Goal: Task Accomplishment & Management: Use online tool/utility

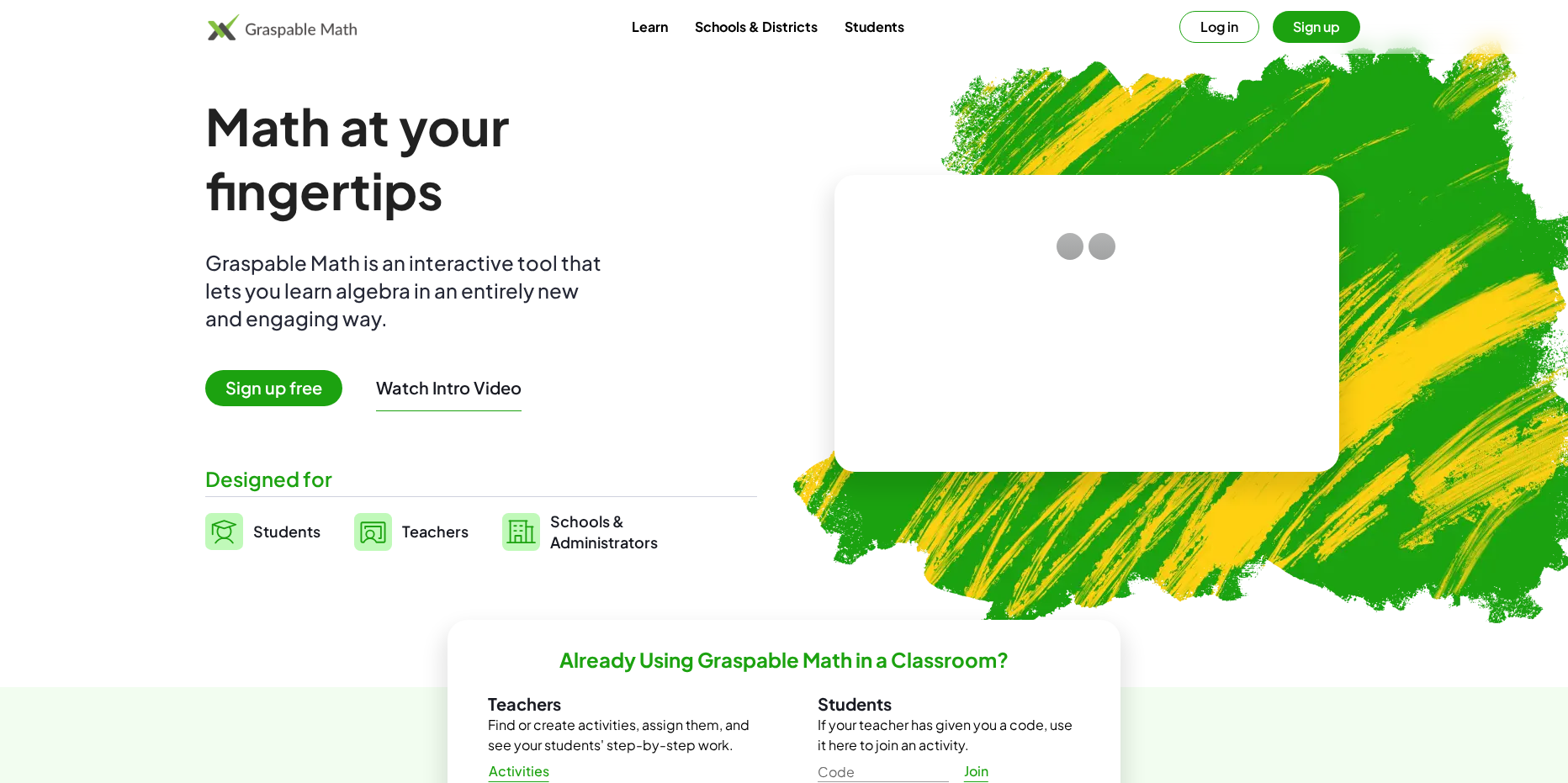
click at [302, 374] on span "Sign up free" at bounding box center [274, 388] width 137 height 36
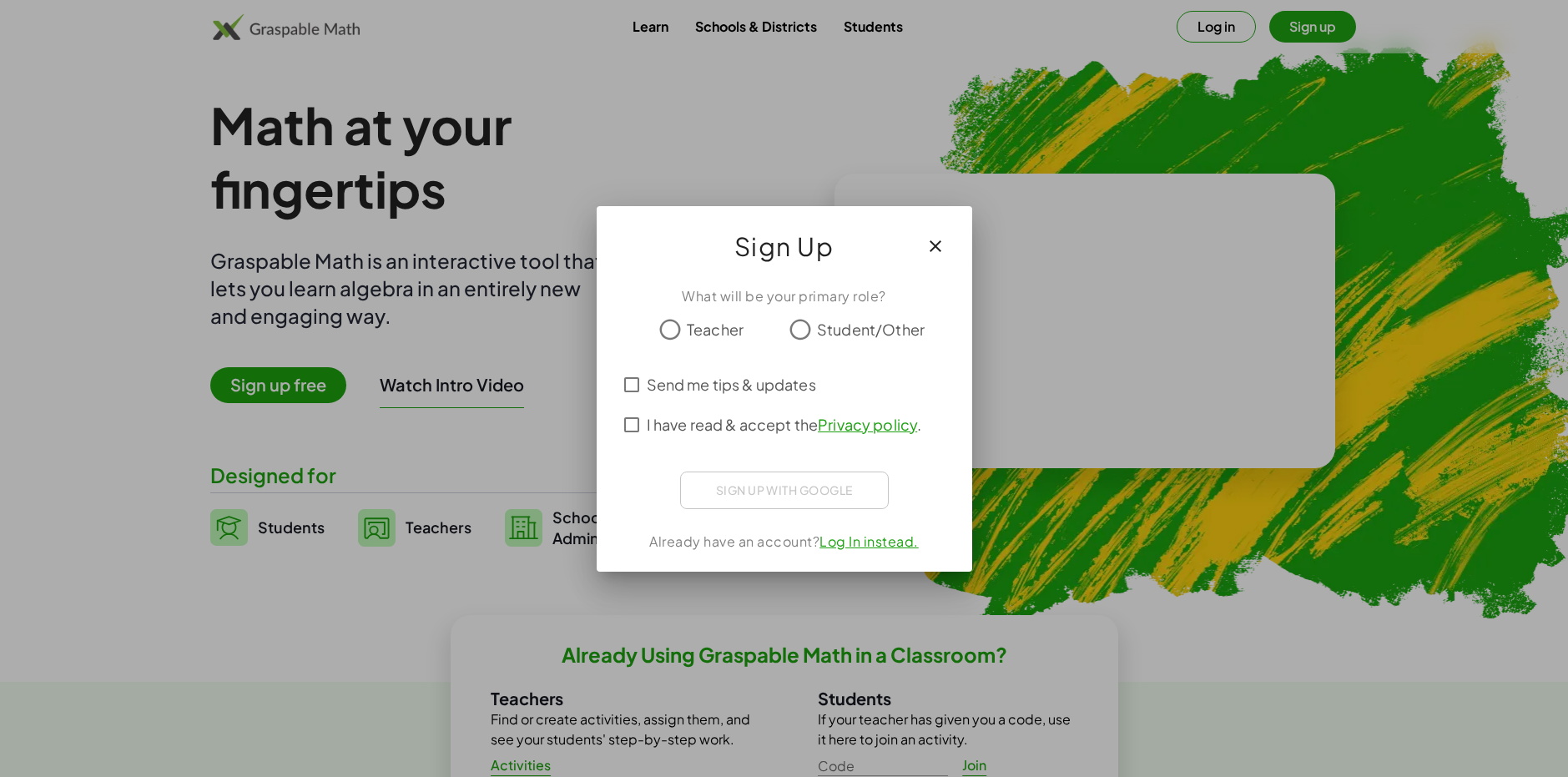
click at [818, 324] on span "Student/Other" at bounding box center [870, 330] width 108 height 22
click at [667, 381] on span "Send me tips & updates" at bounding box center [731, 385] width 169 height 22
click at [666, 426] on span "I have read & accept the Privacy policy ." at bounding box center [784, 424] width 275 height 22
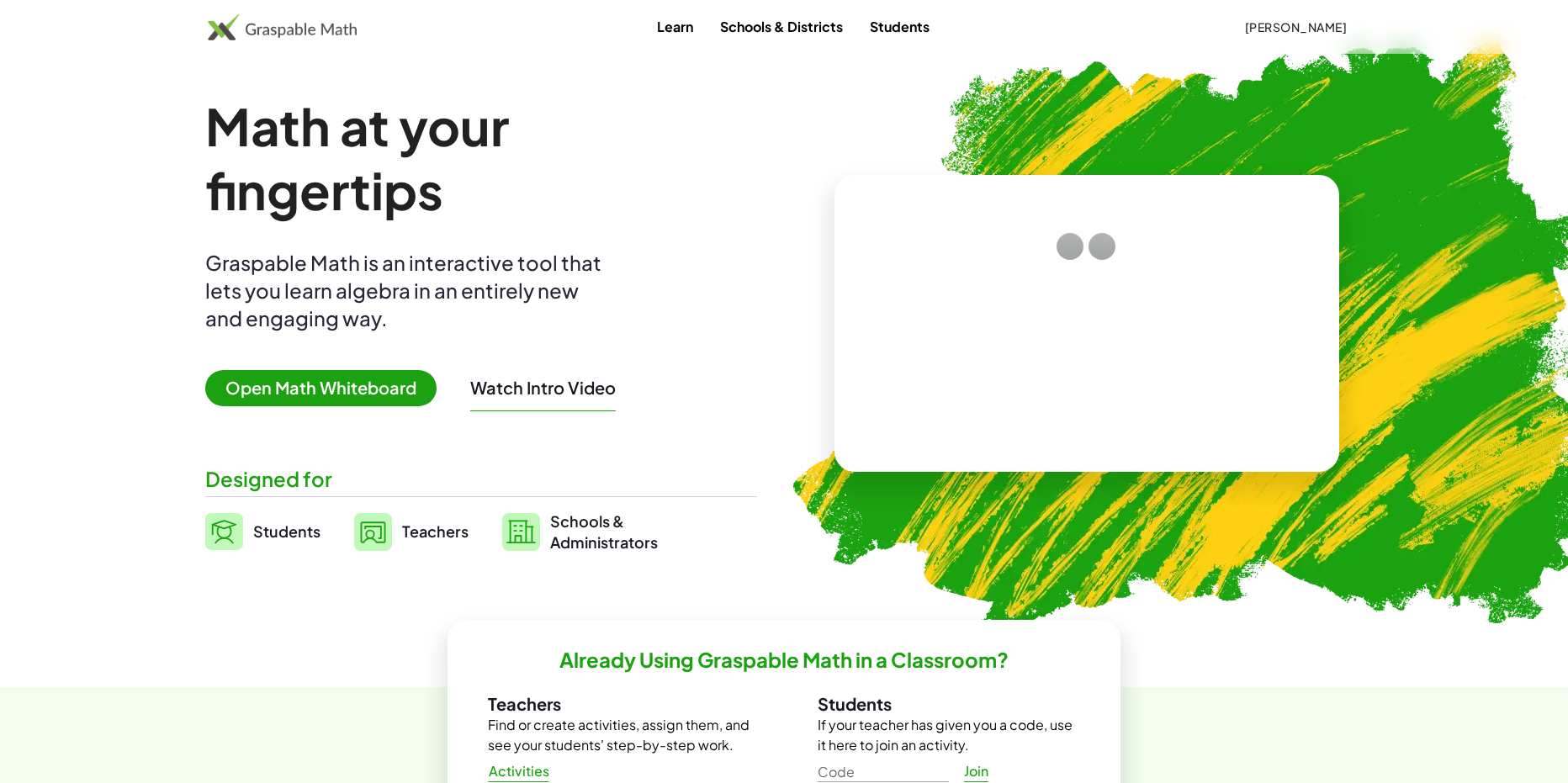
click at [353, 382] on span "Open Math Whiteboard" at bounding box center [321, 388] width 232 height 36
click at [312, 382] on span "Open Math Whiteboard" at bounding box center [321, 388] width 232 height 36
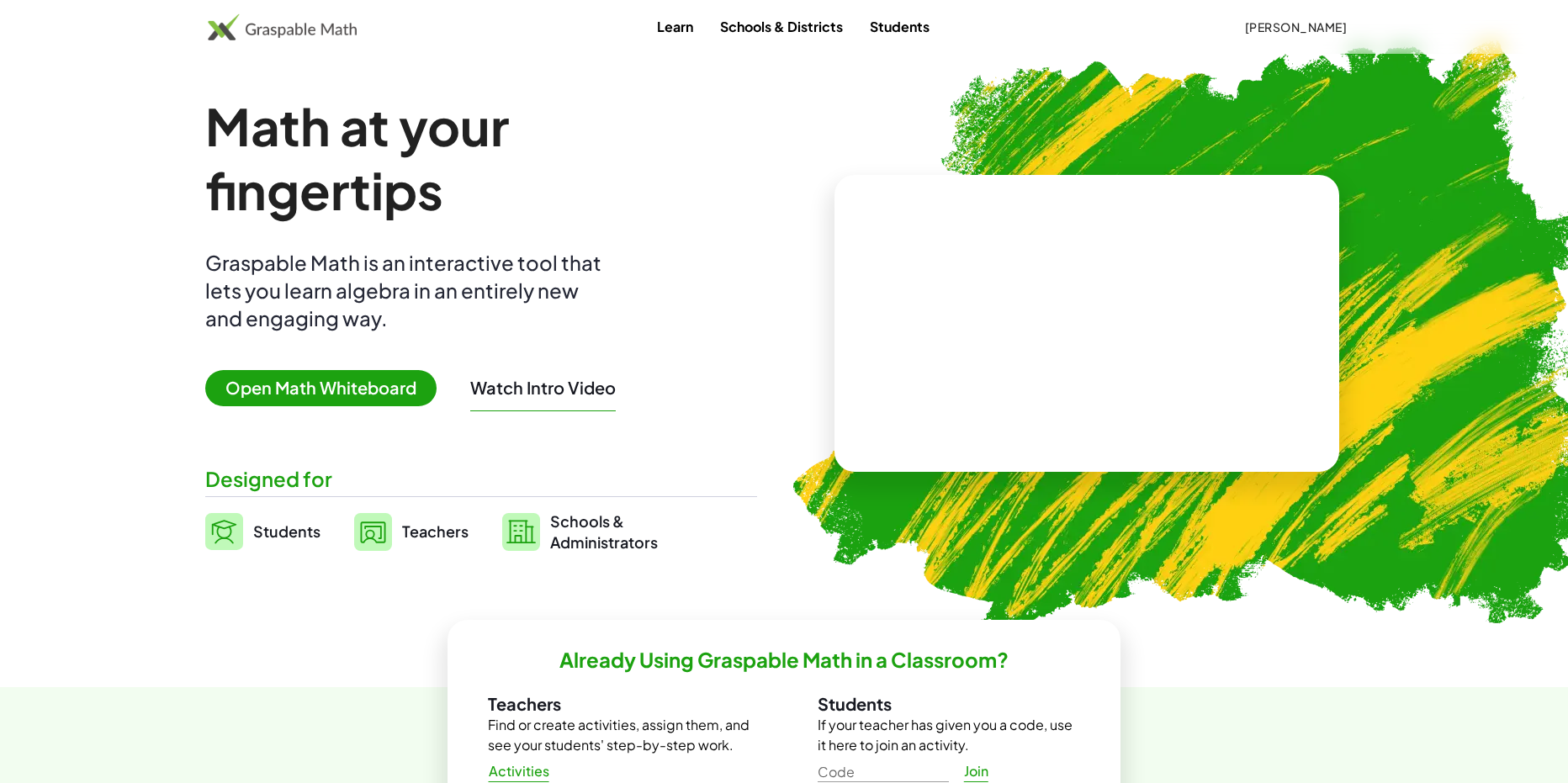
click at [312, 382] on span "Open Math Whiteboard" at bounding box center [321, 388] width 232 height 36
click at [313, 382] on span "Open Math Whiteboard" at bounding box center [321, 388] width 232 height 36
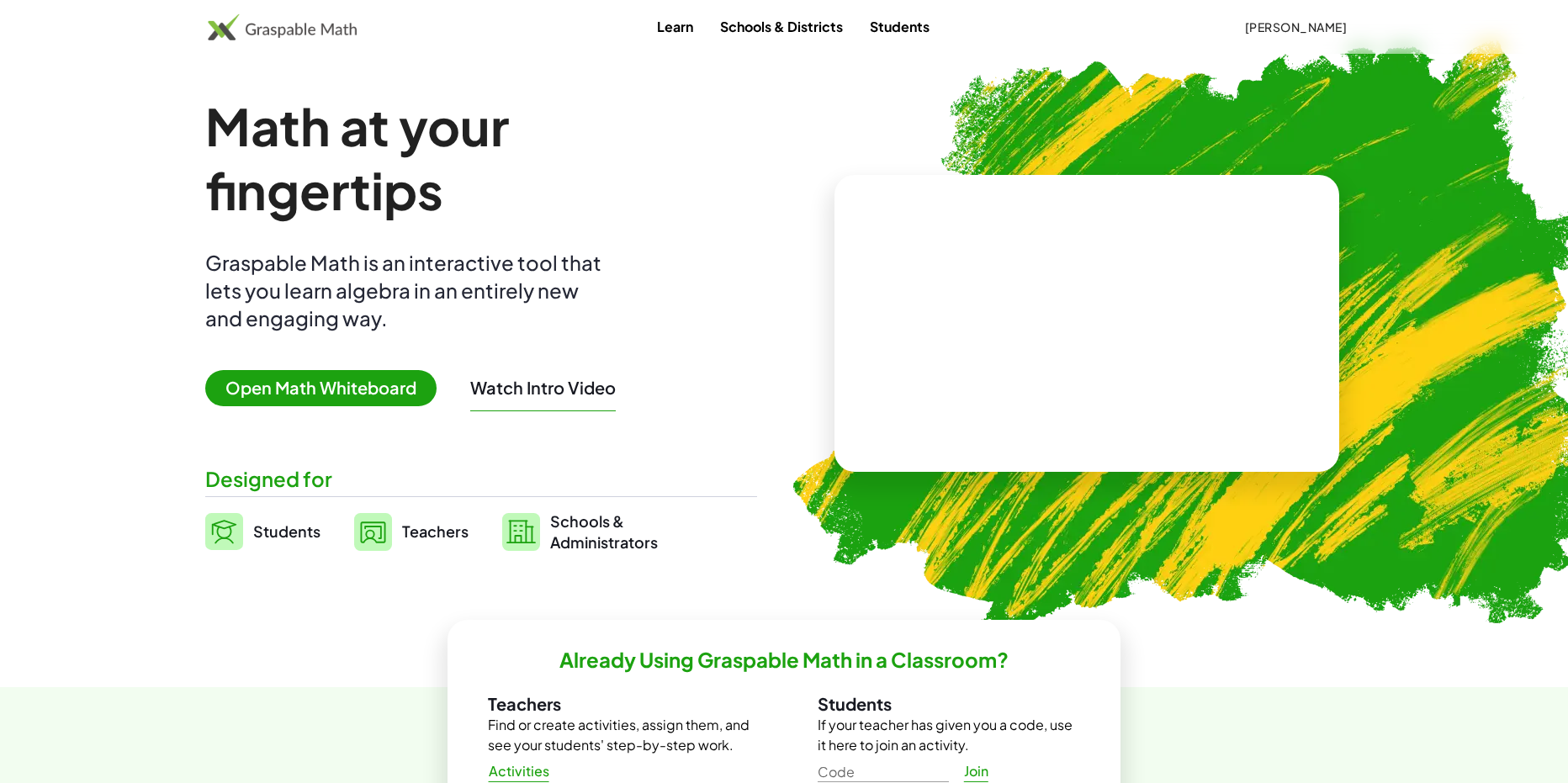
click at [313, 382] on span "Open Math Whiteboard" at bounding box center [321, 388] width 232 height 36
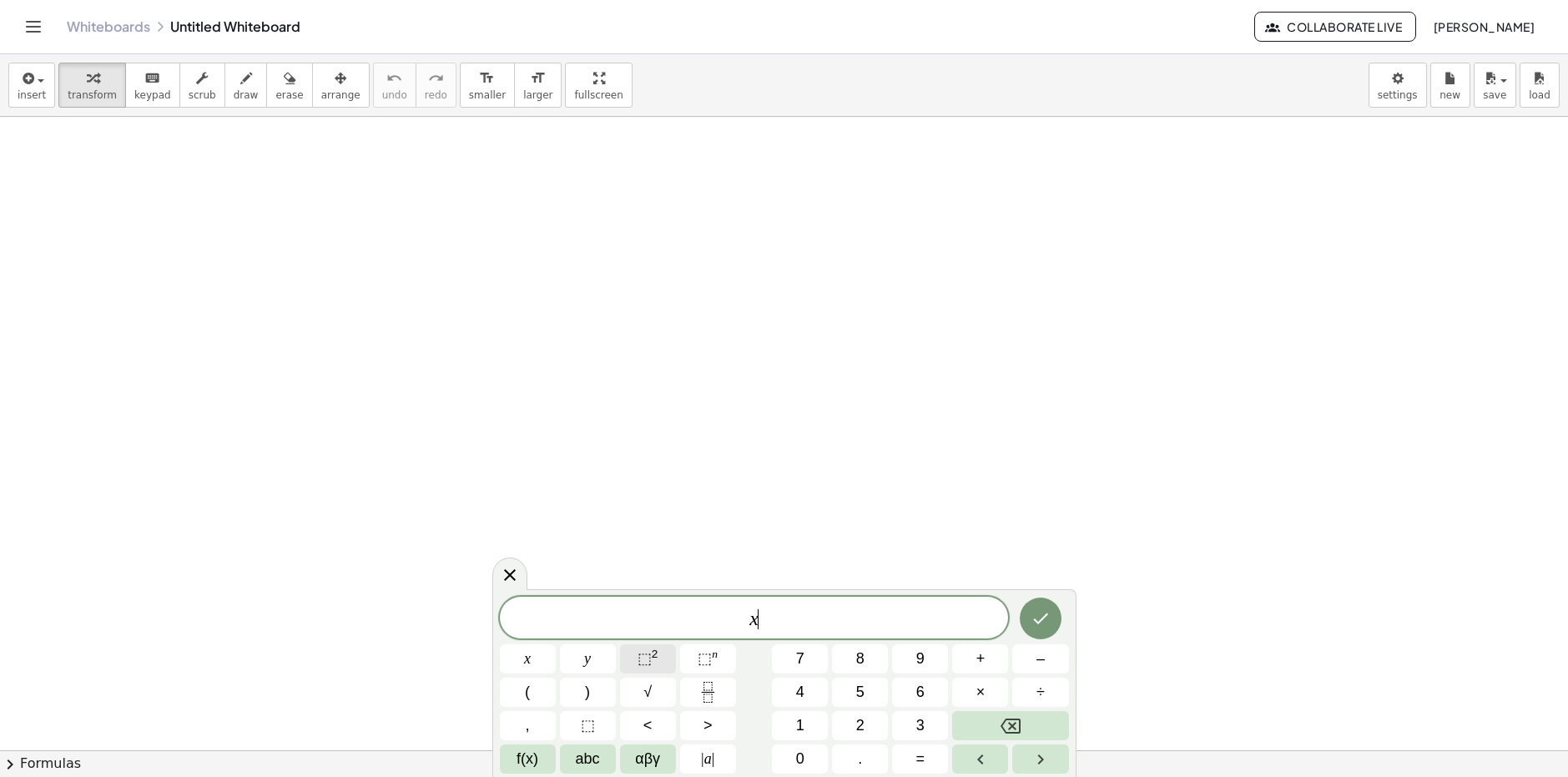
click at [658, 649] on button "⬚ 2" at bounding box center [648, 659] width 56 height 29
click at [712, 694] on icon "Fraction" at bounding box center [708, 692] width 21 height 21
drag, startPoint x: 808, startPoint y: 621, endPoint x: 674, endPoint y: 609, distance: 134.5
click at [674, 609] on span "x 2 − x − 2" at bounding box center [754, 615] width 509 height 30
click at [701, 694] on icon "Fraction" at bounding box center [708, 692] width 21 height 21
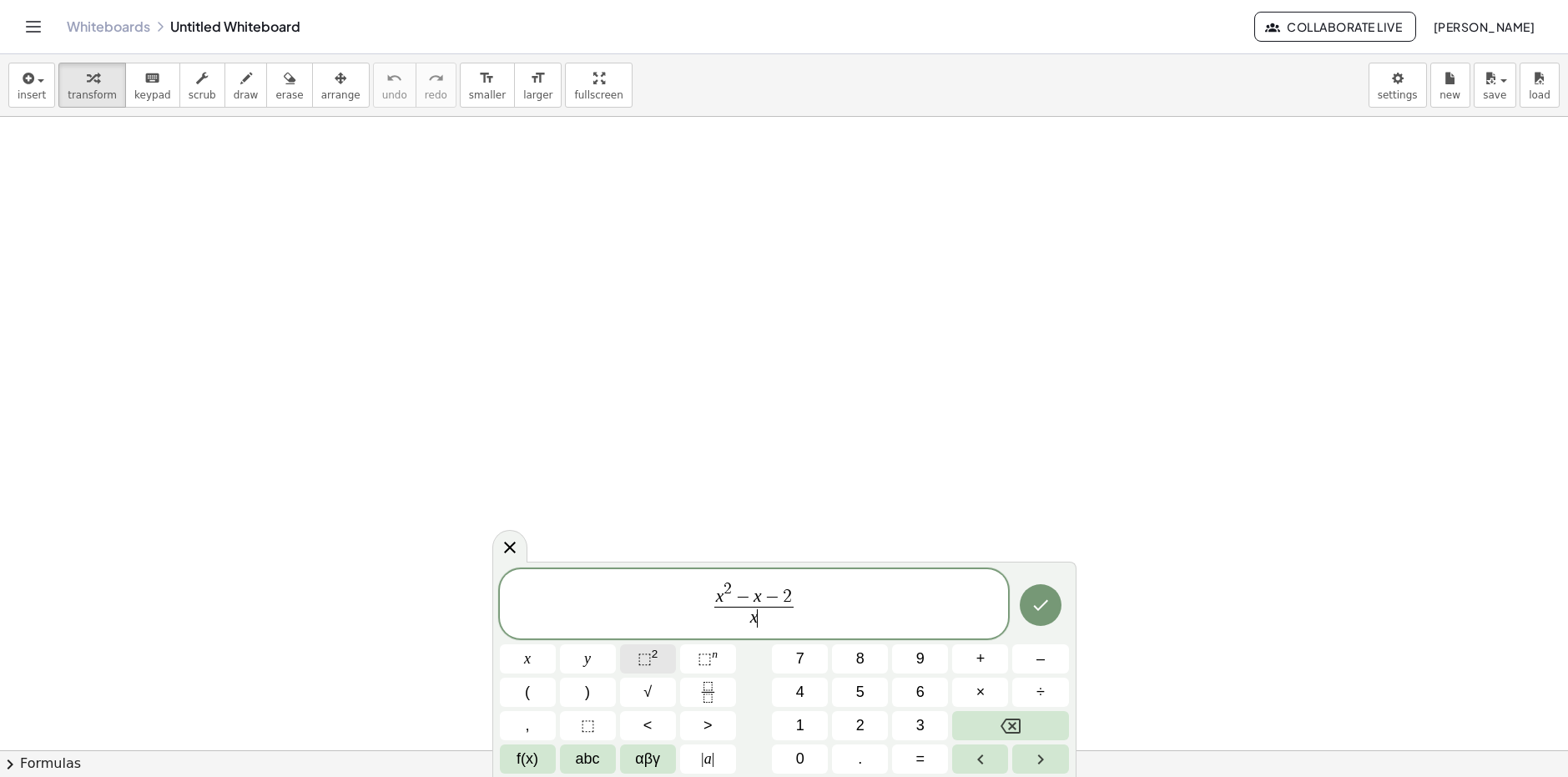
click at [643, 667] on span "⬚" at bounding box center [644, 658] width 14 height 16
click at [1055, 659] on button "–" at bounding box center [1040, 659] width 56 height 29
click at [815, 688] on button "4" at bounding box center [799, 693] width 56 height 29
click at [841, 583] on span "x 2 − x − 2 x 2 − 4 ​ ​" at bounding box center [754, 601] width 509 height 59
click at [643, 652] on span "⬚" at bounding box center [644, 658] width 14 height 16
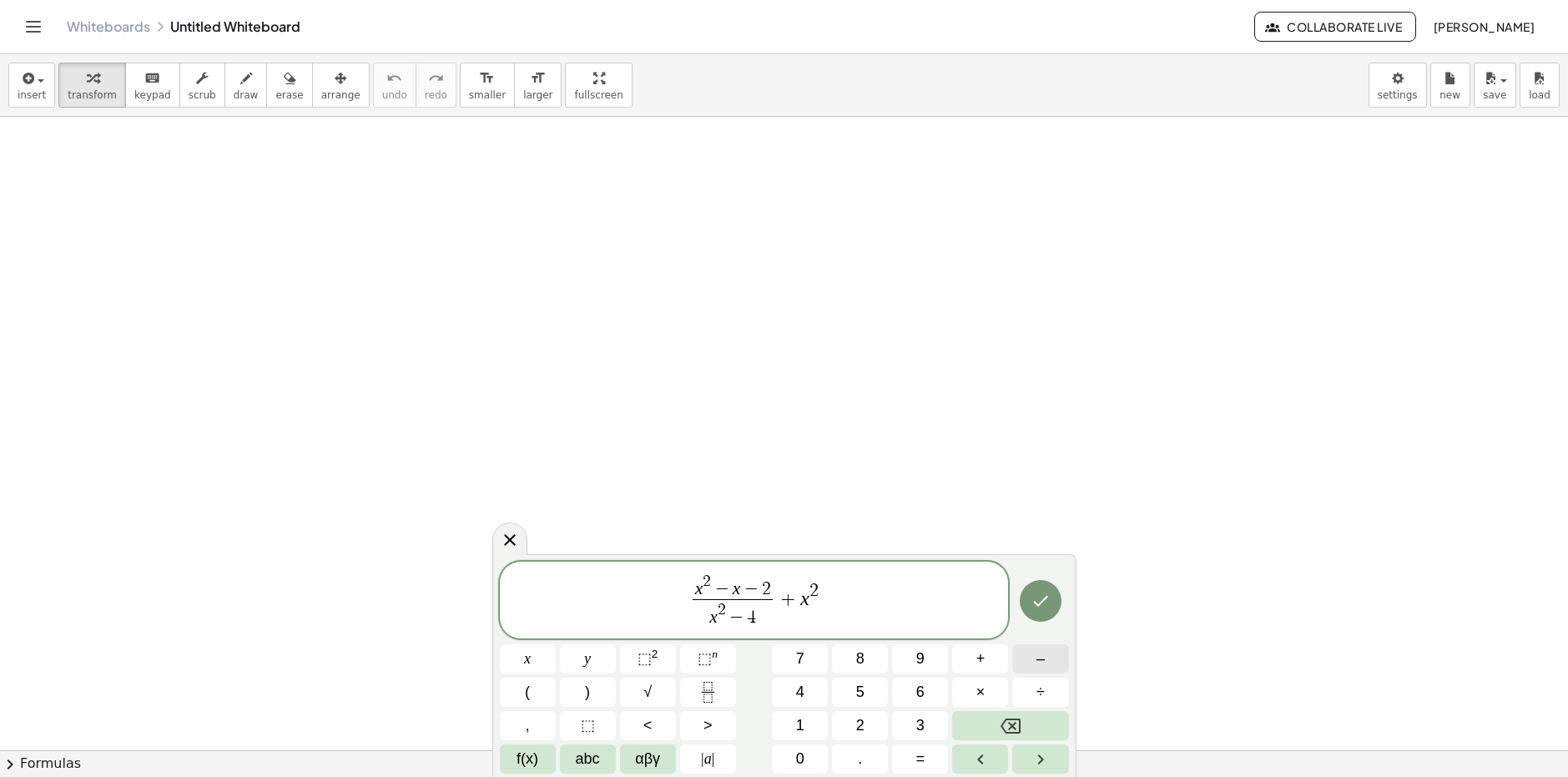
click at [1036, 657] on span "–" at bounding box center [1041, 659] width 9 height 22
click at [1046, 665] on button "–" at bounding box center [1040, 659] width 56 height 29
drag, startPoint x: 770, startPoint y: 599, endPoint x: 855, endPoint y: 602, distance: 85.1
click at [709, 694] on icon "Fraction" at bounding box center [708, 698] width 9 height 9
click at [661, 651] on button "⬚ 2" at bounding box center [648, 659] width 56 height 29
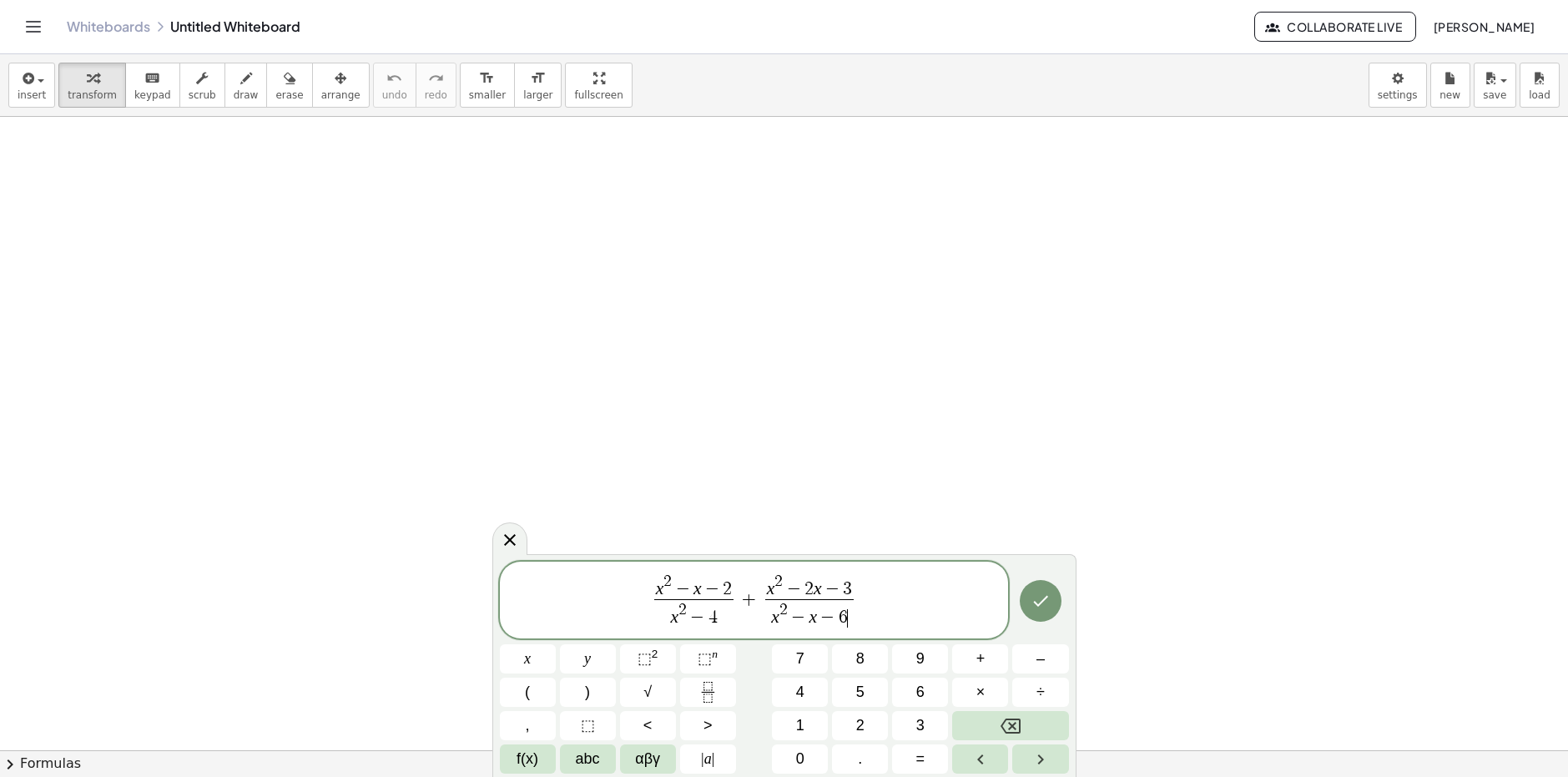
click at [870, 604] on span "x 2 − x − 2 x 2 − 4 ​ + x 2 − 2 x − 3 x 2 − x − 6 ​ ​" at bounding box center [754, 601] width 509 height 59
click at [663, 660] on button "⬚ 2" at bounding box center [648, 659] width 56 height 29
drag, startPoint x: 906, startPoint y: 597, endPoint x: 842, endPoint y: 587, distance: 64.8
click at [842, 587] on span "x 2 − x − 2 x 2 − 4 ​ + x 2 − 2 x − 3 x 2 − x − 6 ​ − x 2 + 4 x" at bounding box center [754, 601] width 509 height 59
click at [715, 684] on icon "Fraction" at bounding box center [708, 692] width 21 height 21
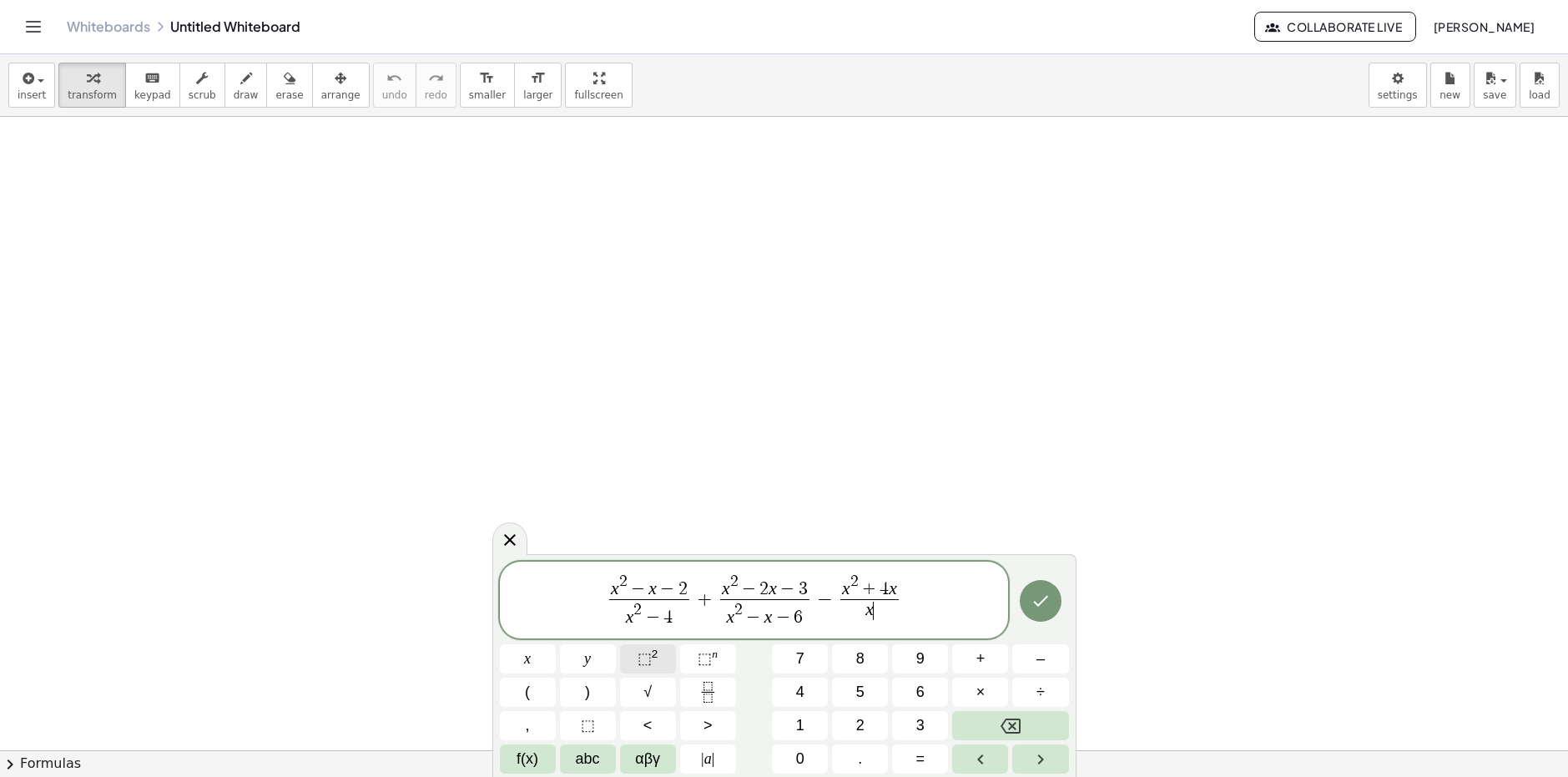
click at [657, 649] on button "⬚ 2" at bounding box center [648, 659] width 56 height 29
click at [1038, 604] on icon "Done" at bounding box center [1040, 601] width 20 height 20
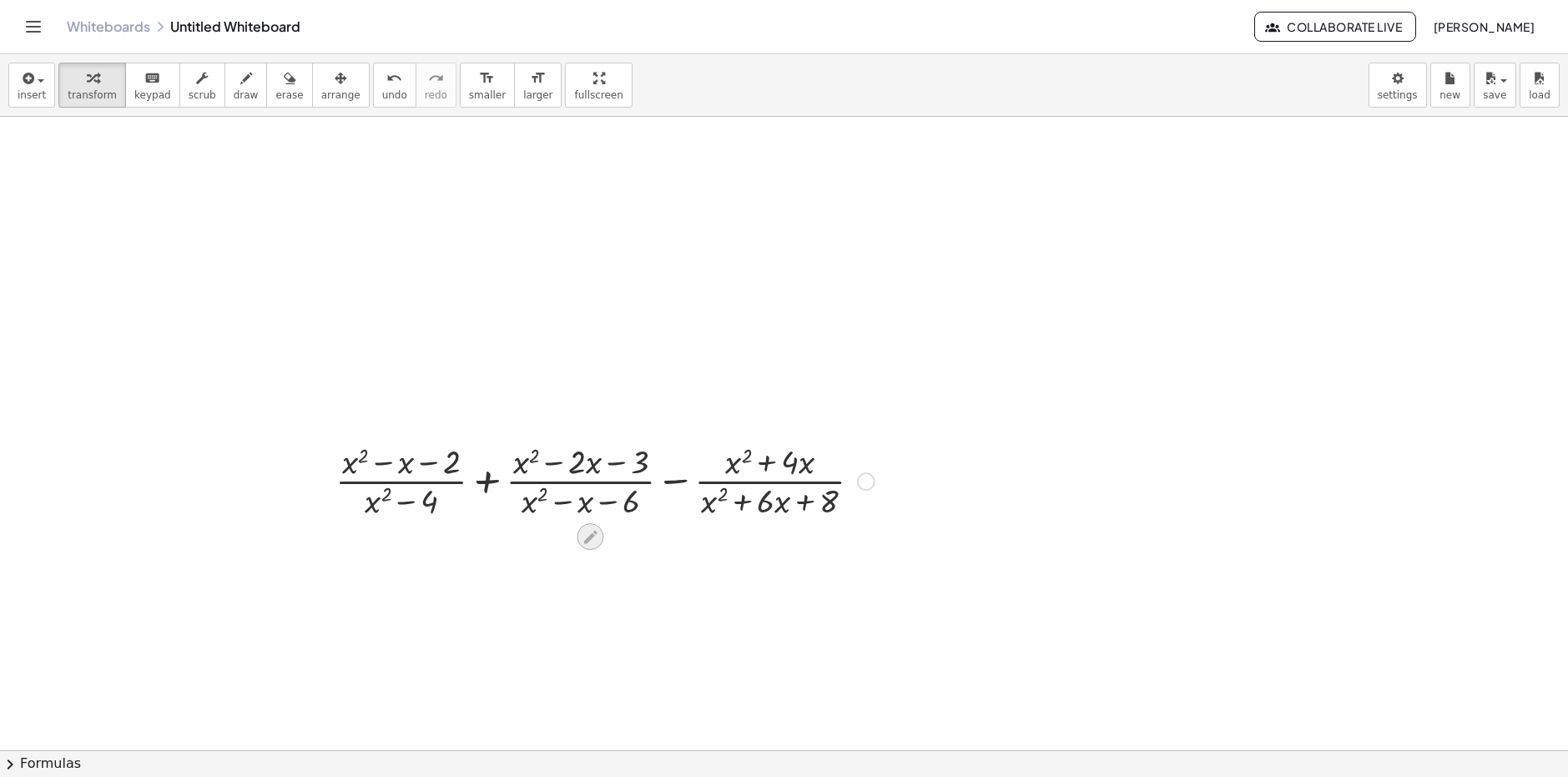
click at [590, 540] on icon at bounding box center [591, 537] width 14 height 14
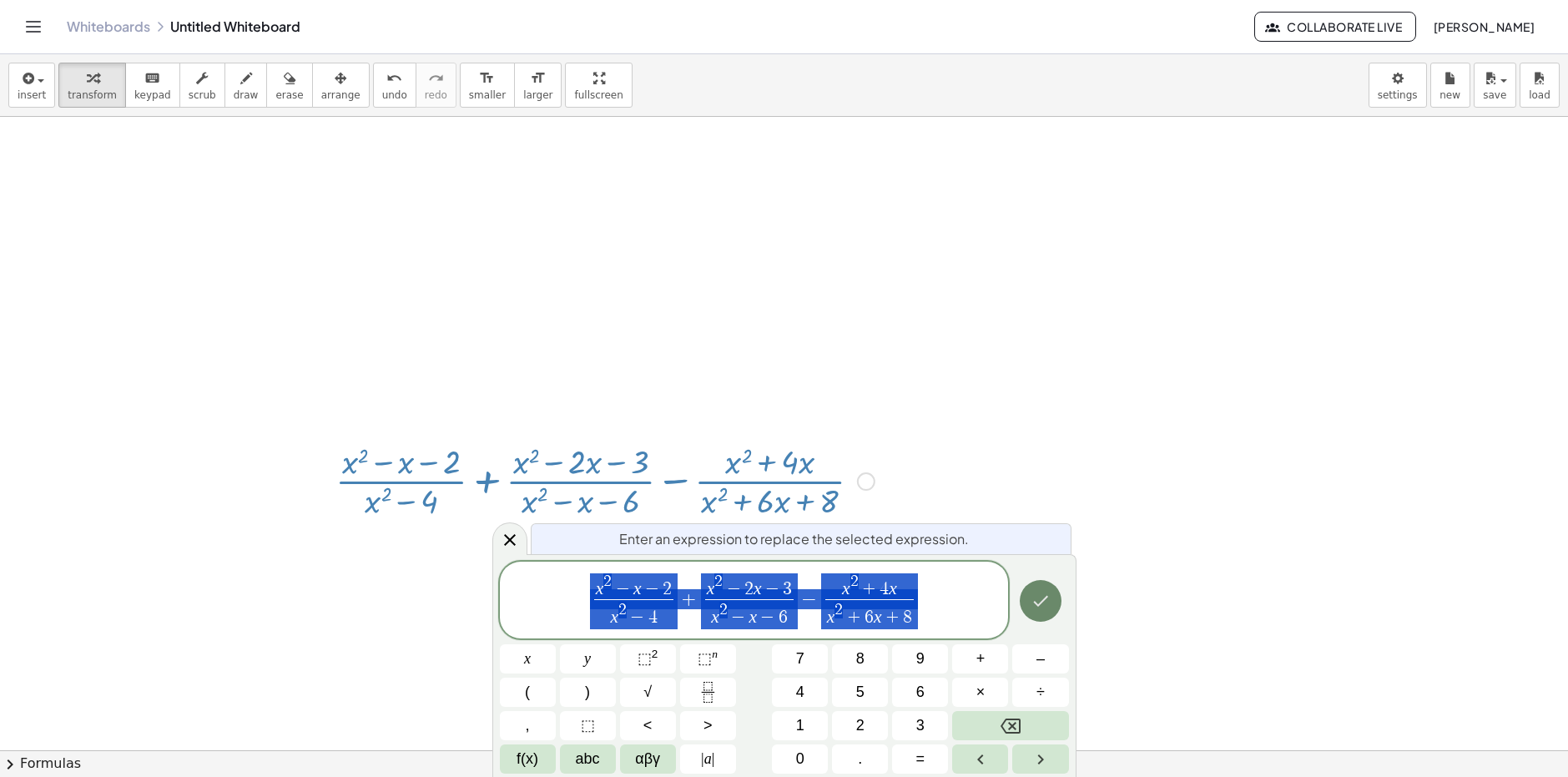
click at [1047, 607] on icon "Done" at bounding box center [1040, 601] width 20 height 20
click at [919, 615] on div "**********" at bounding box center [754, 600] width 509 height 77
click at [817, 613] on span "x 2 − x − 2 x 2 − 4 ​ + x 2 − 2 x − 3 x 2 − x − 6 ​ − x 2 + 4 x x 2 + 6 x + 8 ​" at bounding box center [754, 601] width 509 height 59
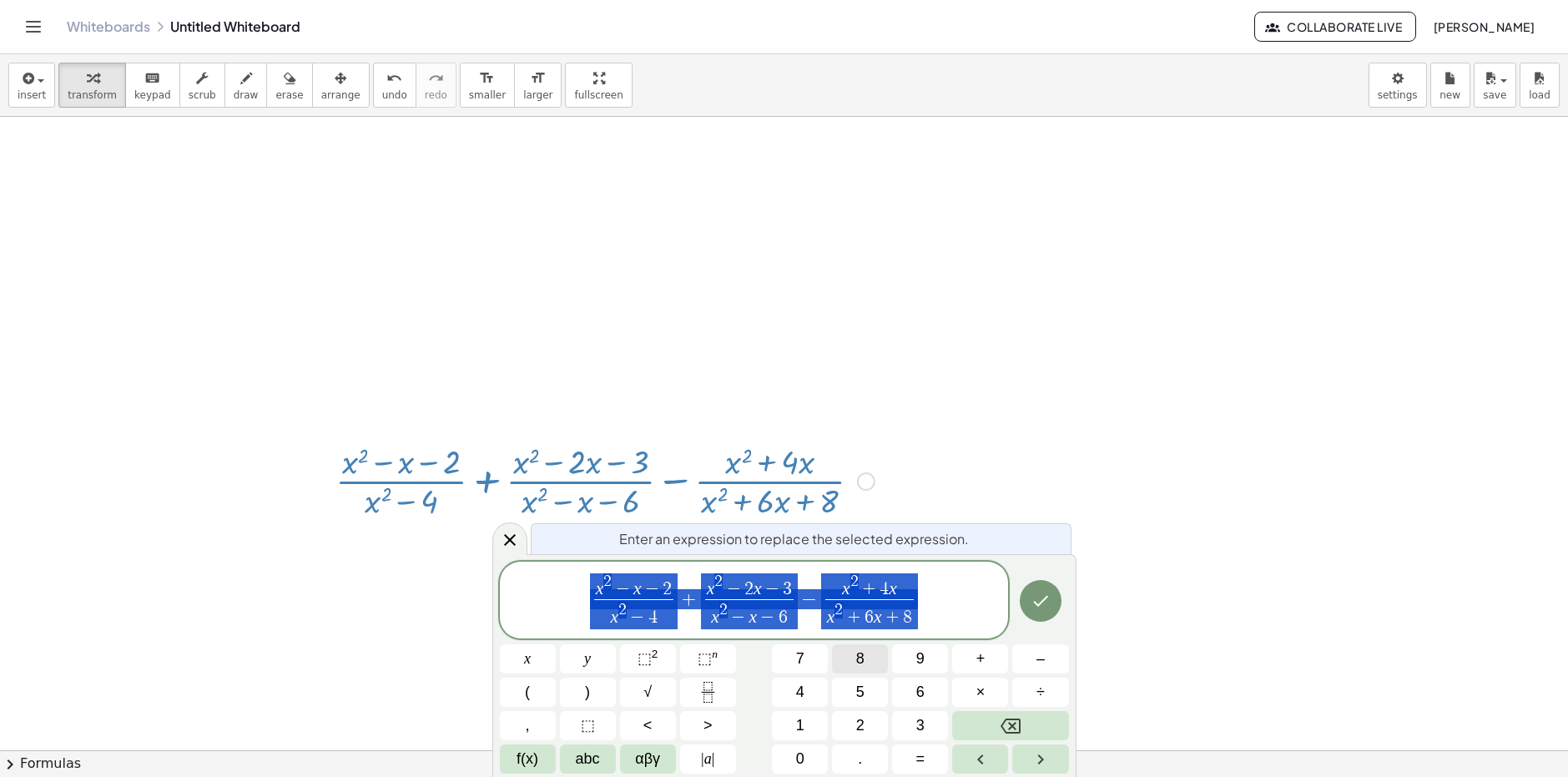
click at [817, 613] on span "x 2 − x − 2 x 2 − 4 ​ + x 2 − 2 x − 3 x 2 − x − 6 ​ − x 2 + 4 x x 2 + 6 x + 8 ​" at bounding box center [754, 601] width 509 height 59
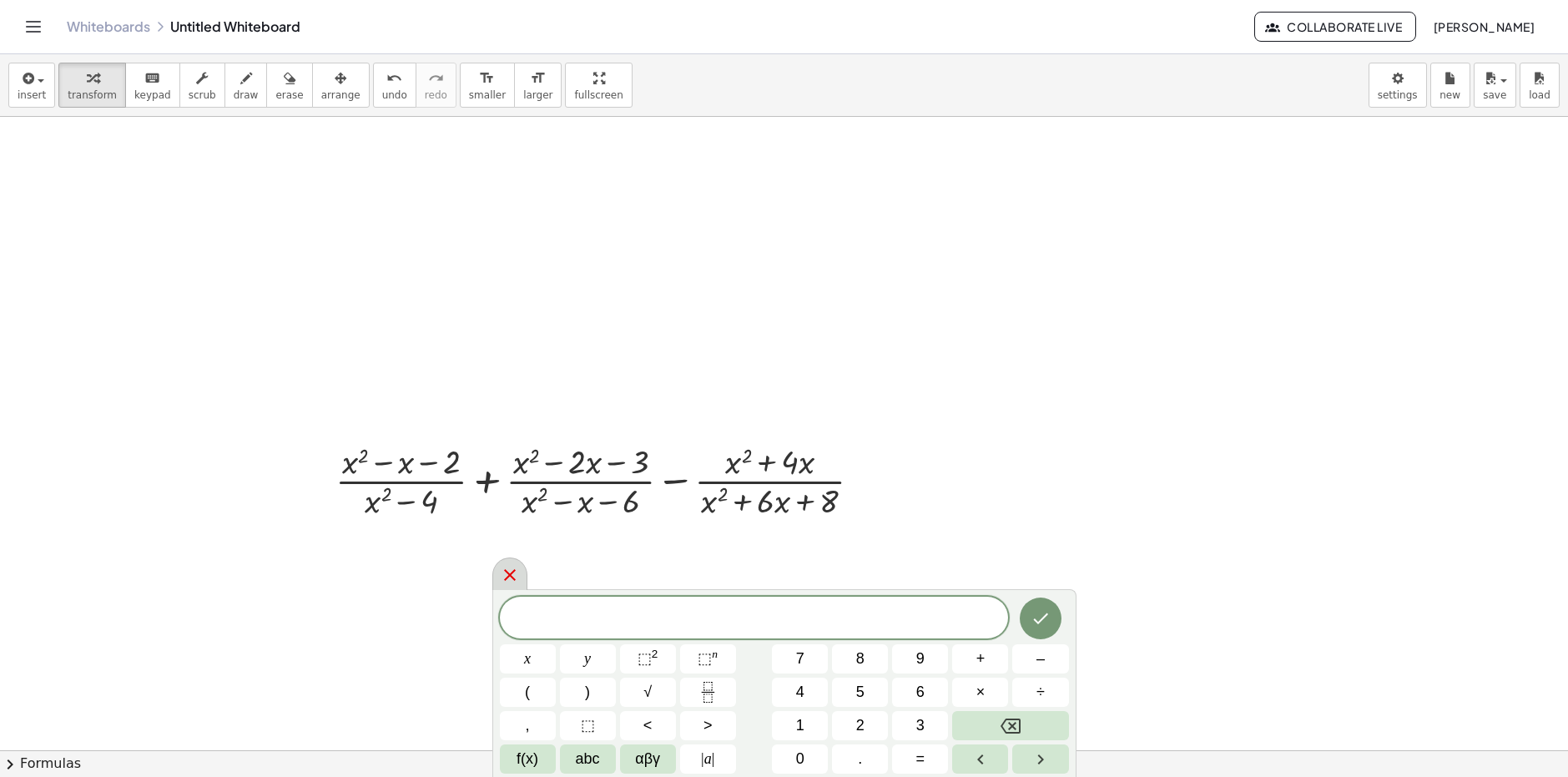
click at [513, 581] on icon at bounding box center [509, 575] width 20 height 20
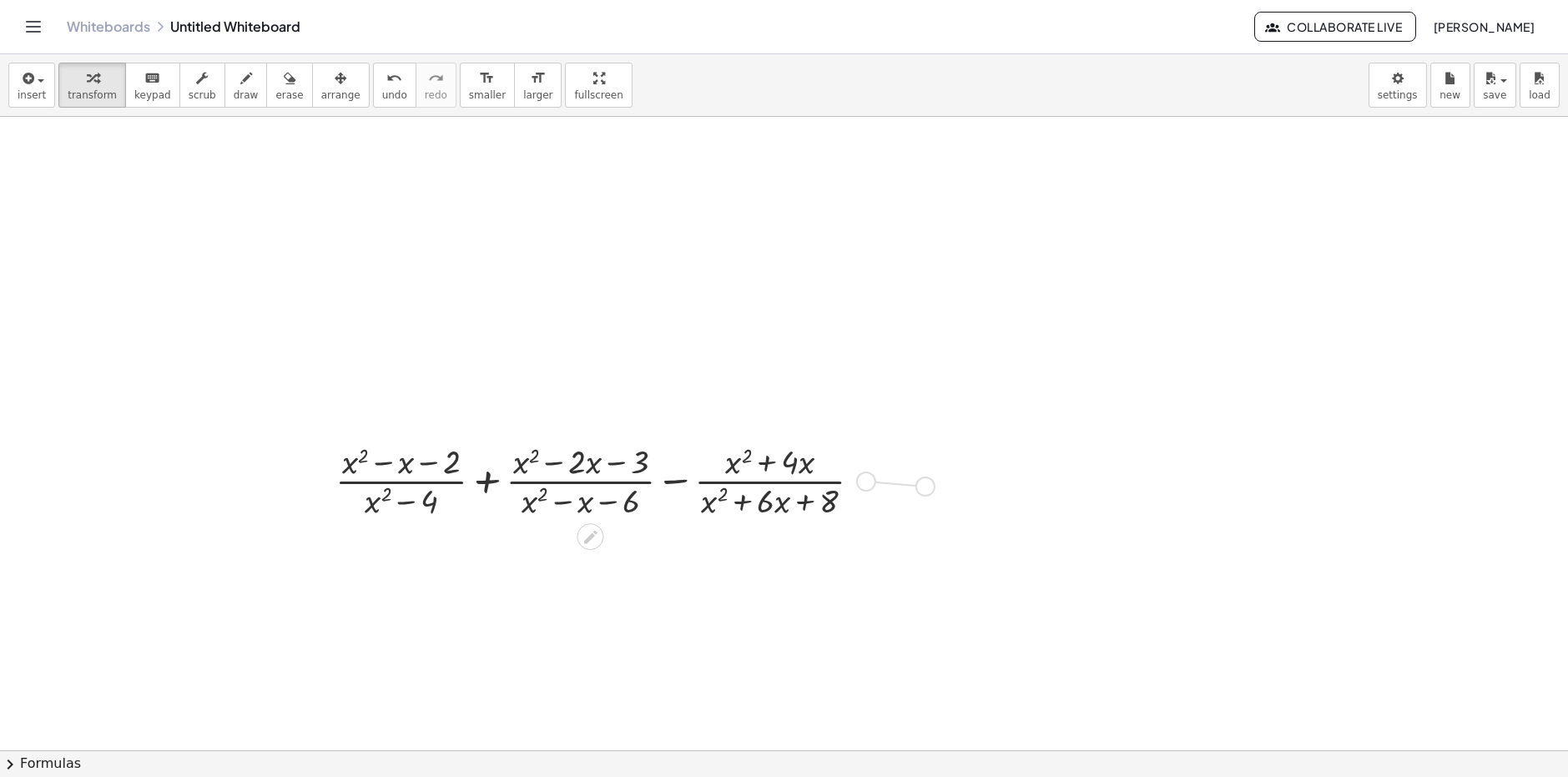
drag, startPoint x: 865, startPoint y: 484, endPoint x: 996, endPoint y: 483, distance: 131.0
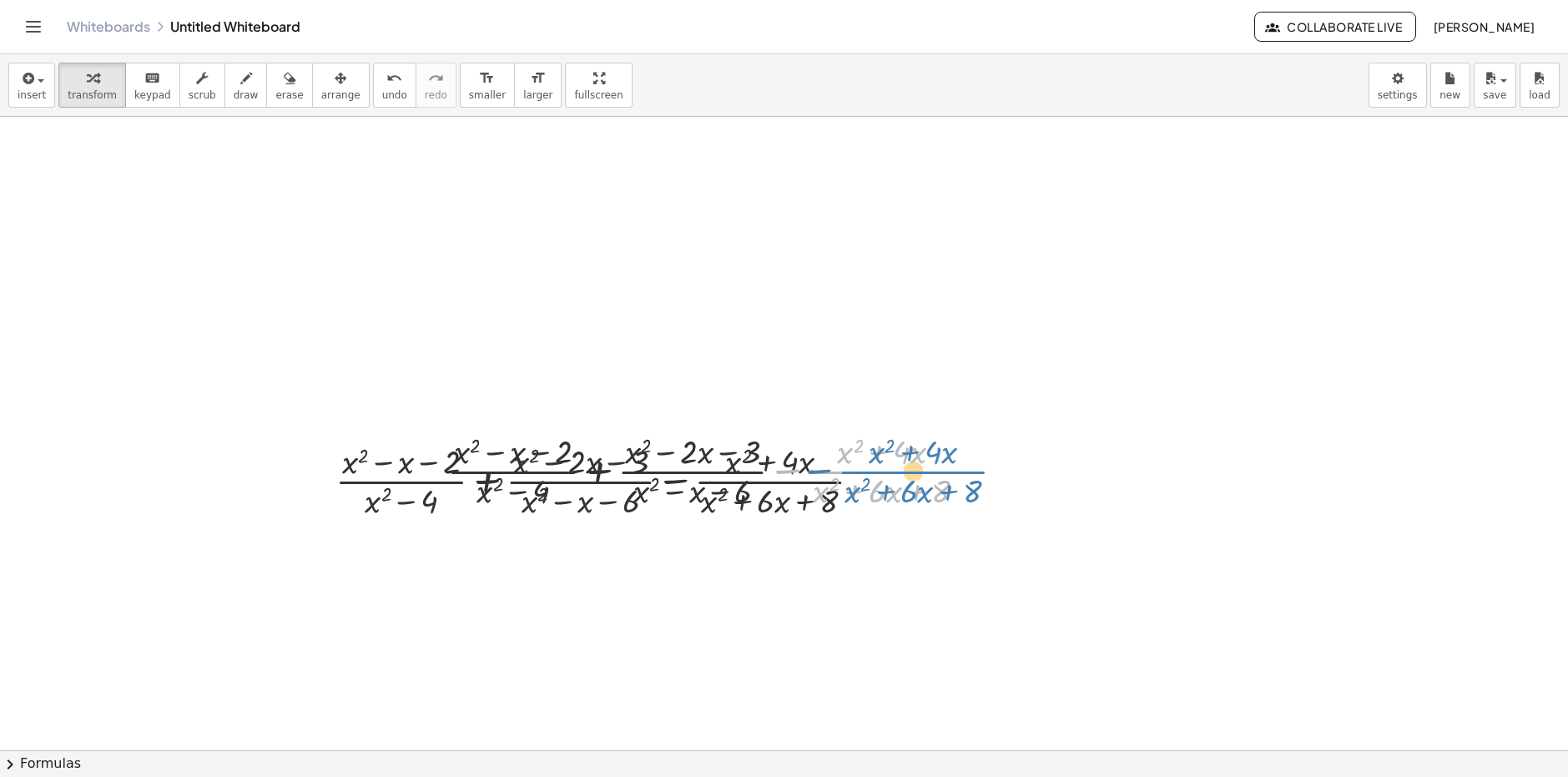
drag, startPoint x: 907, startPoint y: 472, endPoint x: 931, endPoint y: 484, distance: 26.8
click at [932, 486] on div at bounding box center [716, 470] width 556 height 83
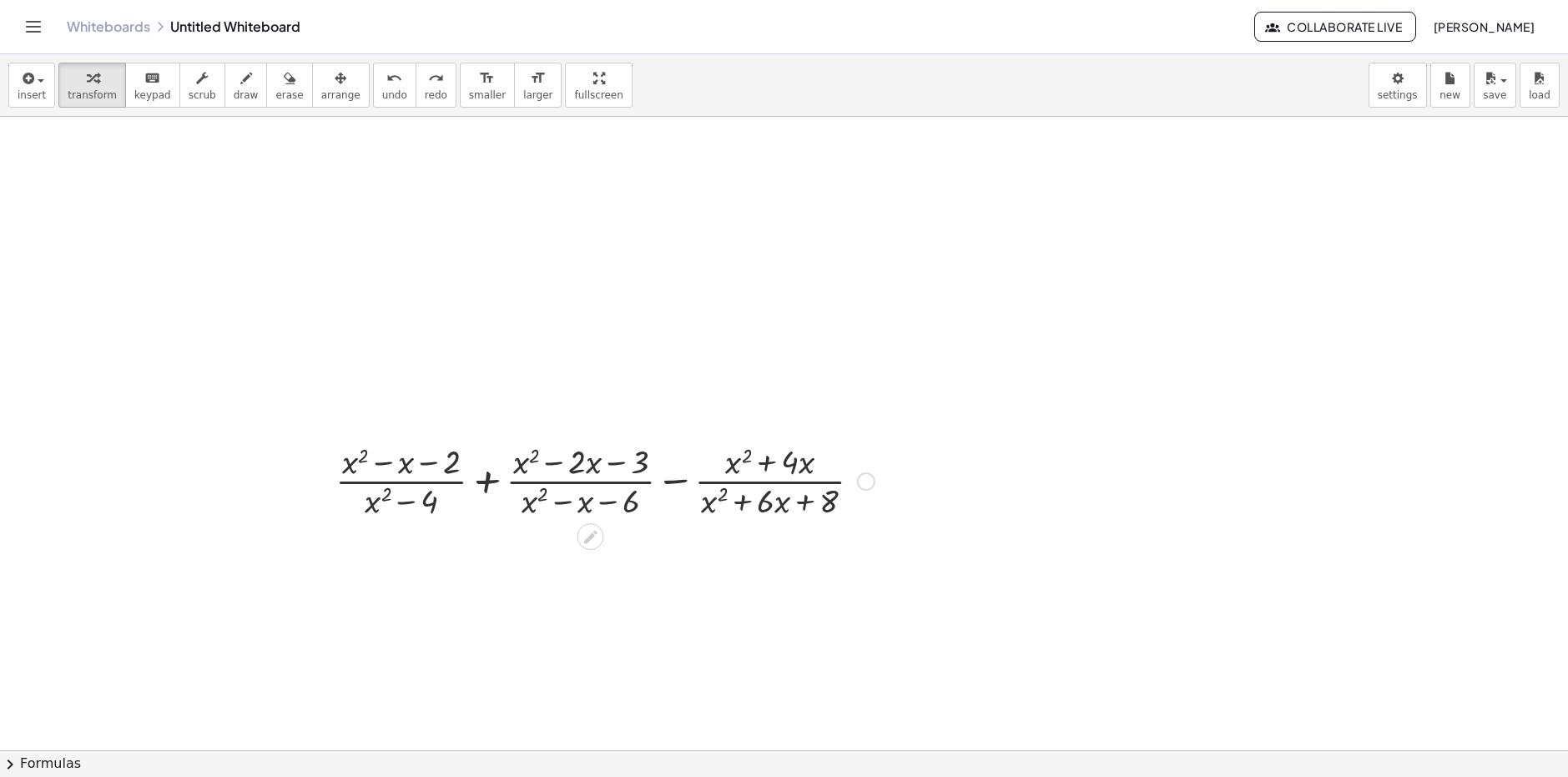
click at [378, 466] on div at bounding box center [605, 479] width 556 height 83
click at [431, 468] on div at bounding box center [605, 479] width 556 height 83
click at [417, 508] on div at bounding box center [605, 479] width 556 height 83
click at [383, 507] on div at bounding box center [605, 479] width 556 height 83
click at [381, 507] on div at bounding box center [605, 479] width 556 height 83
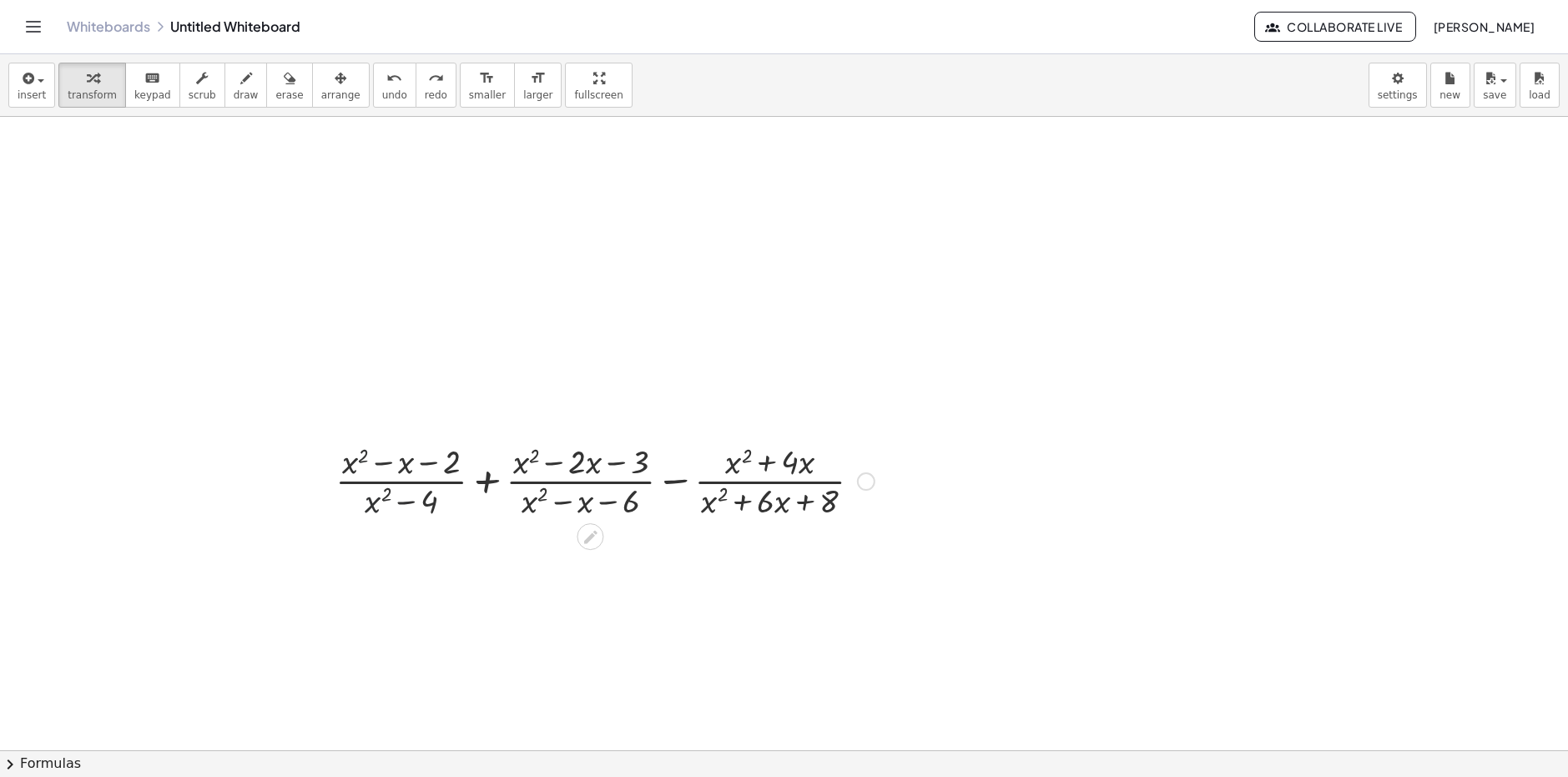
click at [365, 469] on div at bounding box center [605, 479] width 556 height 83
click at [374, 470] on div at bounding box center [605, 479] width 556 height 83
click at [448, 472] on div at bounding box center [605, 479] width 556 height 83
click at [479, 477] on div at bounding box center [605, 479] width 556 height 83
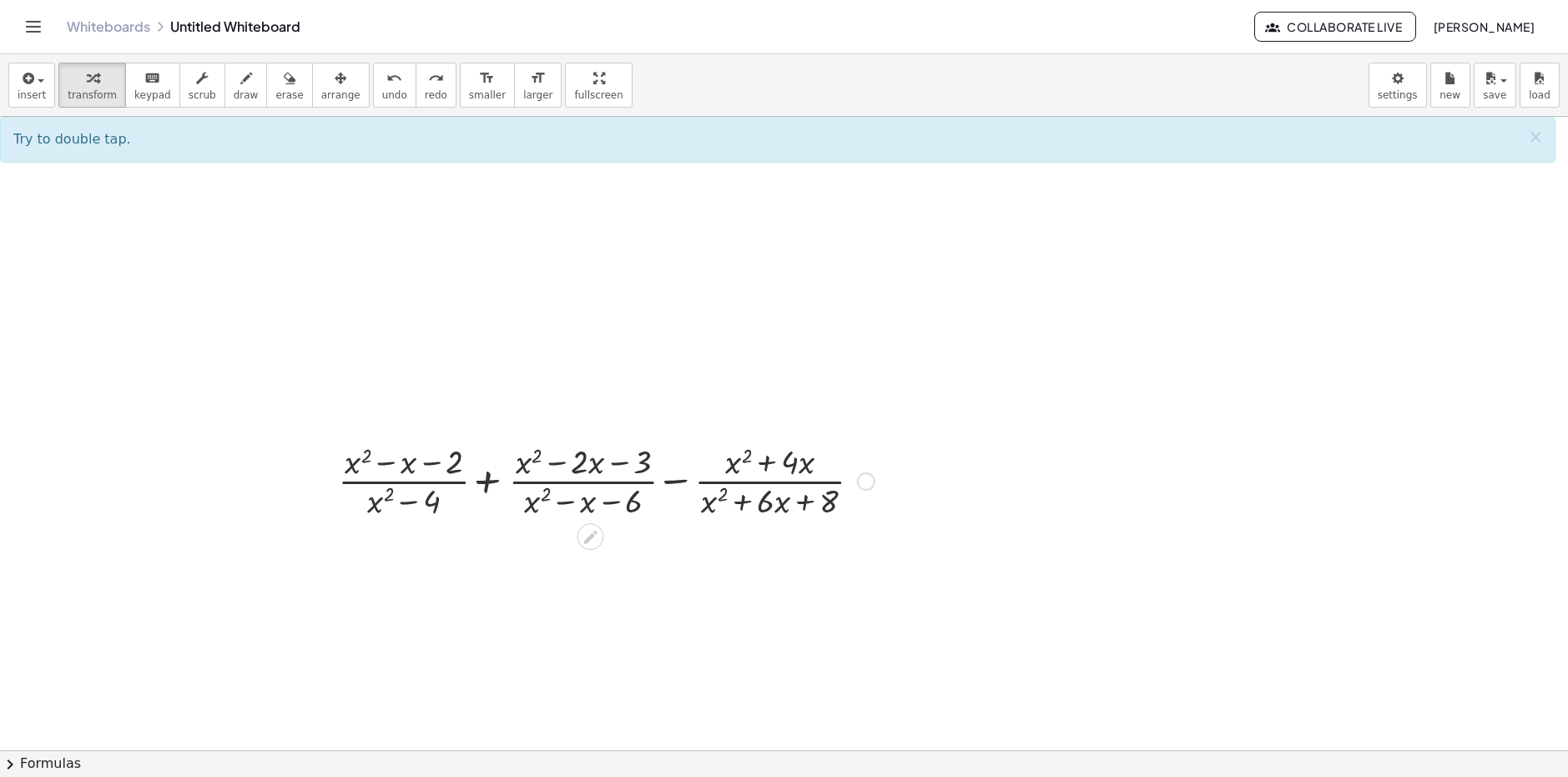
click at [541, 485] on div at bounding box center [605, 479] width 556 height 83
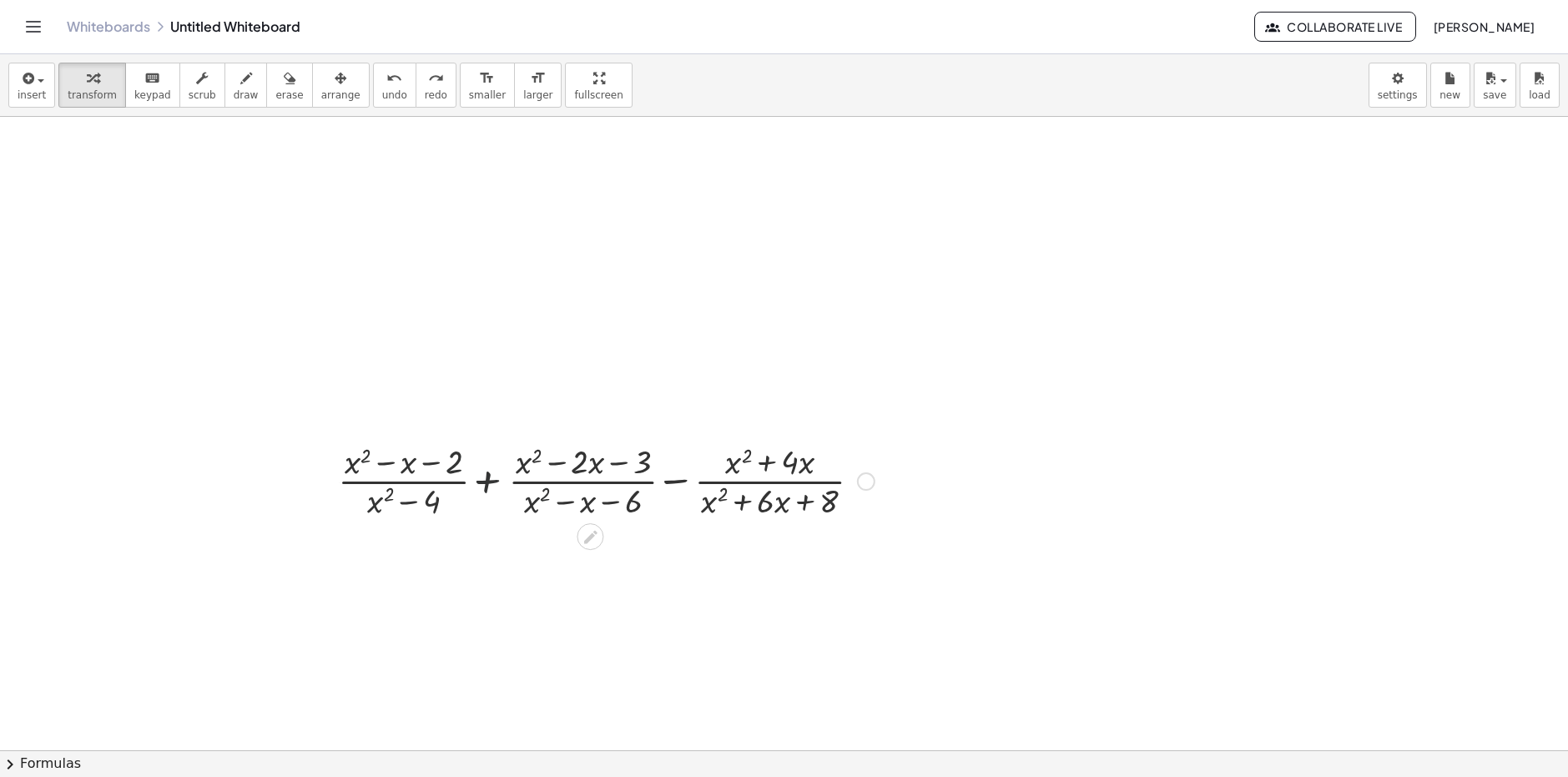
click at [738, 481] on div at bounding box center [605, 479] width 556 height 83
click at [741, 481] on div at bounding box center [605, 479] width 556 height 83
click at [684, 484] on div at bounding box center [605, 479] width 556 height 83
click at [660, 488] on div at bounding box center [605, 479] width 556 height 83
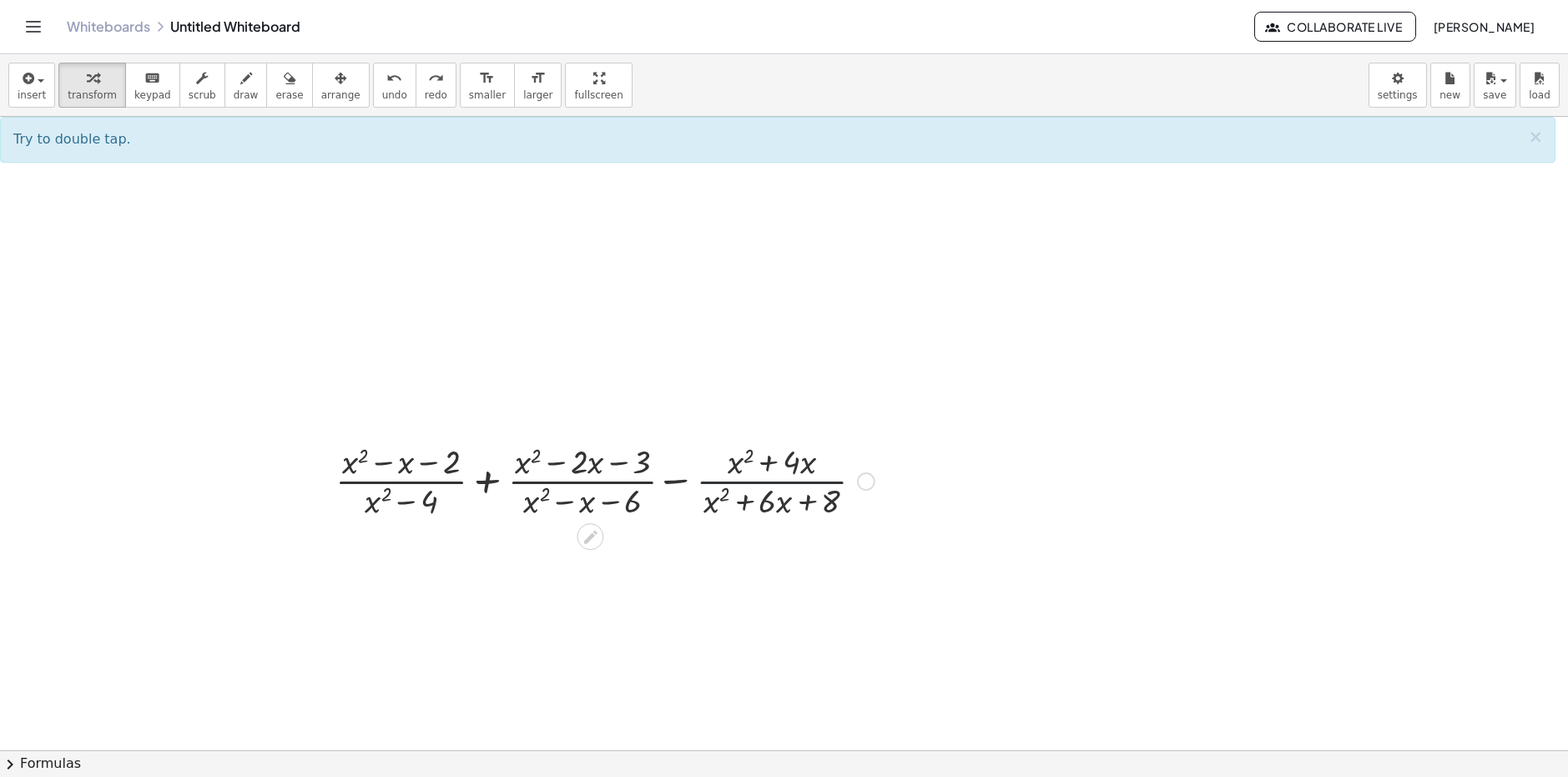
click at [660, 488] on div at bounding box center [605, 479] width 556 height 83
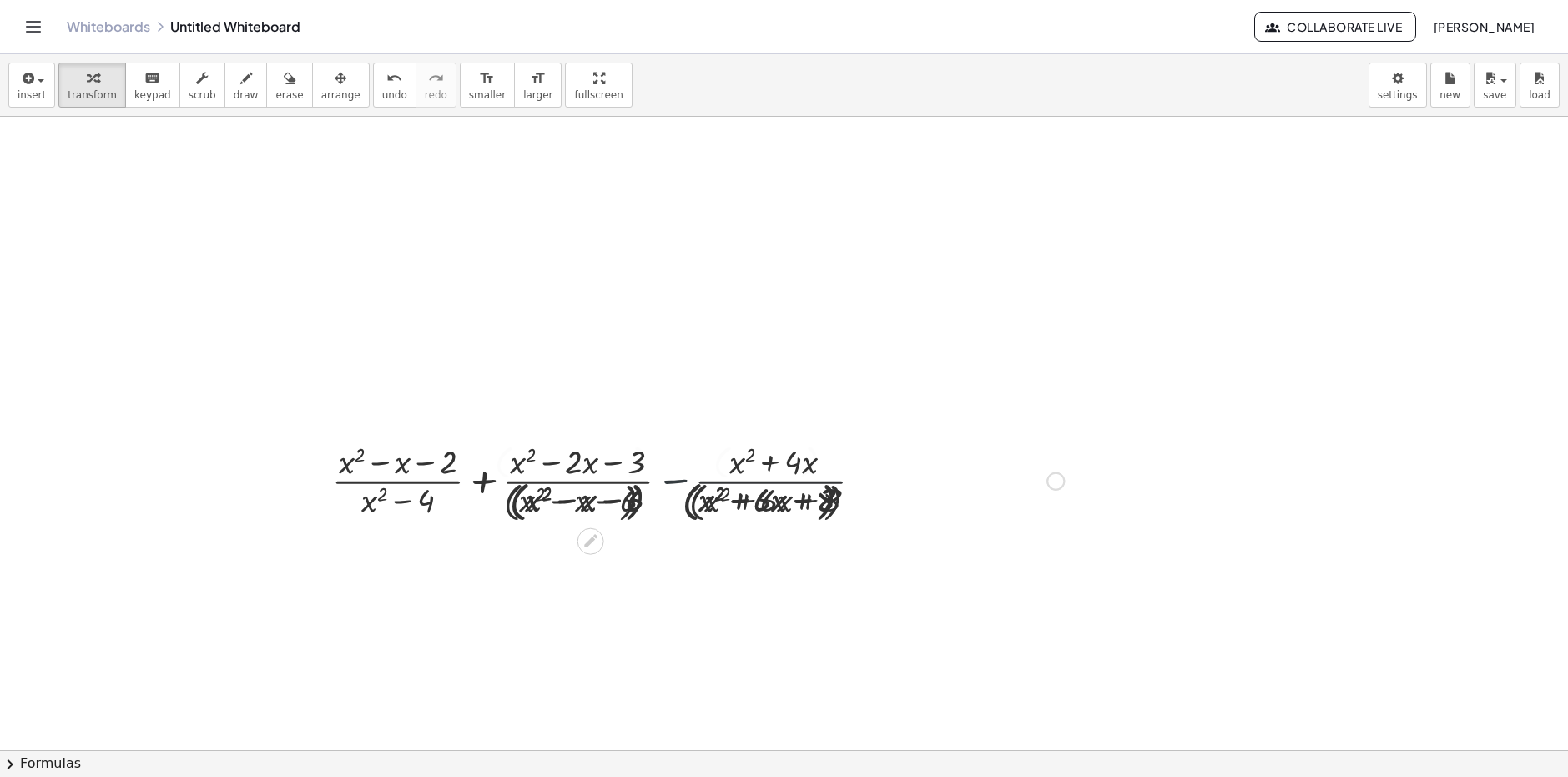
click at [662, 478] on div at bounding box center [605, 479] width 934 height 93
click at [681, 483] on div at bounding box center [605, 479] width 556 height 83
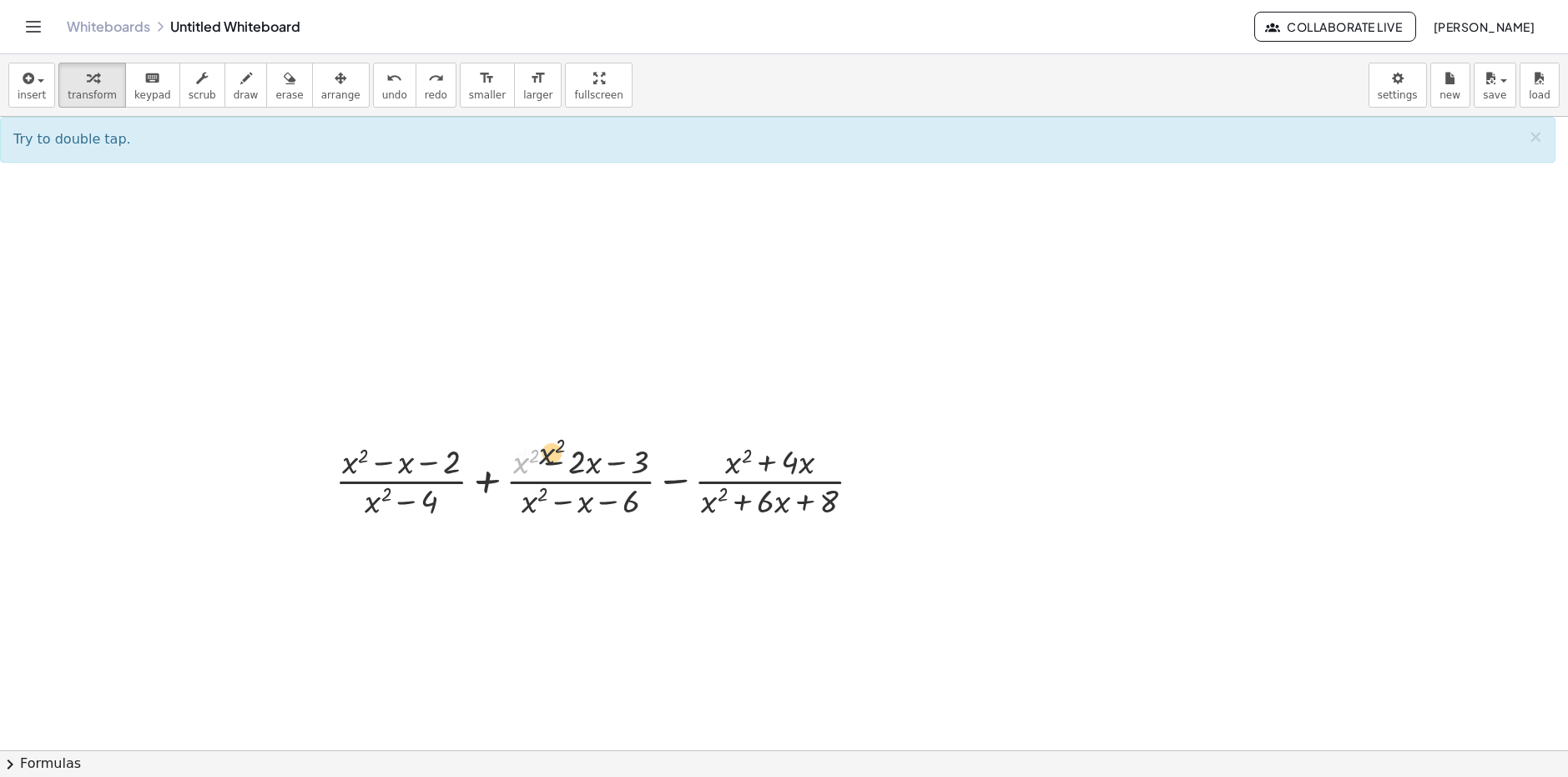
drag, startPoint x: 522, startPoint y: 464, endPoint x: 554, endPoint y: 450, distance: 34.9
click at [554, 450] on div at bounding box center [605, 479] width 556 height 83
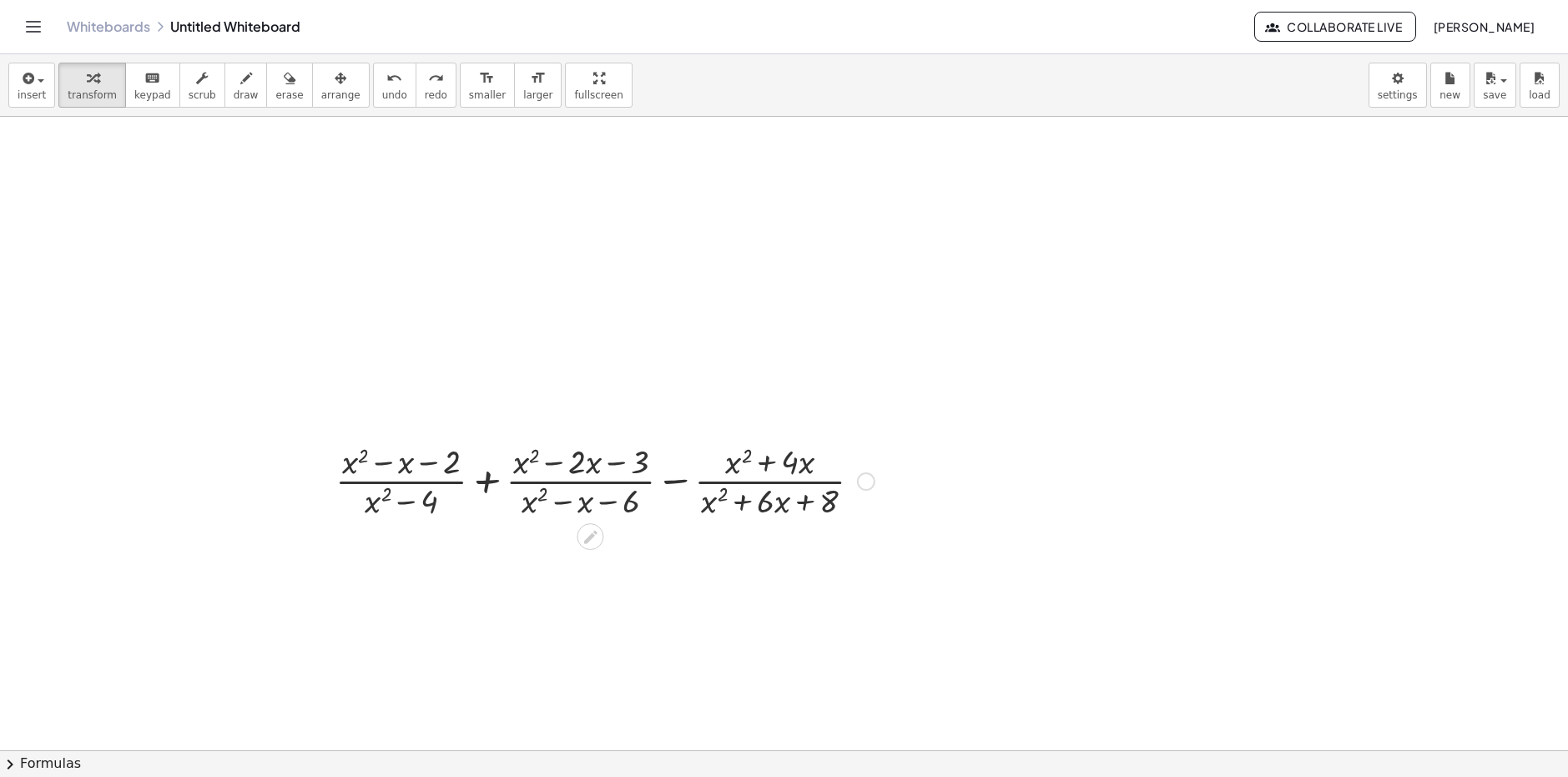
click at [661, 477] on div at bounding box center [605, 479] width 556 height 83
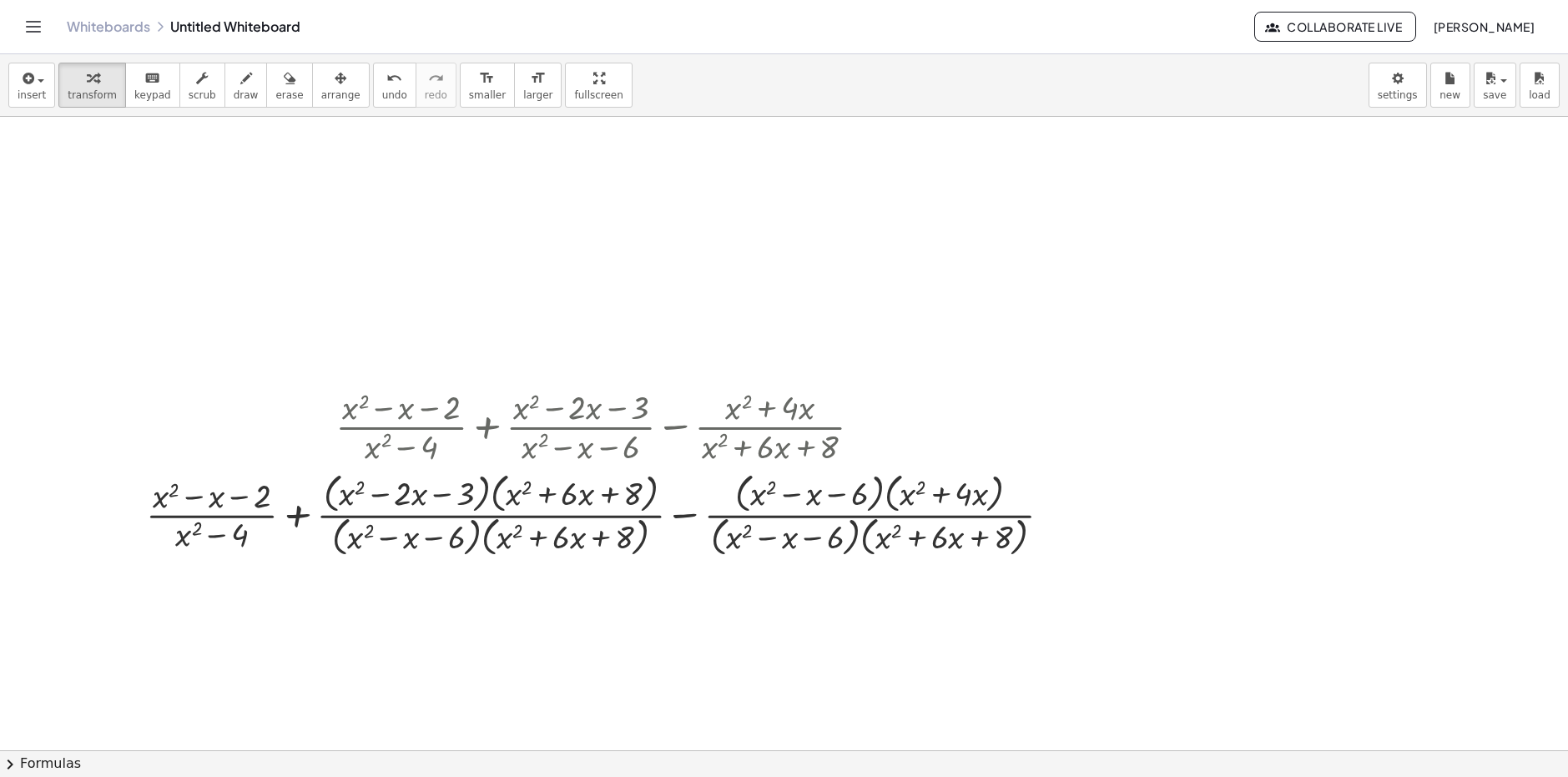
scroll to position [83, 0]
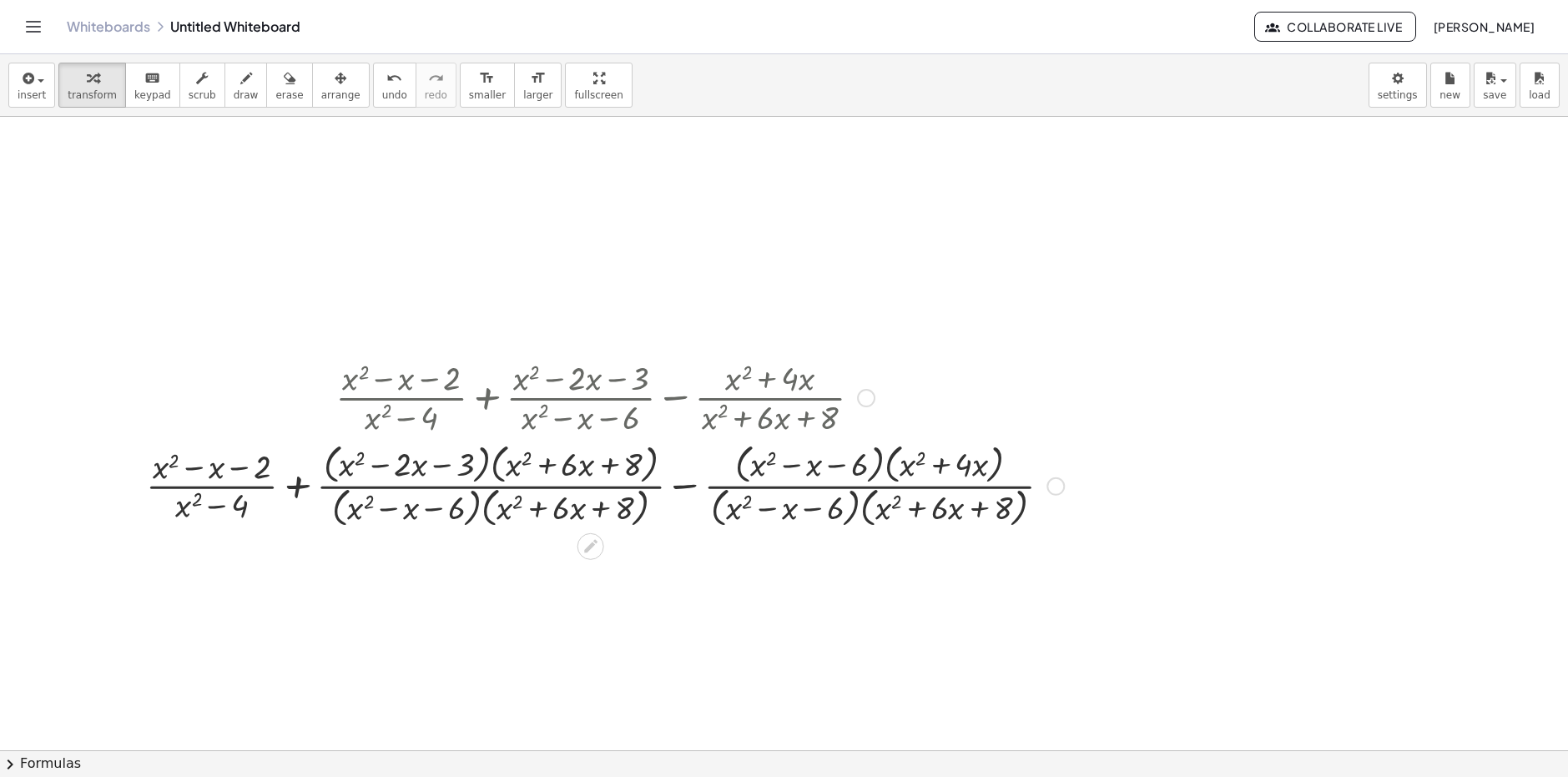
click at [211, 479] on div at bounding box center [605, 484] width 934 height 93
click at [190, 483] on div at bounding box center [605, 484] width 934 height 93
click at [253, 487] on div at bounding box center [605, 484] width 934 height 93
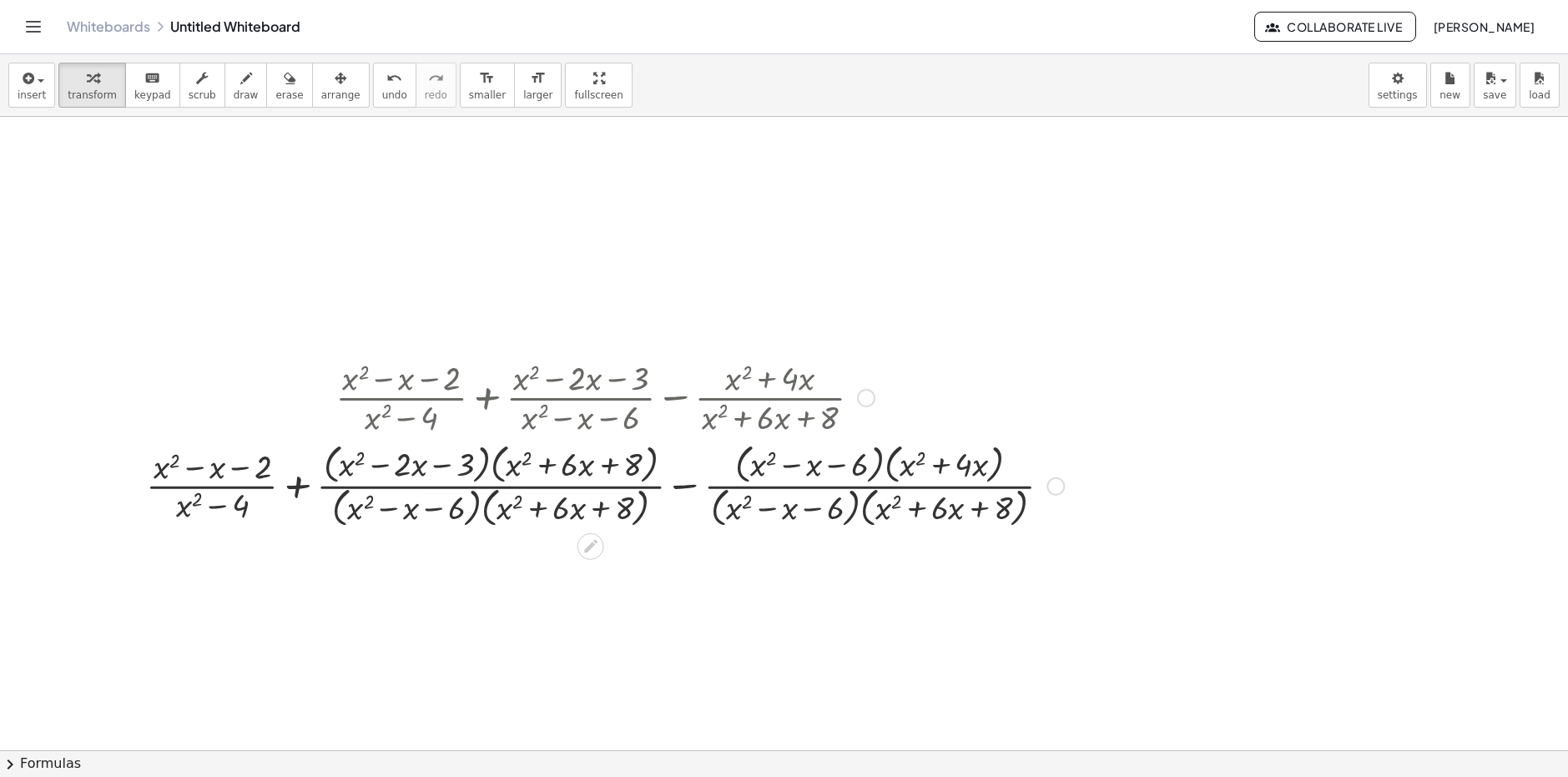
click at [253, 487] on div at bounding box center [605, 484] width 934 height 93
click at [295, 488] on div at bounding box center [605, 484] width 934 height 93
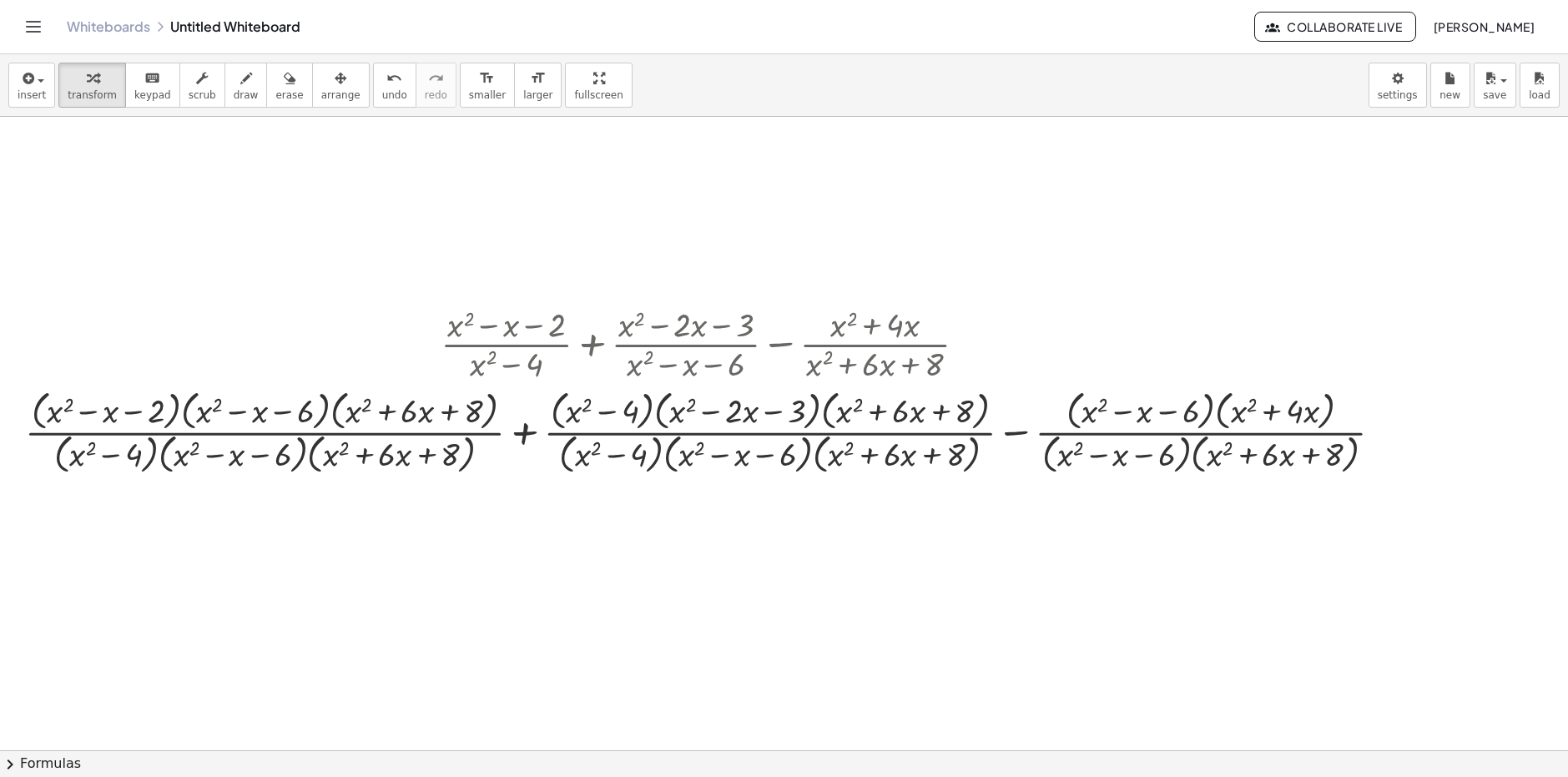
scroll to position [167, 0]
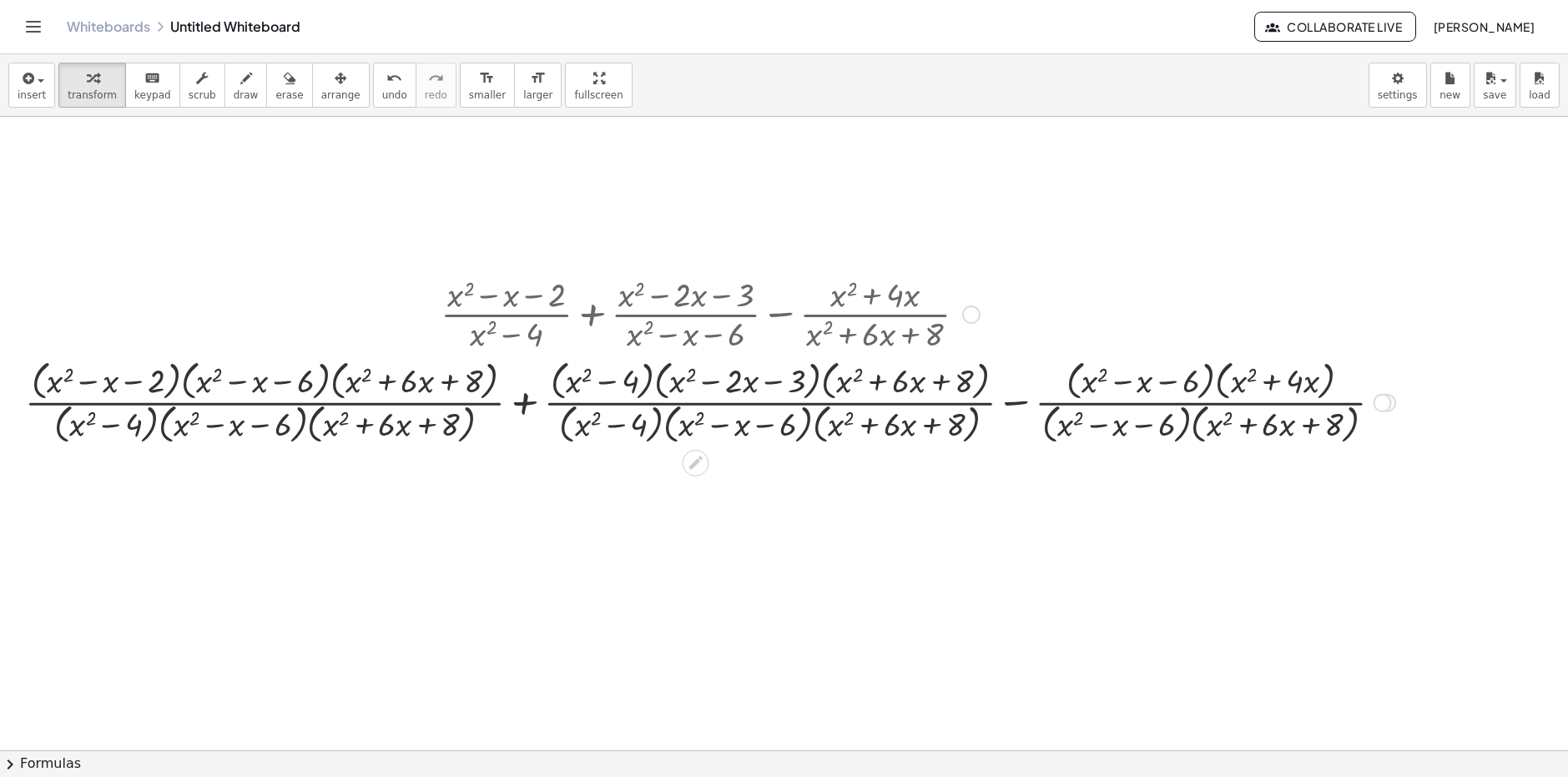
click at [532, 403] on div at bounding box center [710, 401] width 1387 height 93
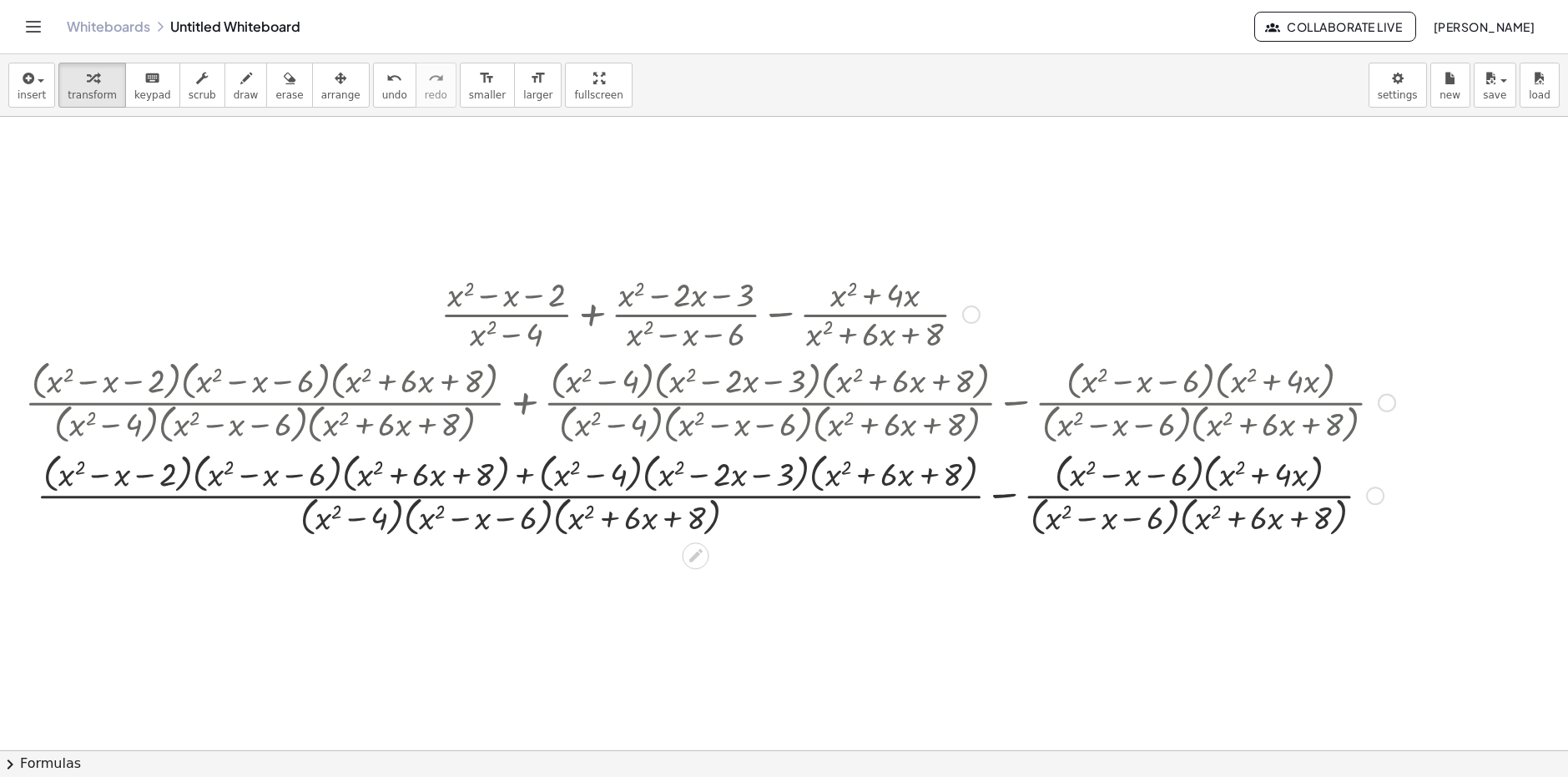
click at [989, 497] on div at bounding box center [710, 495] width 1387 height 93
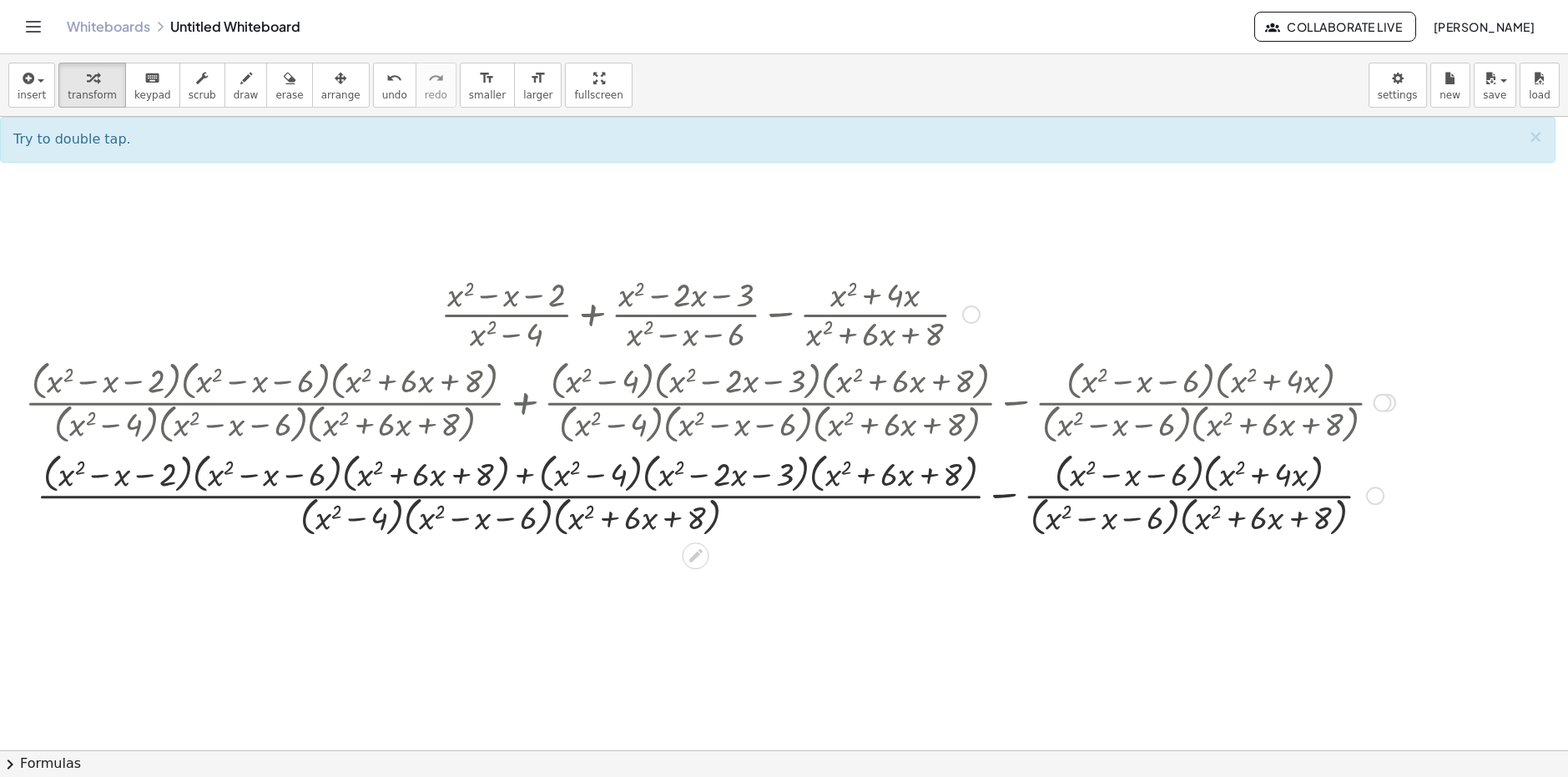
click at [522, 480] on div at bounding box center [710, 495] width 1387 height 93
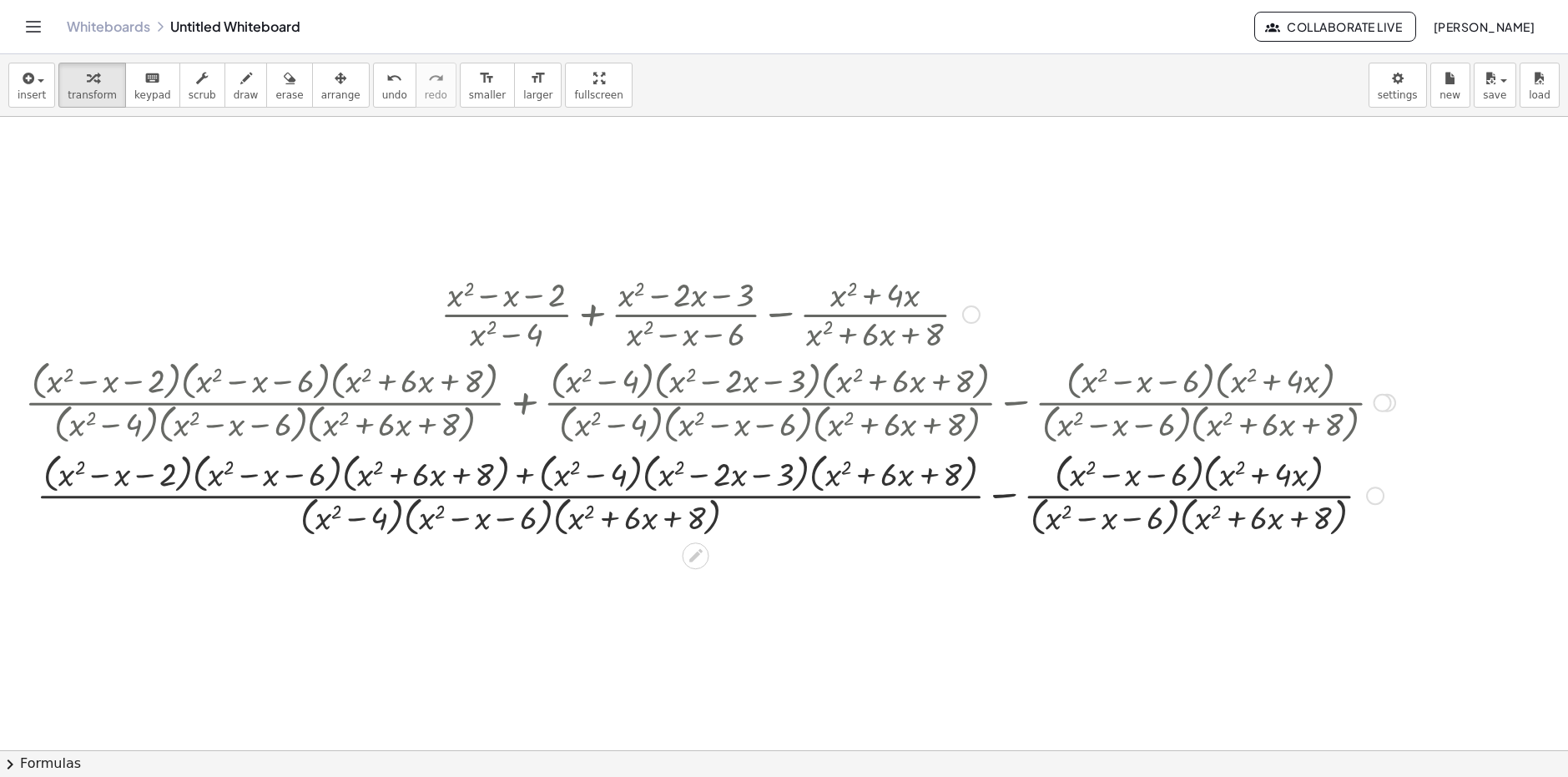
click at [165, 473] on div at bounding box center [710, 495] width 1387 height 93
click at [60, 481] on div at bounding box center [710, 495] width 1387 height 93
click at [132, 471] on div at bounding box center [710, 495] width 1387 height 93
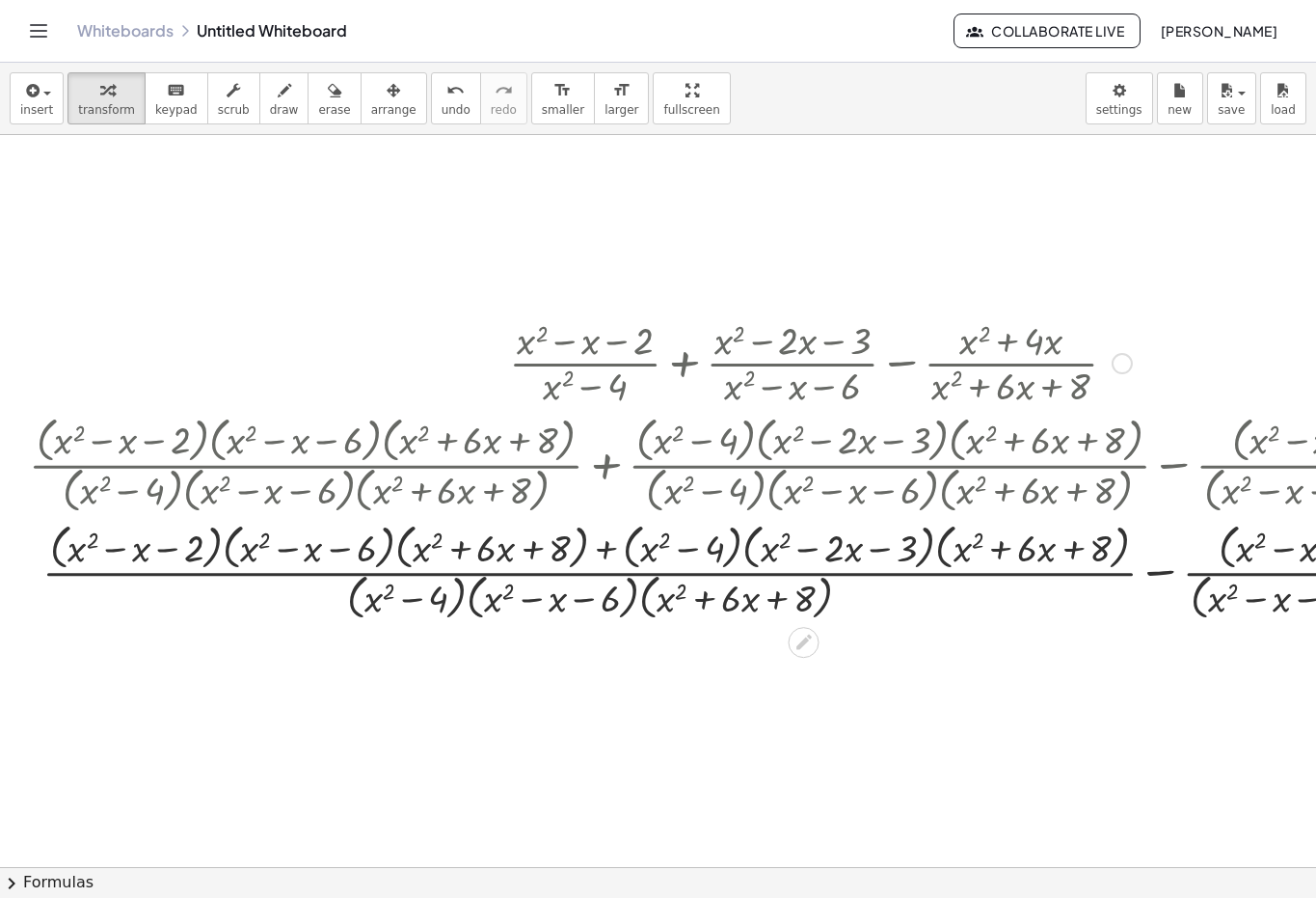
click at [1159, 578] on div at bounding box center [820, 572] width 1602 height 107
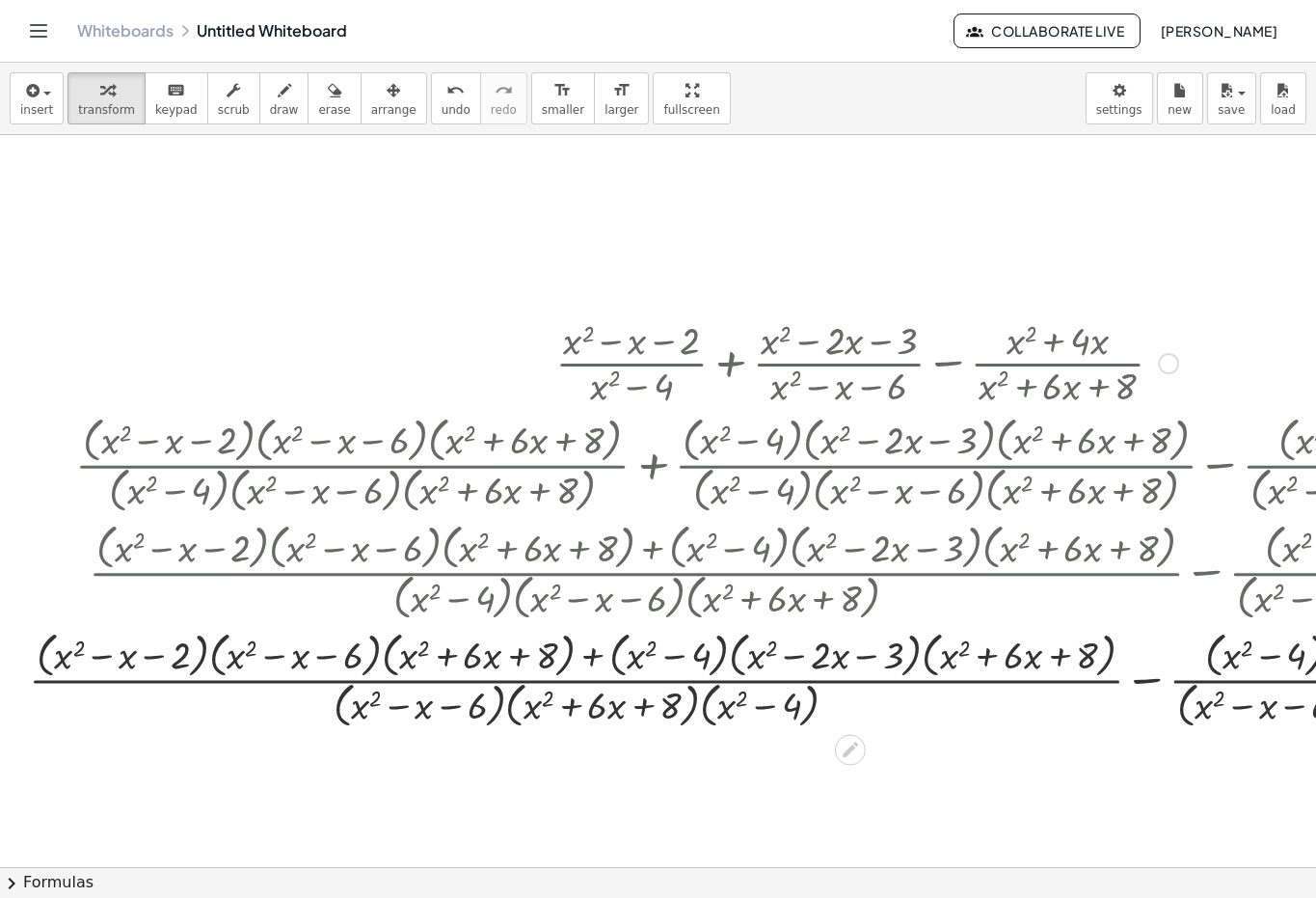
click at [1141, 687] on div at bounding box center [867, 679] width 1696 height 107
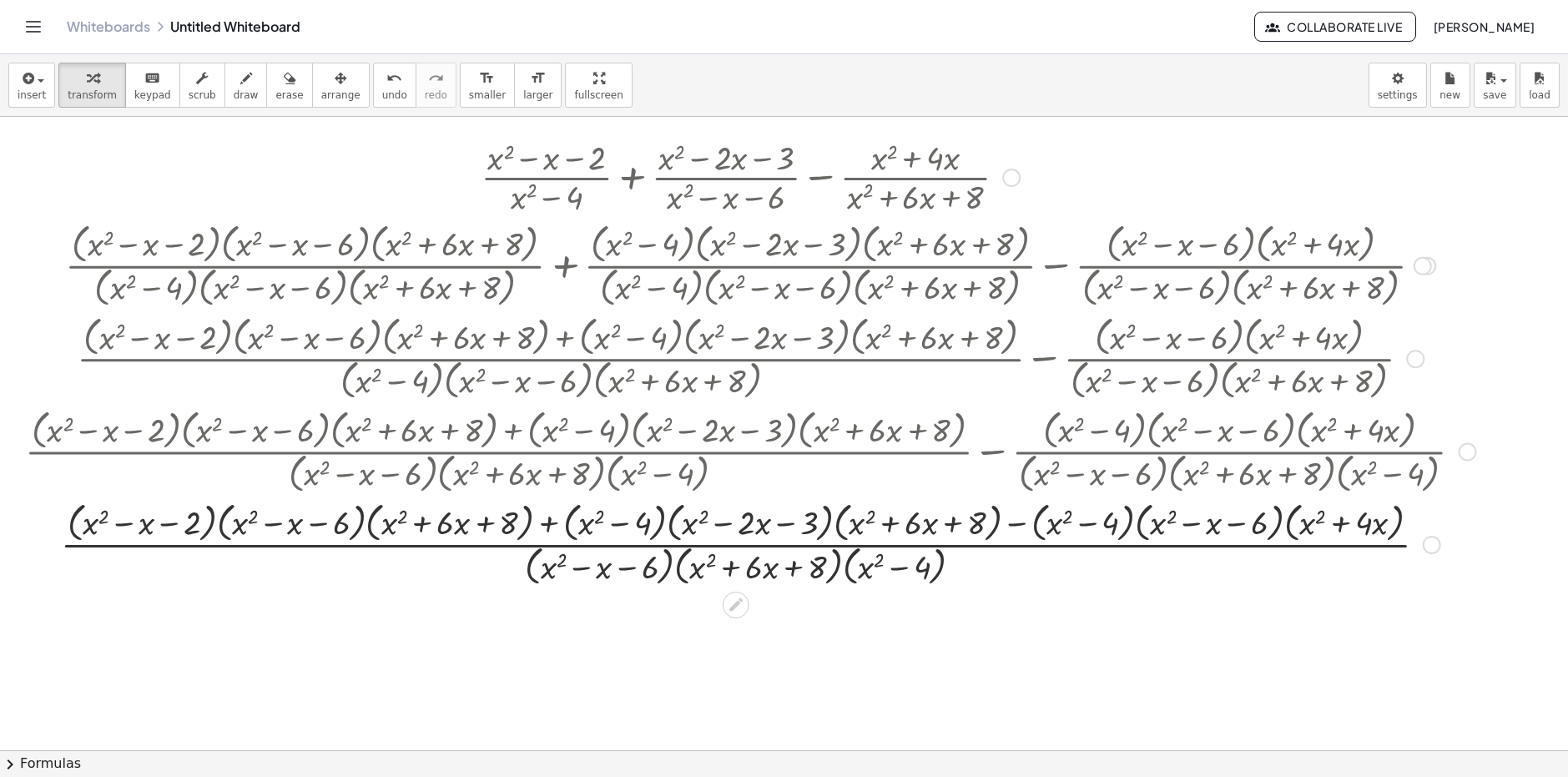
scroll to position [334, 0]
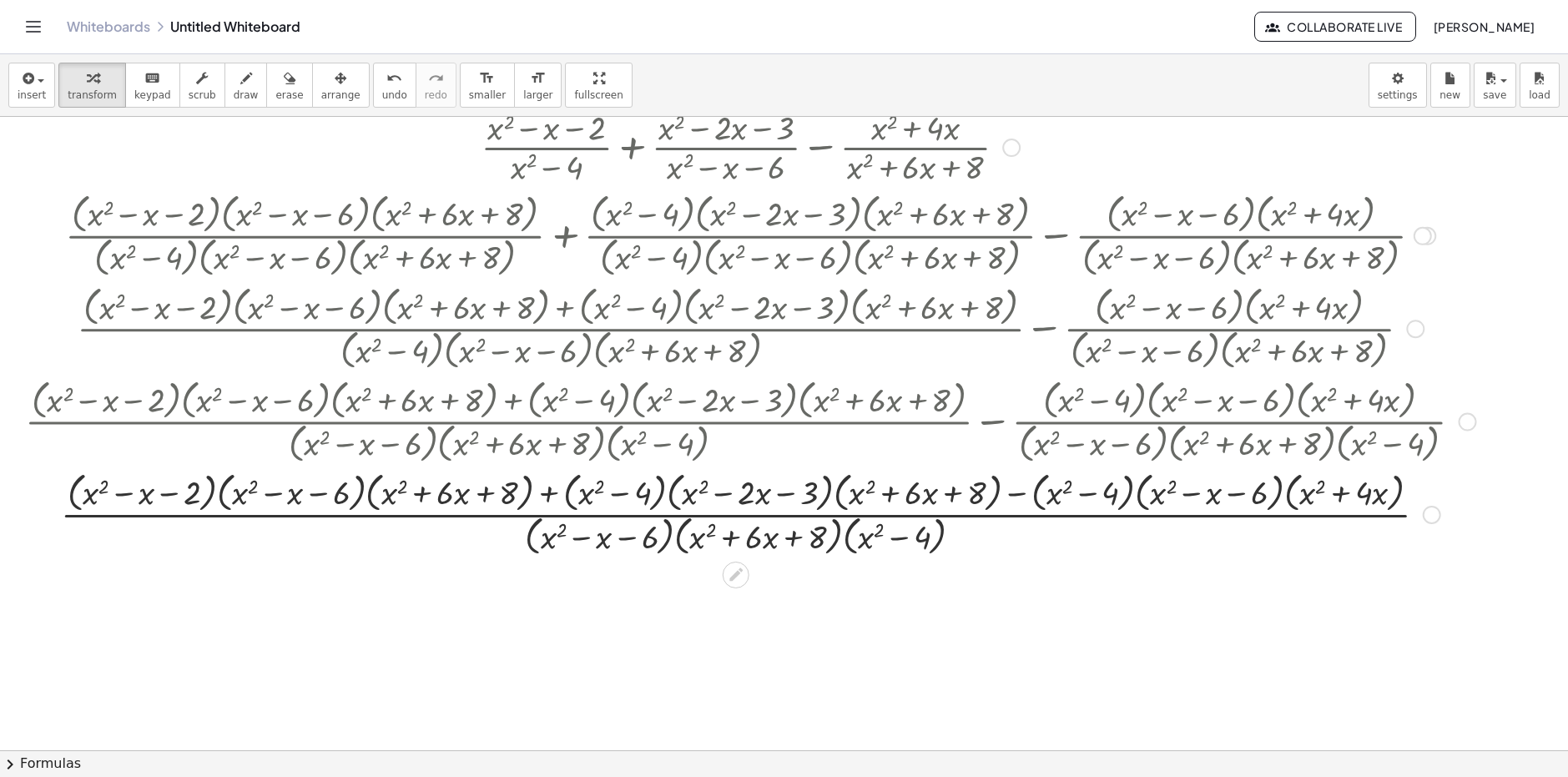
click at [844, 495] on div at bounding box center [750, 513] width 1467 height 93
click at [845, 495] on div at bounding box center [750, 513] width 1467 height 93
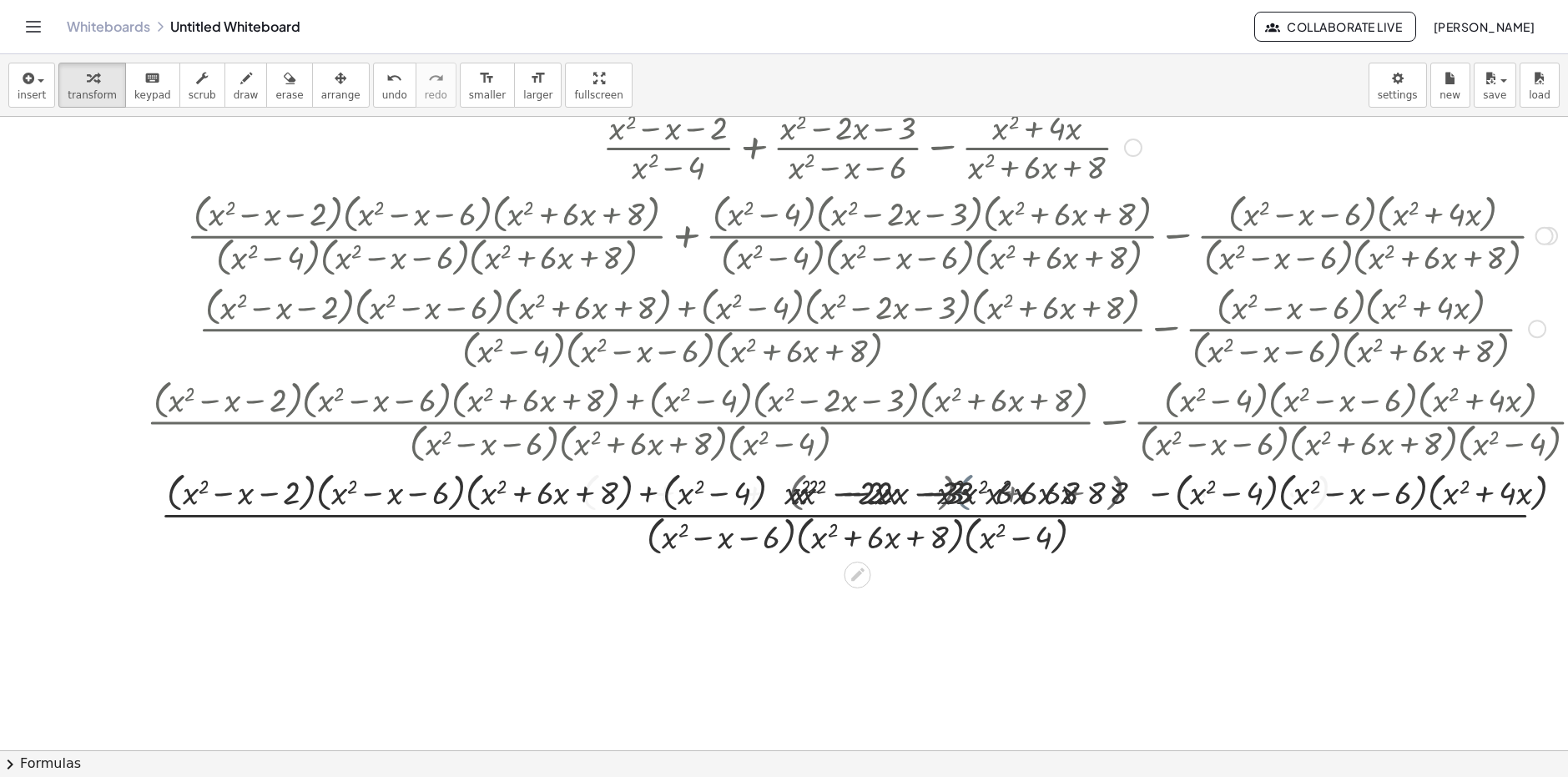
click at [850, 515] on div at bounding box center [871, 513] width 1809 height 93
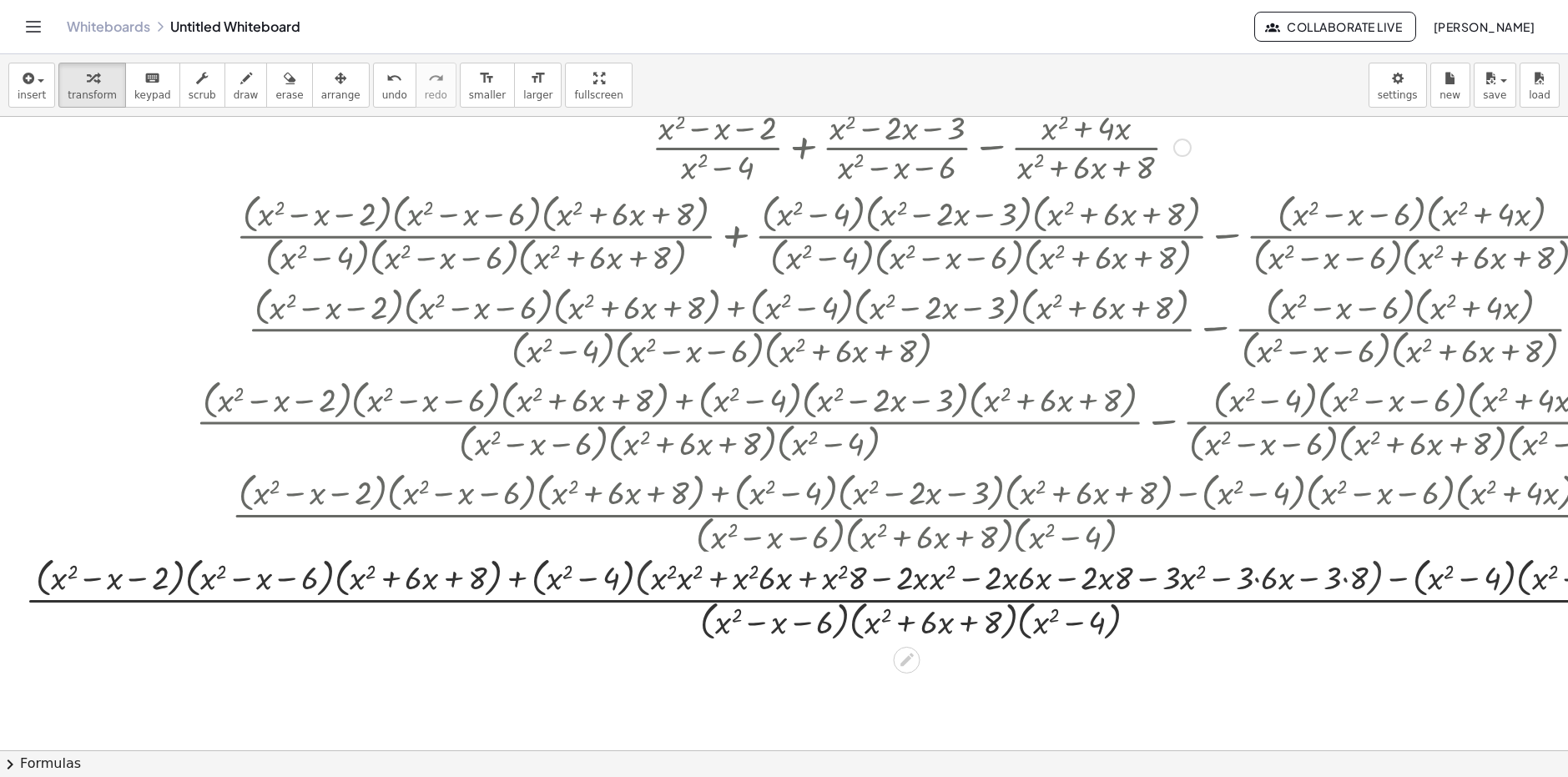
click at [850, 515] on div at bounding box center [920, 513] width 1809 height 93
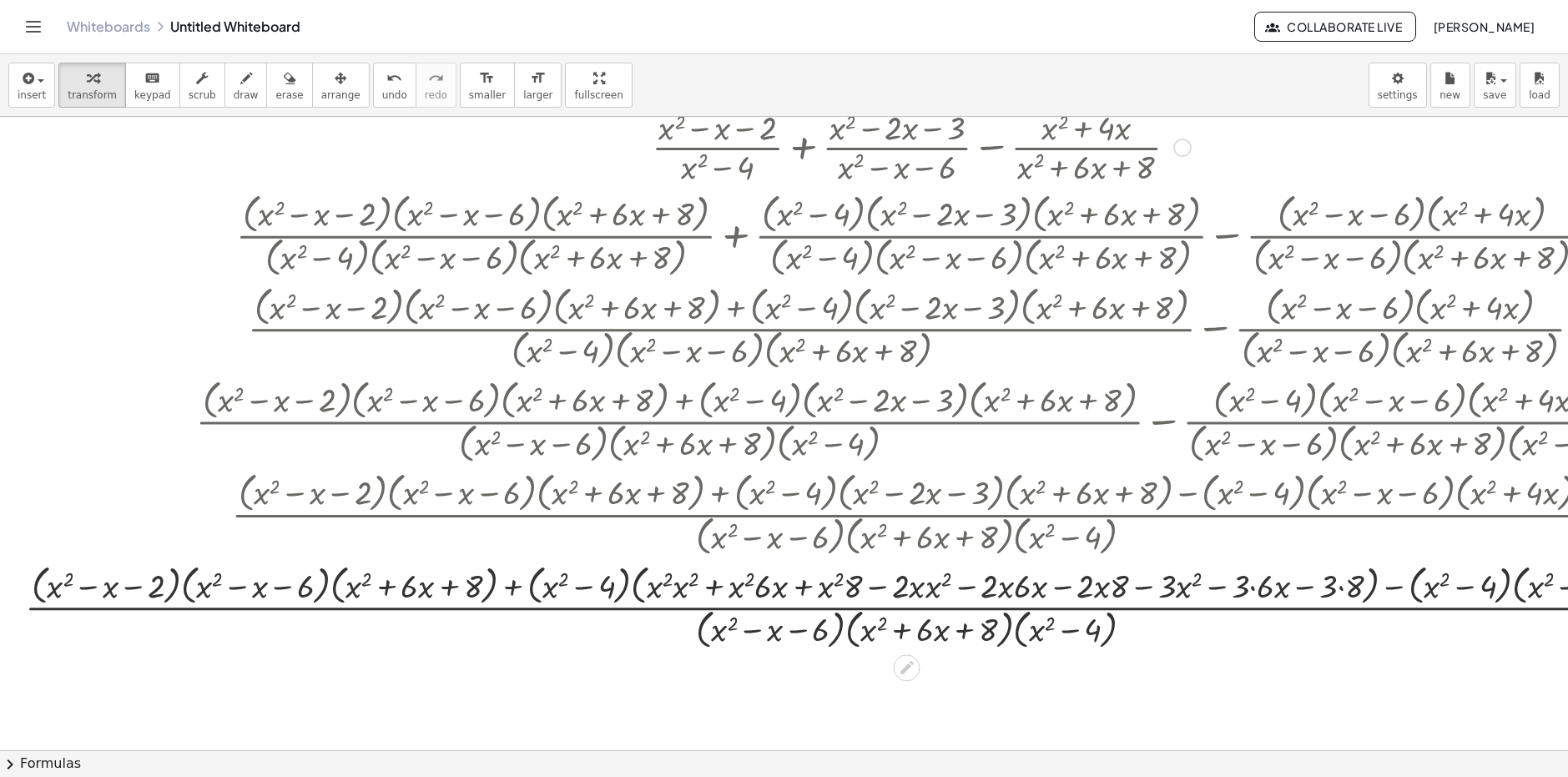
click at [850, 515] on div at bounding box center [920, 513] width 1809 height 93
click at [858, 571] on div at bounding box center [920, 607] width 1809 height 93
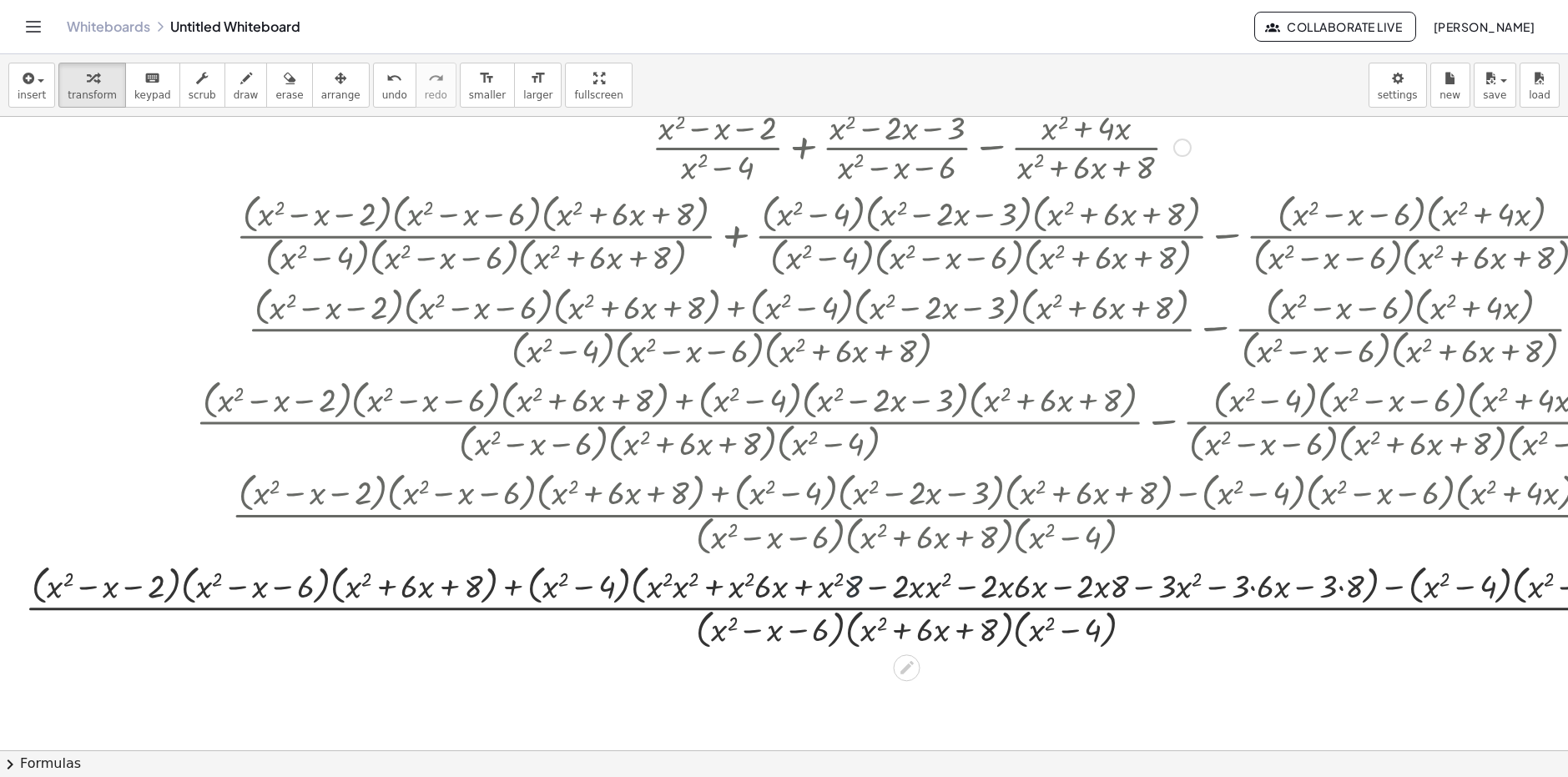
click at [868, 593] on div at bounding box center [920, 607] width 1809 height 93
click at [756, 587] on div at bounding box center [920, 607] width 1809 height 93
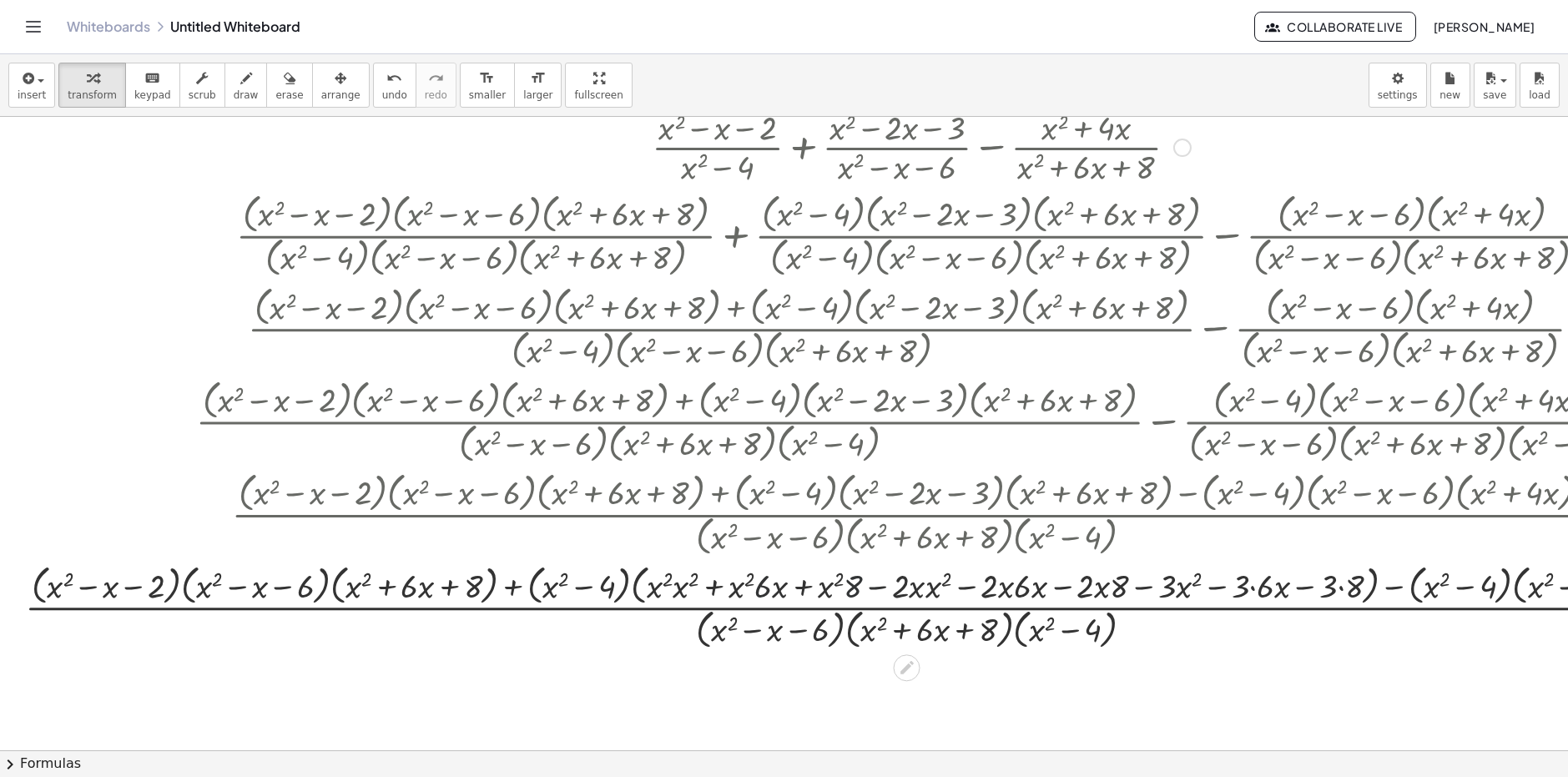
click at [553, 598] on div at bounding box center [920, 607] width 1809 height 93
click at [573, 612] on div at bounding box center [920, 607] width 1809 height 93
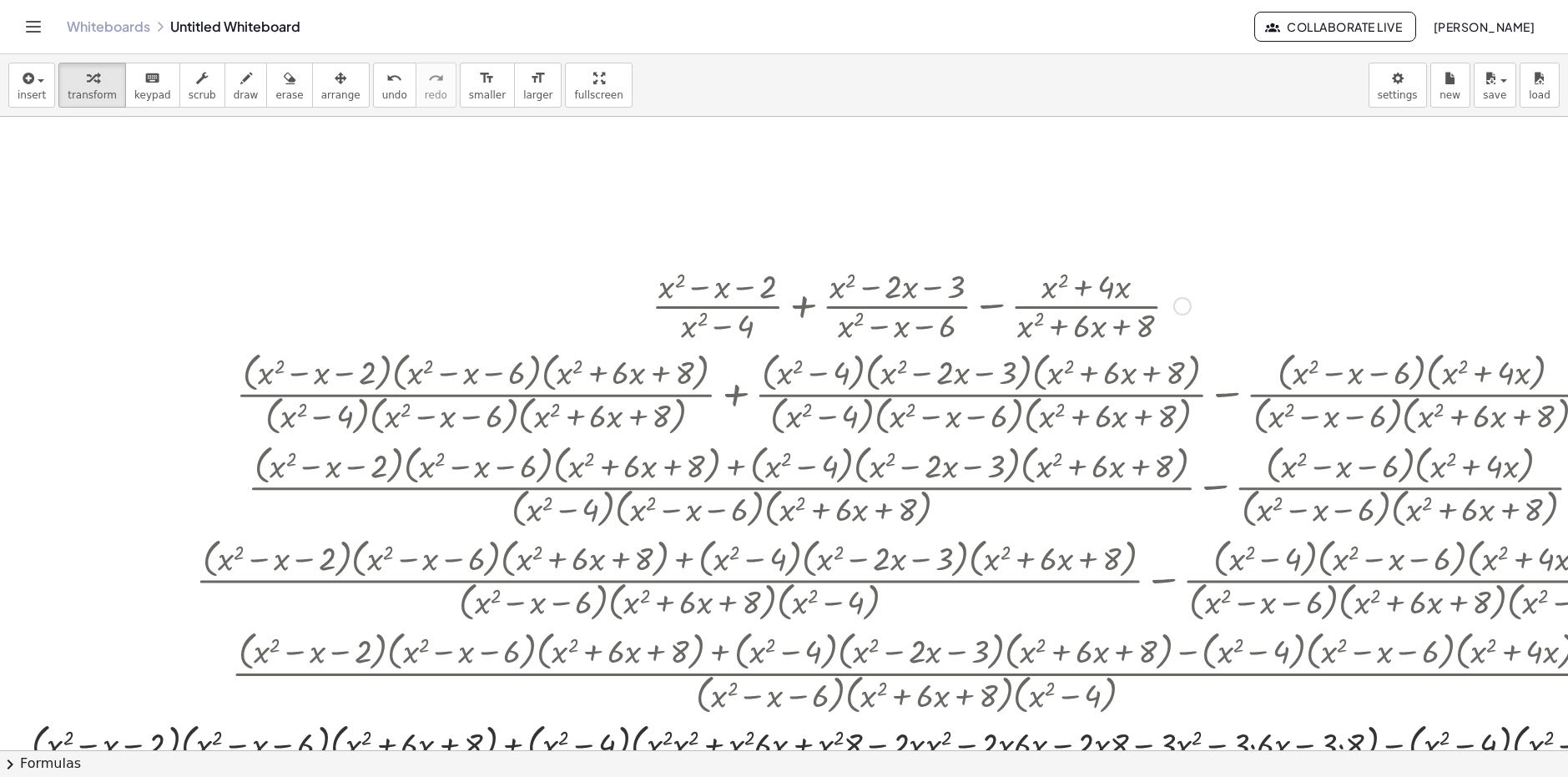
scroll to position [417, 0]
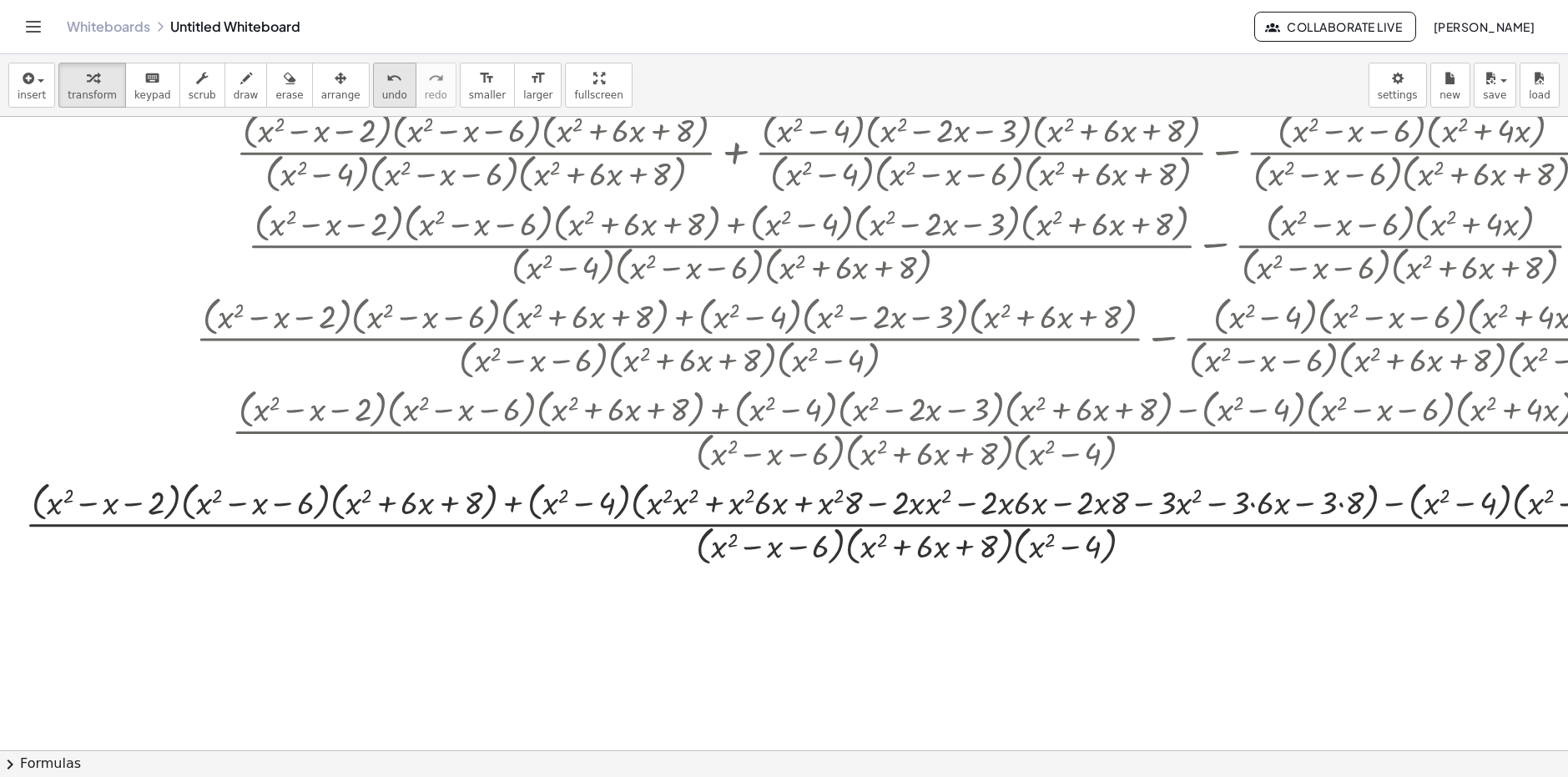
click at [382, 75] on div "undo" at bounding box center [394, 77] width 25 height 20
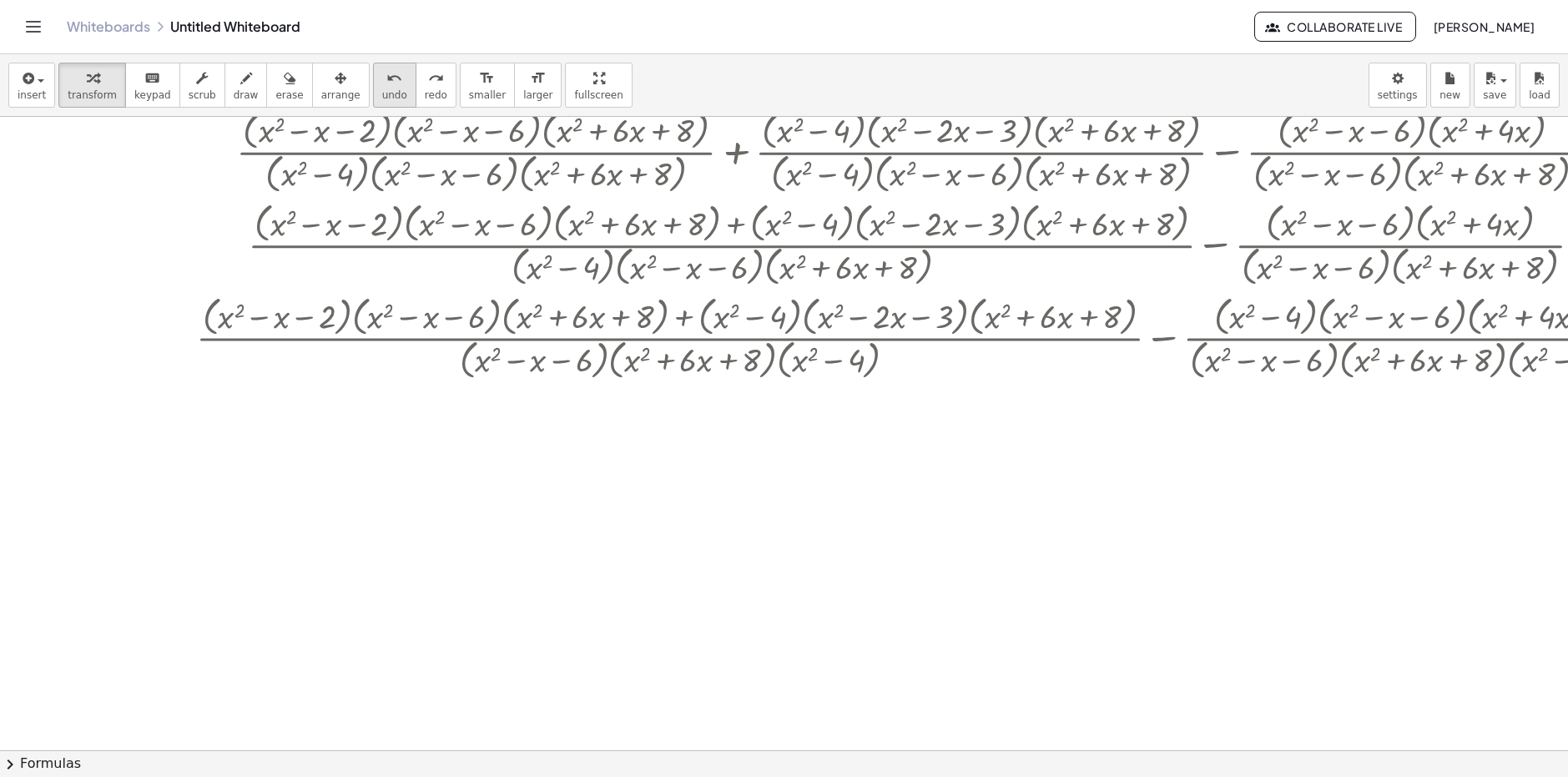
click at [382, 75] on div "undo" at bounding box center [394, 77] width 25 height 20
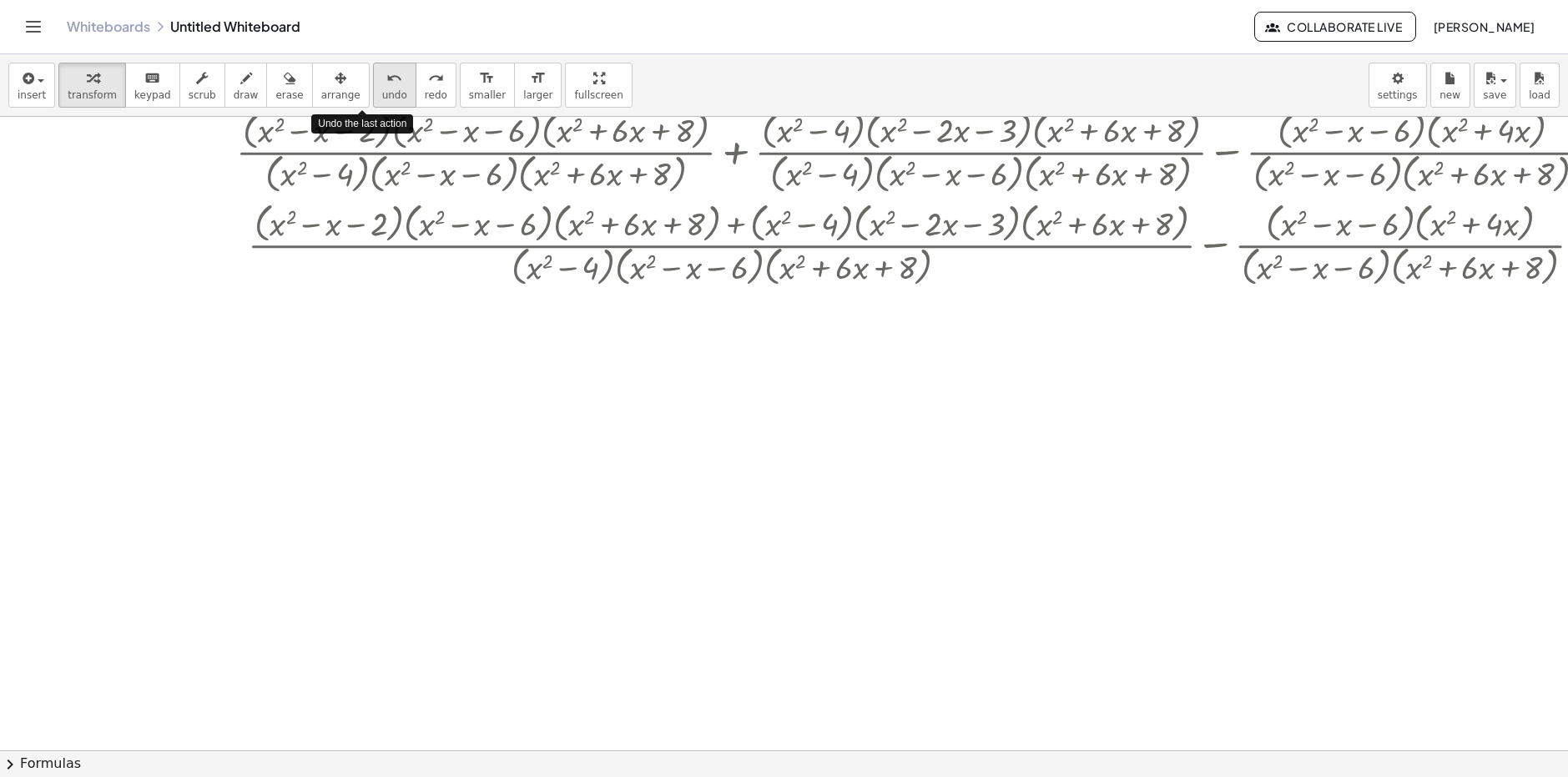
click at [382, 75] on div "undo" at bounding box center [394, 77] width 25 height 20
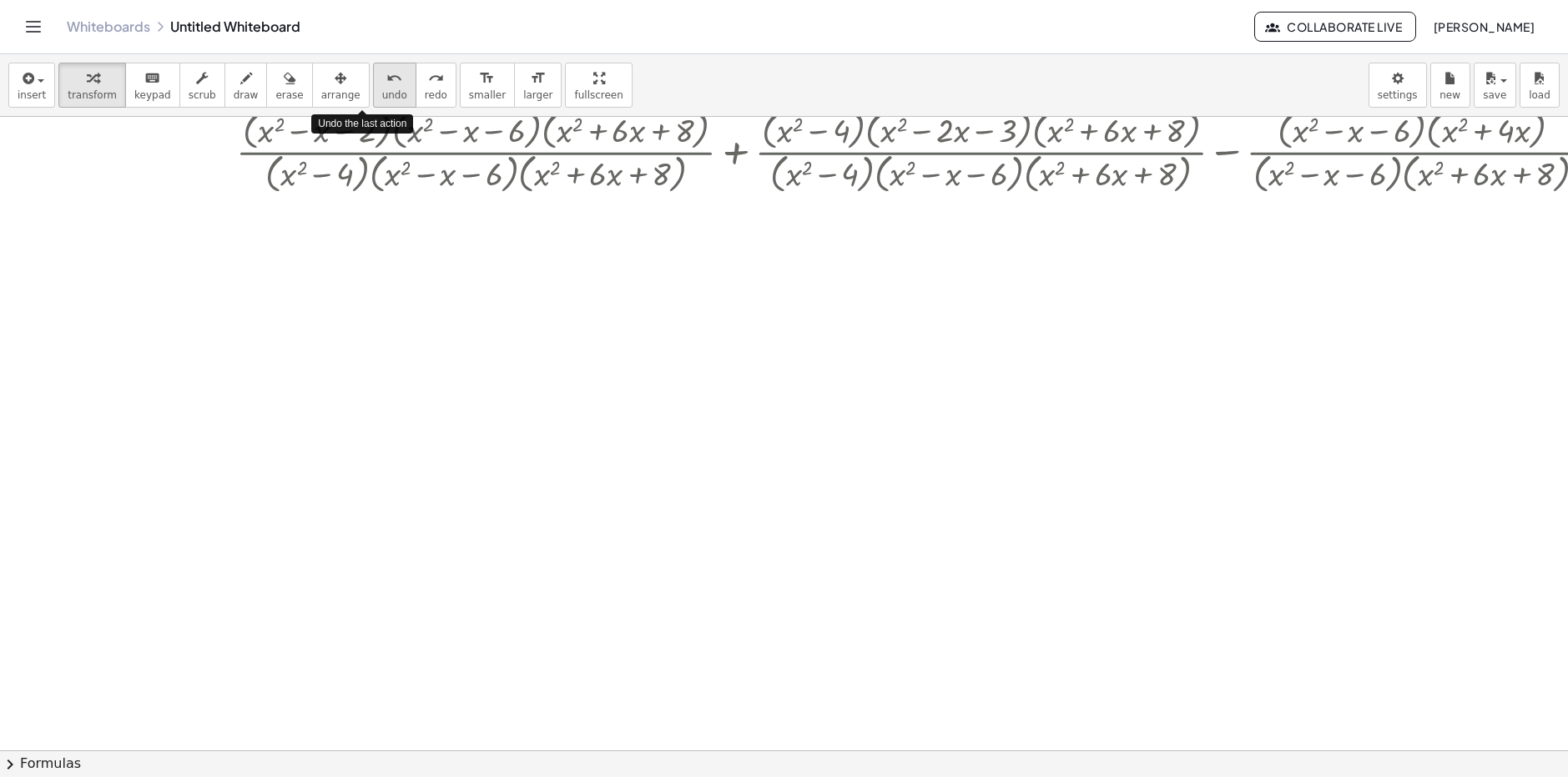
click at [382, 75] on div "undo" at bounding box center [394, 77] width 25 height 20
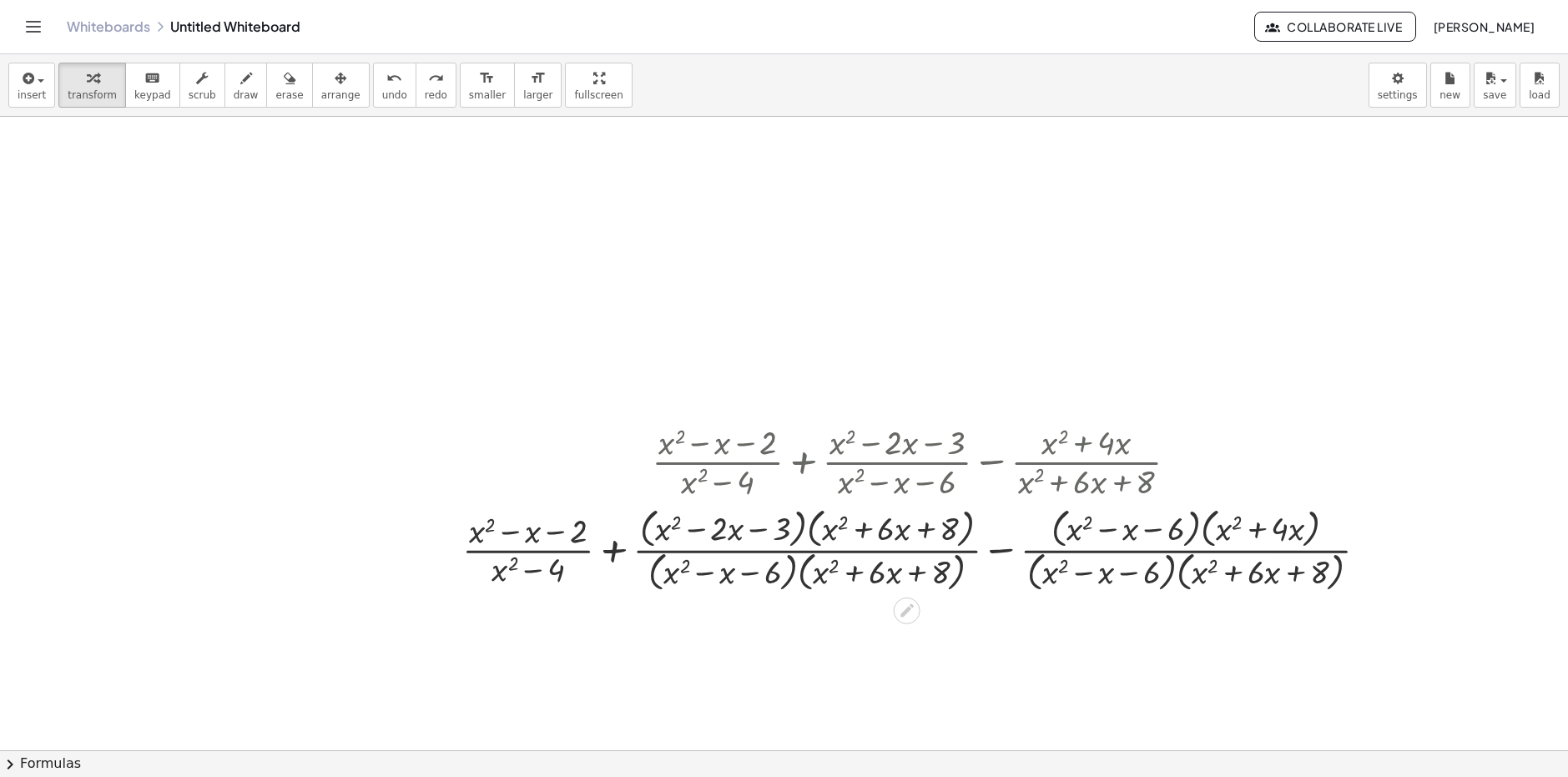
scroll to position [0, 0]
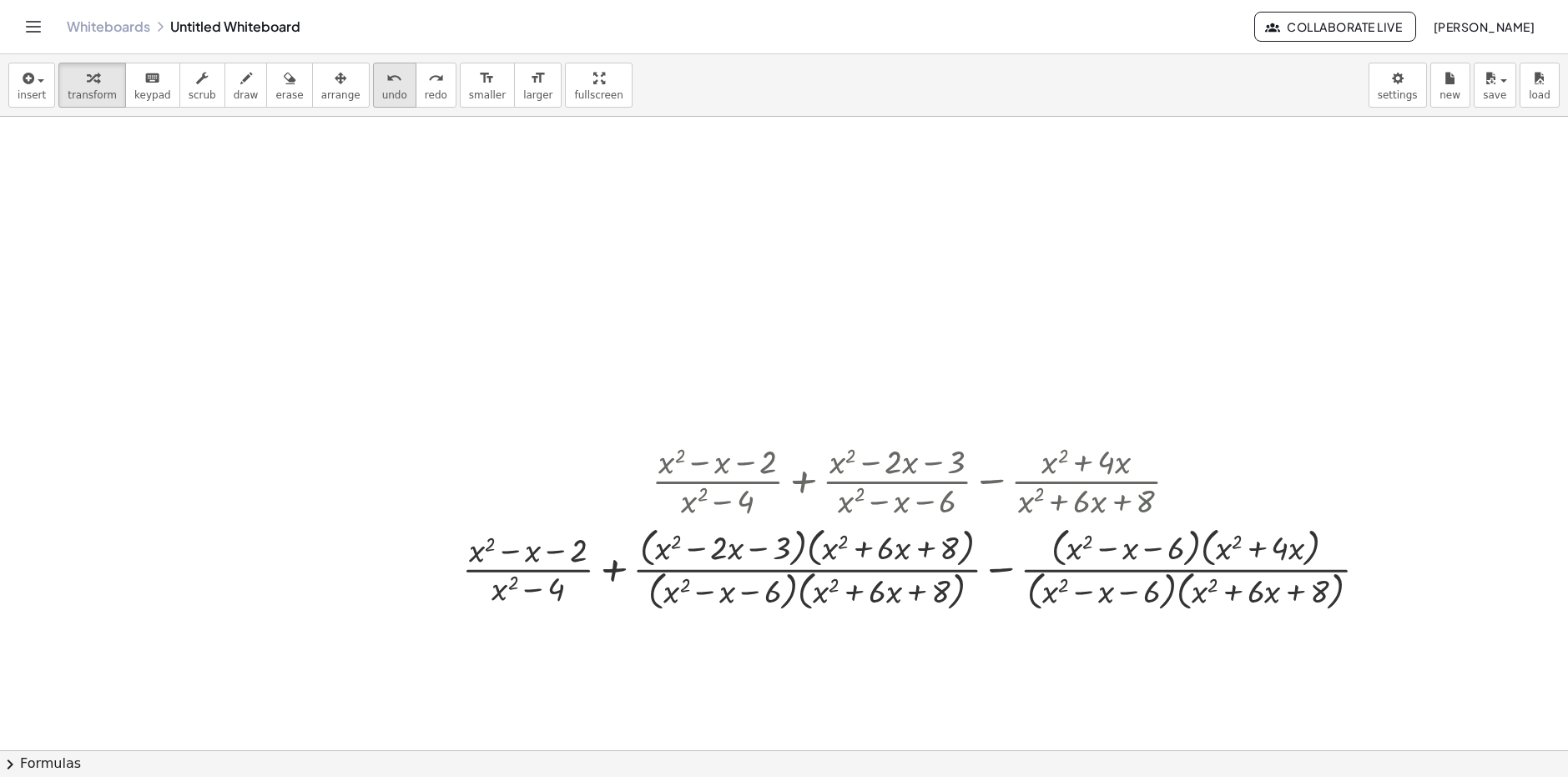
click at [373, 103] on button "undo undo" at bounding box center [395, 85] width 43 height 45
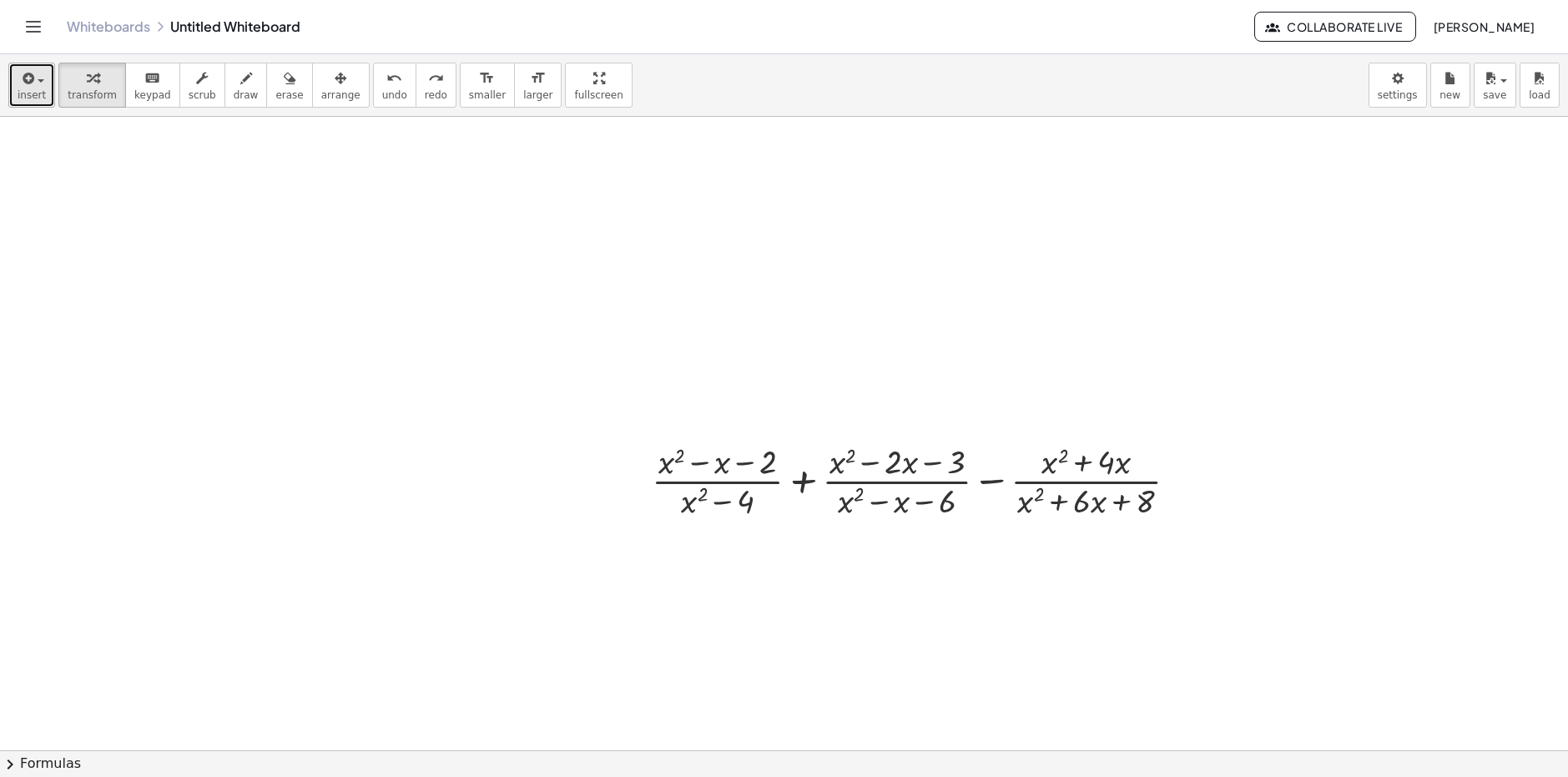
click at [40, 83] on div "button" at bounding box center [31, 77] width 28 height 20
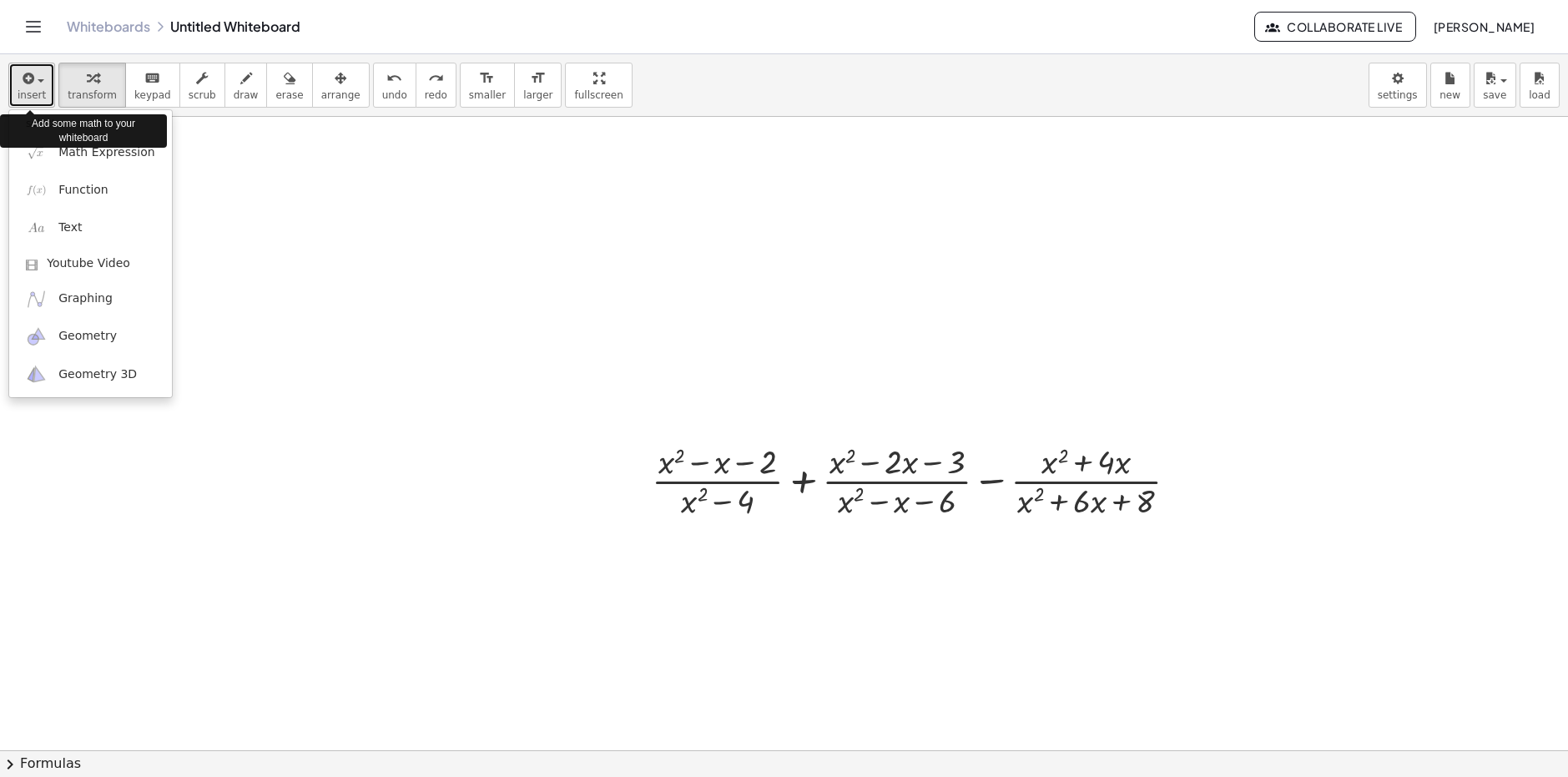
click at [40, 83] on div "button" at bounding box center [31, 77] width 28 height 20
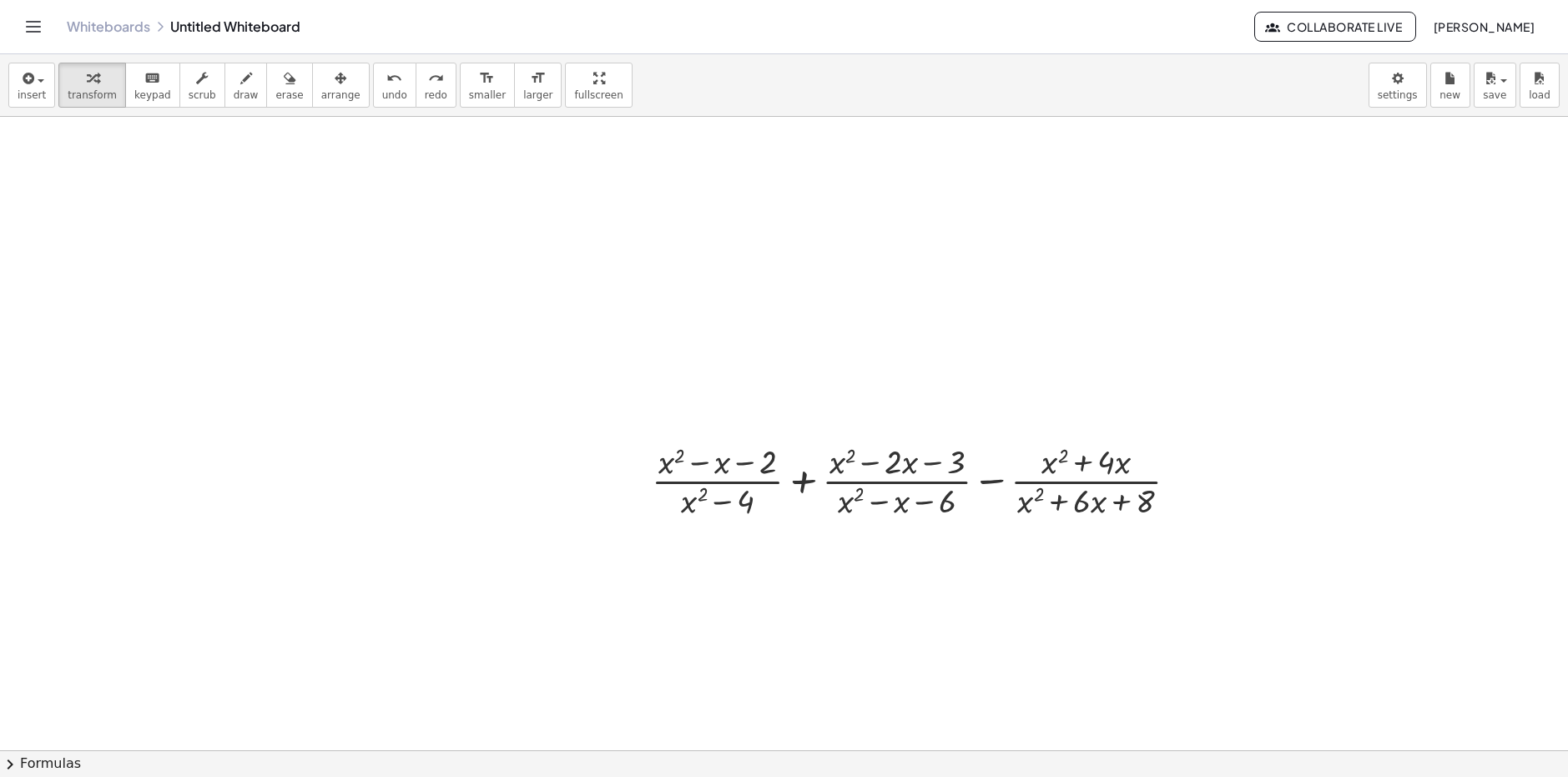
click at [38, 32] on icon "Toggle navigation" at bounding box center [34, 27] width 14 height 10
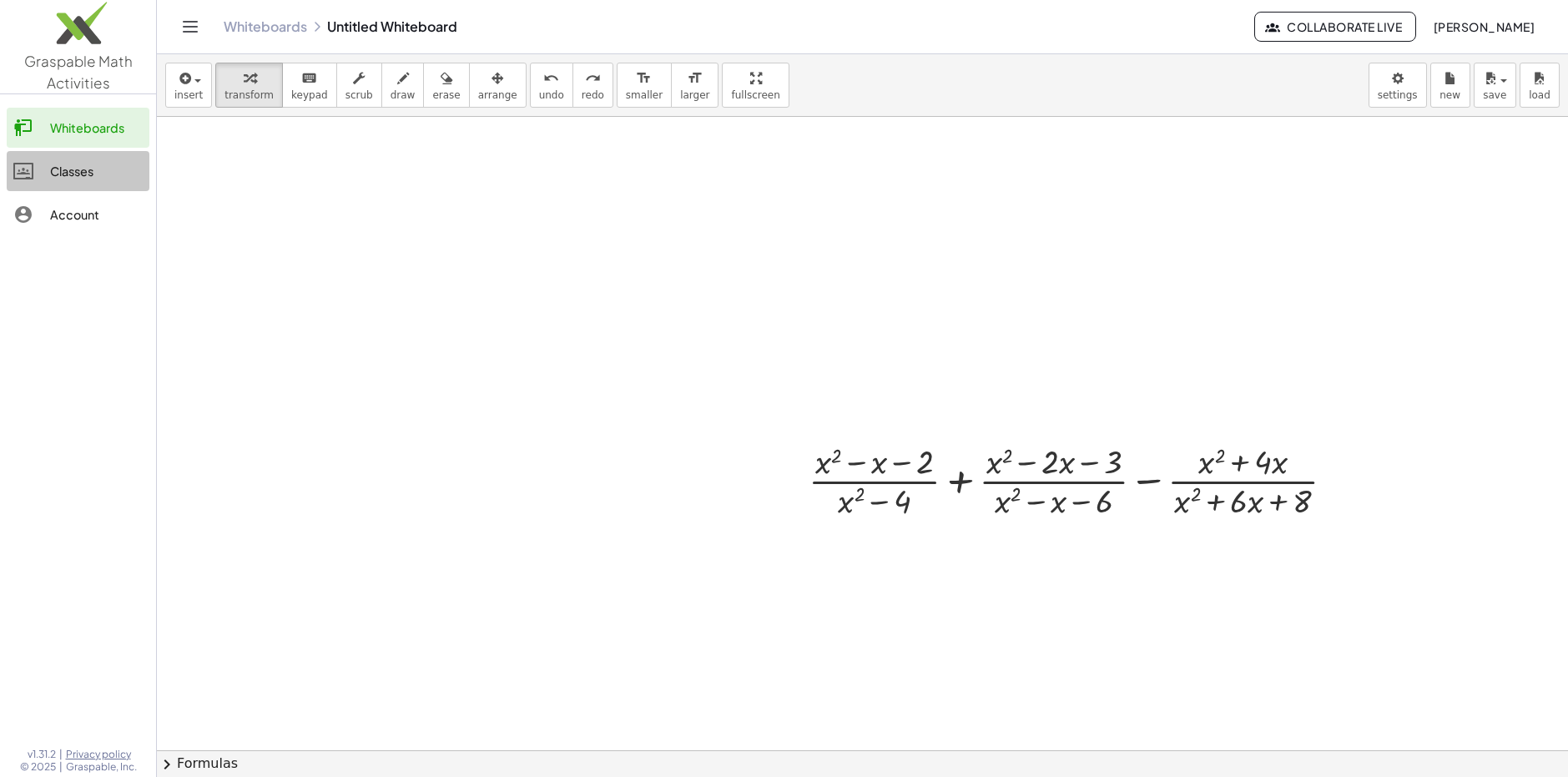
click at [60, 182] on link "Classes" at bounding box center [78, 171] width 143 height 40
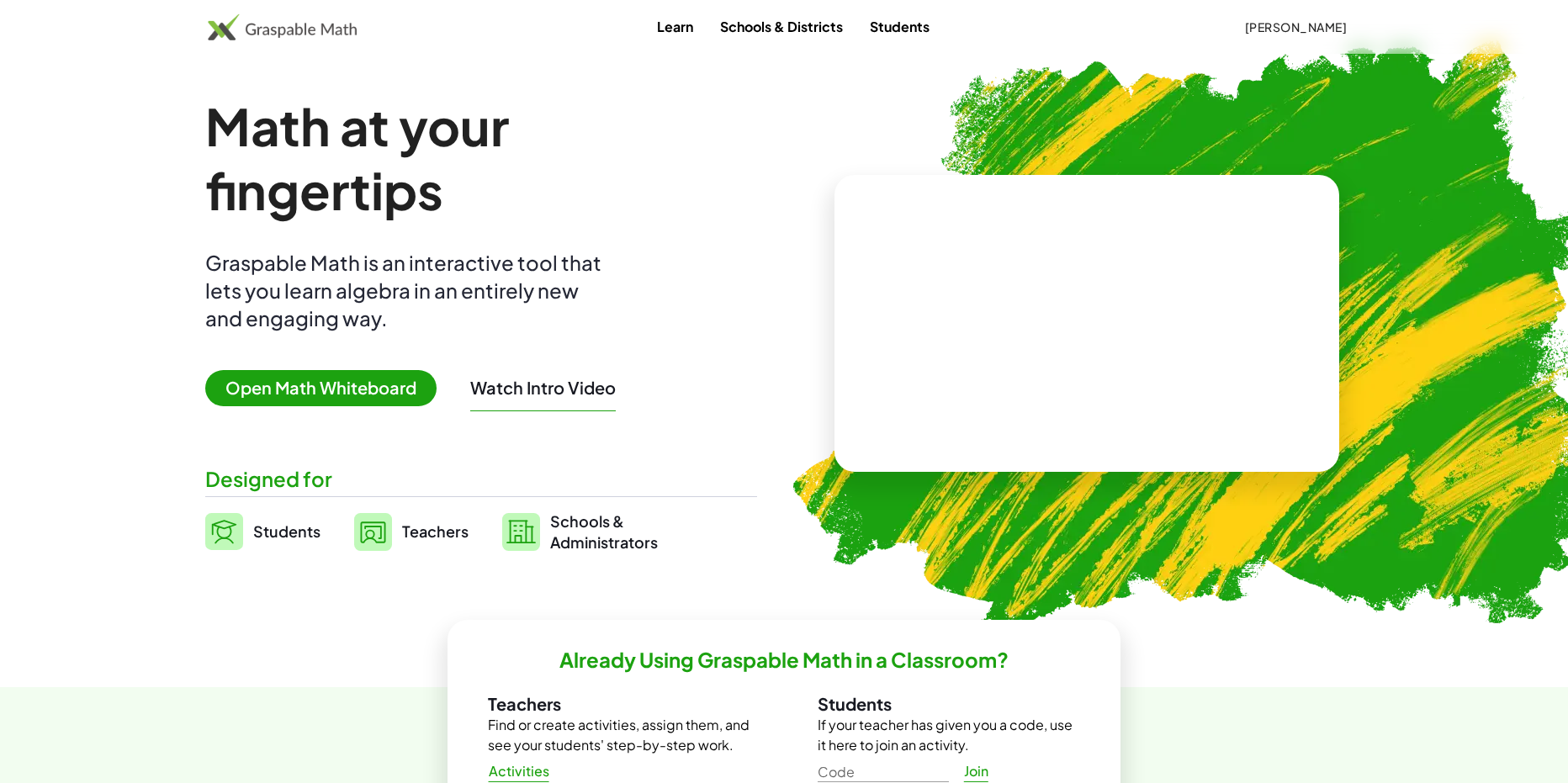
click at [388, 396] on span "Open Math Whiteboard" at bounding box center [321, 388] width 232 height 36
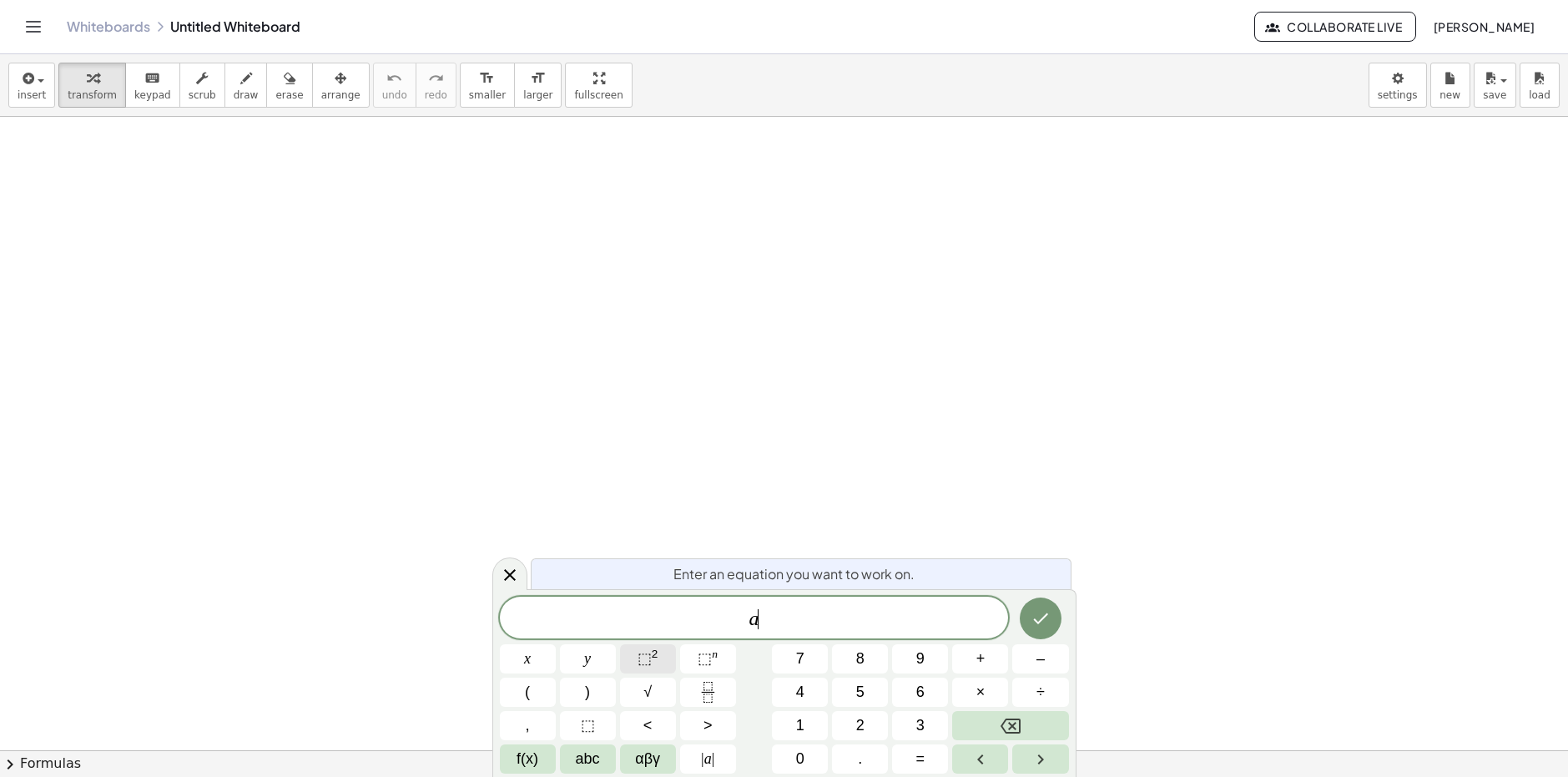
click at [644, 665] on span "⬚" at bounding box center [644, 658] width 14 height 16
click at [713, 687] on icon "Fraction" at bounding box center [708, 692] width 21 height 21
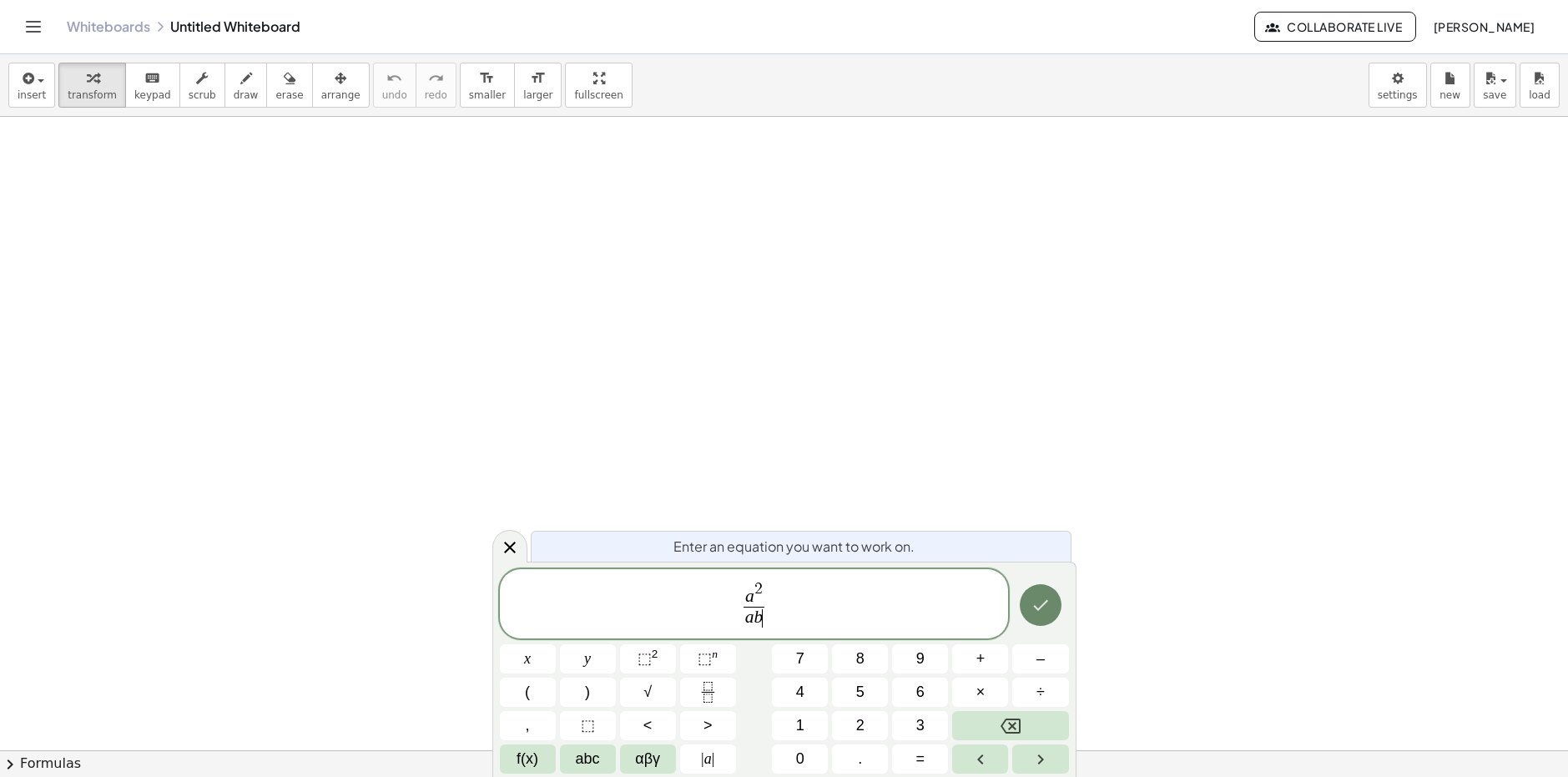
click at [770, 601] on icon "Done" at bounding box center [1040, 605] width 20 height 20
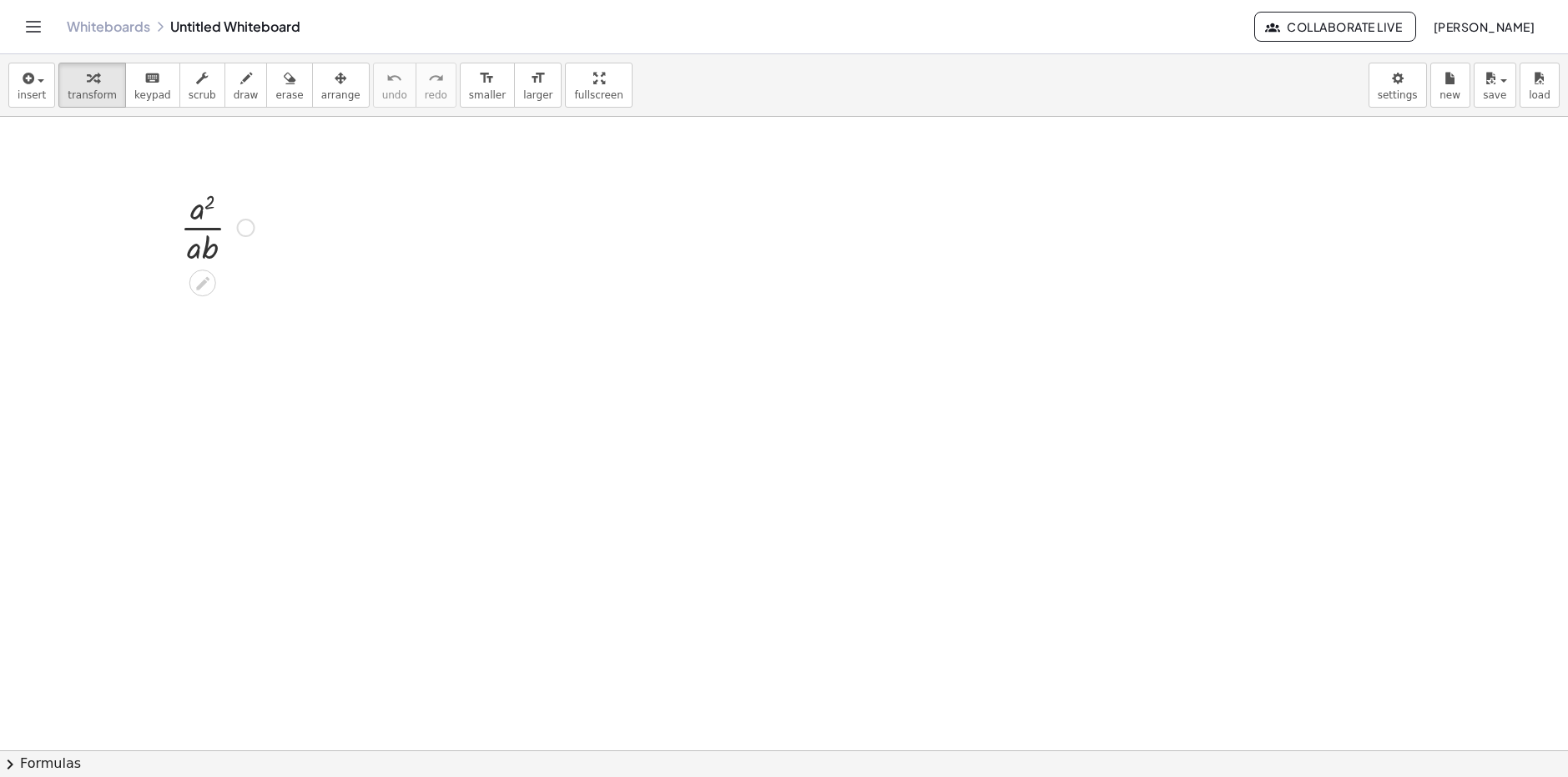
click at [206, 256] on div at bounding box center [218, 225] width 91 height 83
click at [203, 231] on div at bounding box center [218, 225] width 91 height 83
drag, startPoint x: 205, startPoint y: 213, endPoint x: 217, endPoint y: 214, distance: 12.0
click at [218, 216] on div at bounding box center [218, 225] width 91 height 83
click at [206, 209] on div at bounding box center [218, 225] width 91 height 83
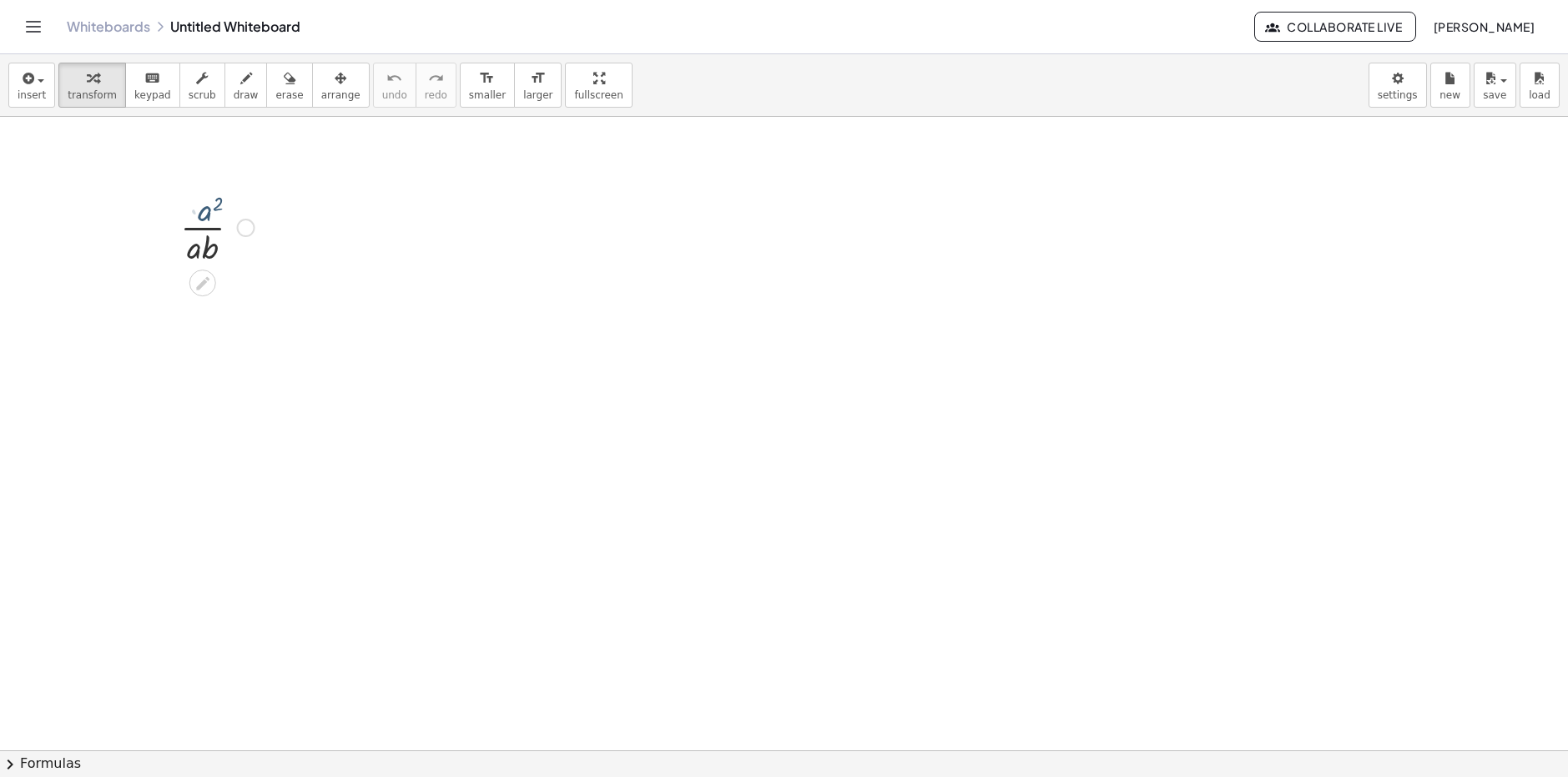
click at [206, 209] on div at bounding box center [218, 225] width 91 height 83
click at [194, 208] on div at bounding box center [218, 225] width 91 height 83
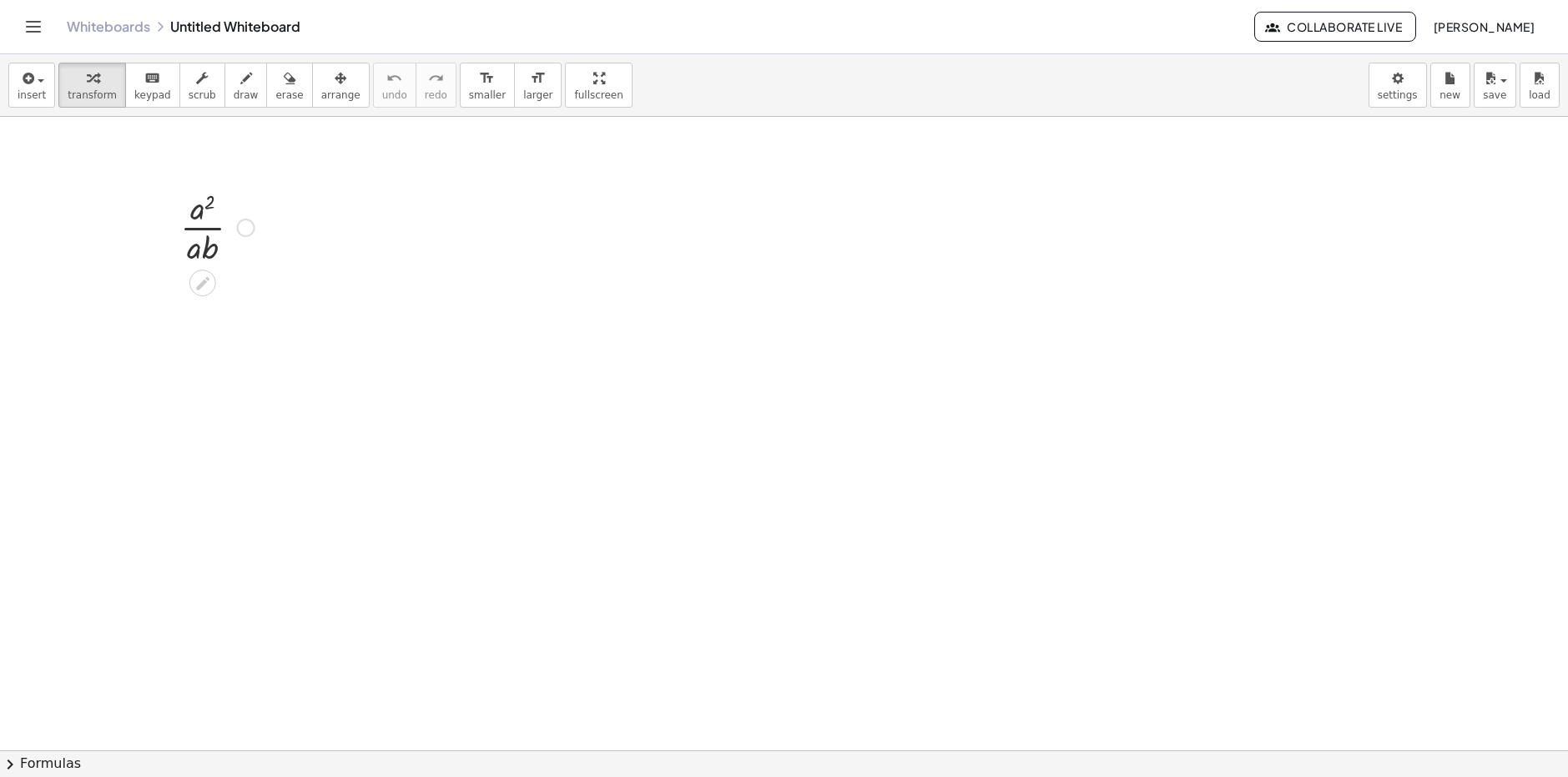
click at [194, 208] on div at bounding box center [218, 225] width 91 height 83
click at [185, 233] on div at bounding box center [218, 225] width 91 height 83
click at [204, 233] on div at bounding box center [218, 225] width 91 height 83
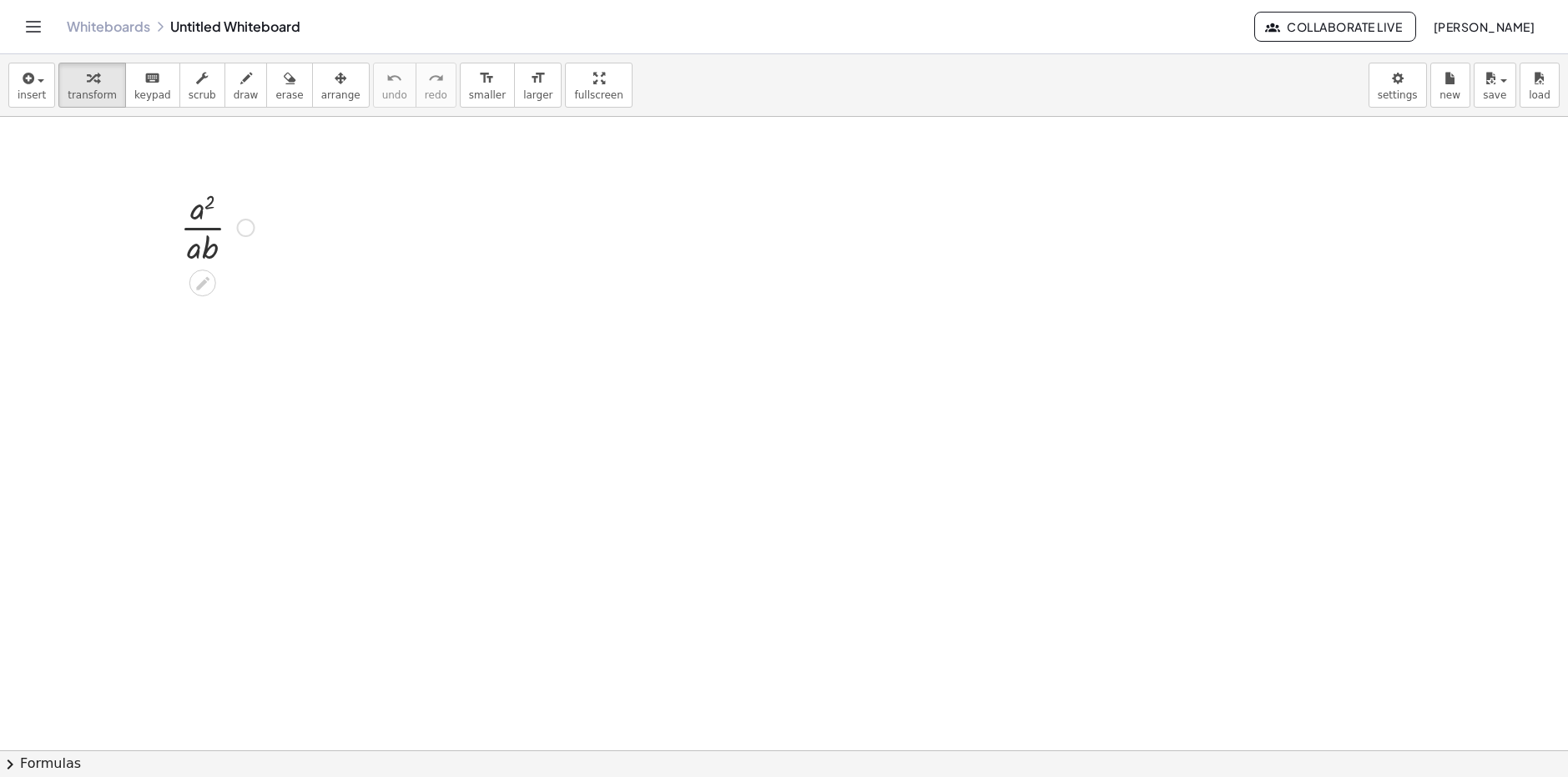
click at [204, 231] on div at bounding box center [218, 225] width 91 height 83
click at [206, 229] on div at bounding box center [218, 225] width 91 height 83
click at [198, 217] on div at bounding box center [218, 225] width 91 height 83
click at [196, 215] on div at bounding box center [218, 225] width 91 height 83
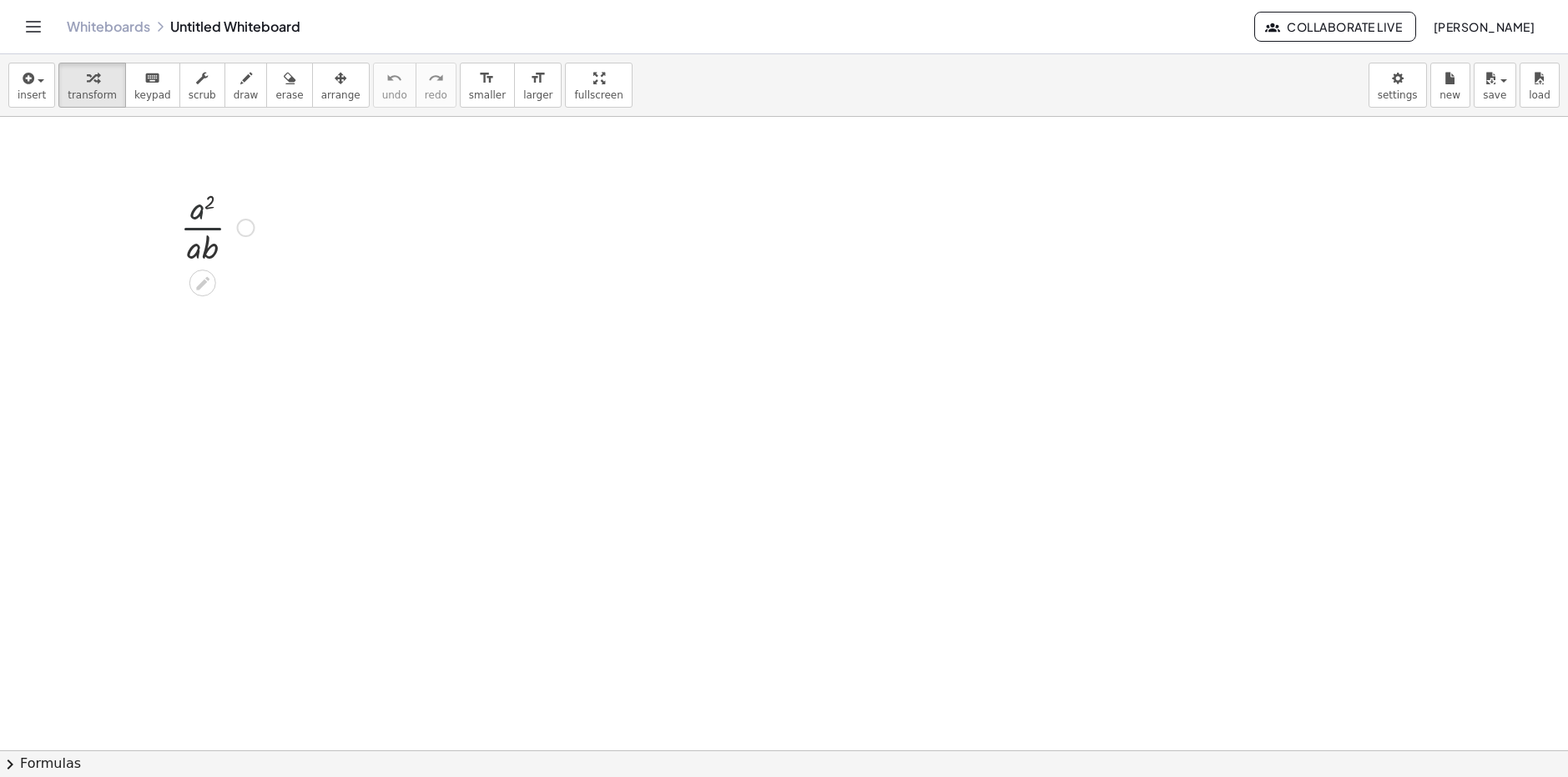
drag, startPoint x: 196, startPoint y: 215, endPoint x: 206, endPoint y: 219, distance: 10.8
click at [200, 215] on div at bounding box center [218, 225] width 91 height 83
click at [208, 219] on div at bounding box center [218, 225] width 91 height 83
click at [244, 231] on div at bounding box center [245, 227] width 18 height 18
click at [327, 171] on span "Fix a mistake" at bounding box center [316, 177] width 69 height 14
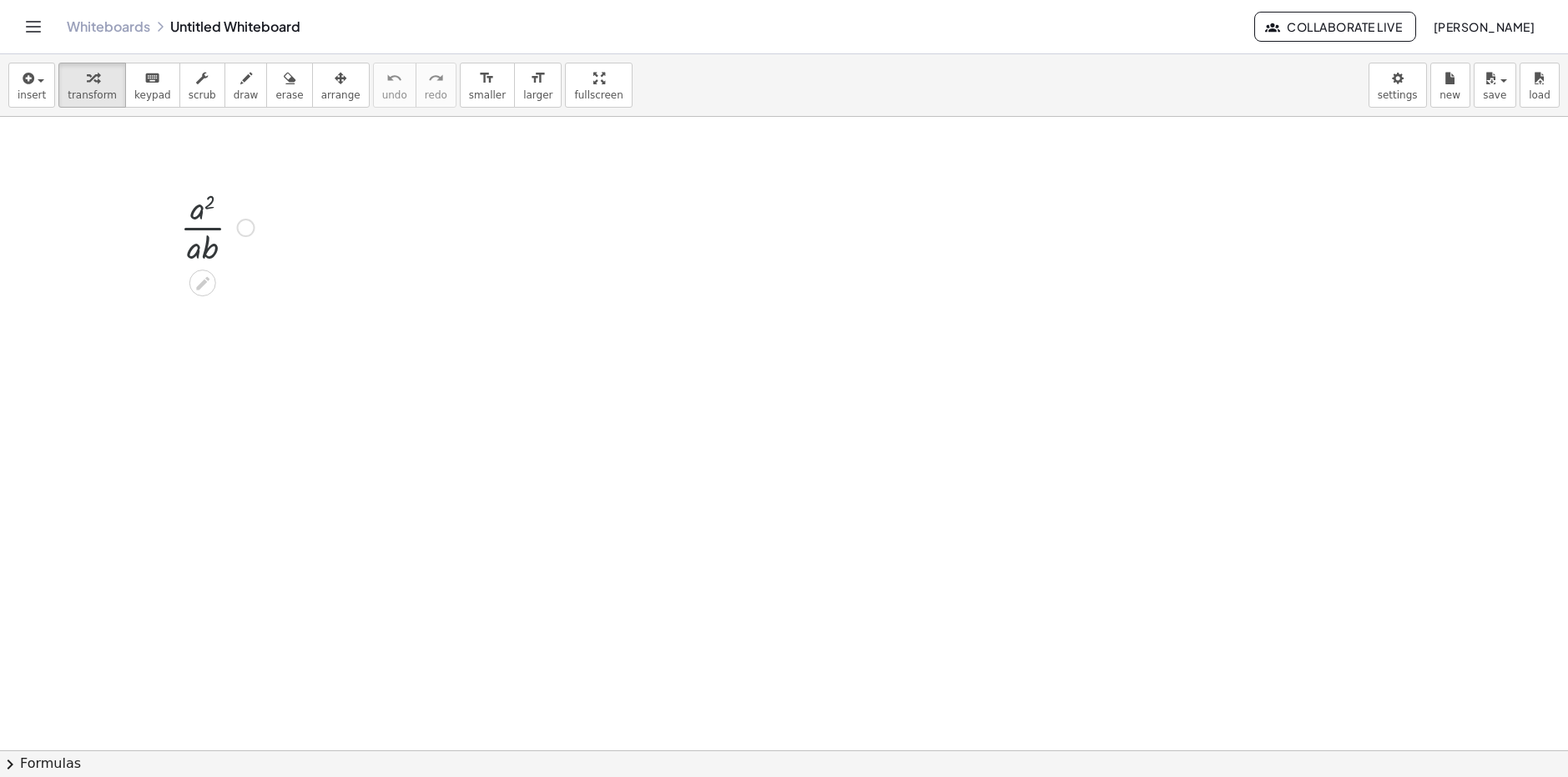
click at [206, 222] on div at bounding box center [218, 225] width 91 height 83
click at [208, 221] on div at bounding box center [218, 225] width 91 height 83
drag, startPoint x: 211, startPoint y: 212, endPoint x: 247, endPoint y: 191, distance: 41.7
click at [247, 191] on div at bounding box center [218, 225] width 91 height 83
click at [239, 232] on div "Fix a mistake Transform line Copy line as LaTeX Copy derivation as LaTeX Expand…" at bounding box center [245, 227] width 18 height 18
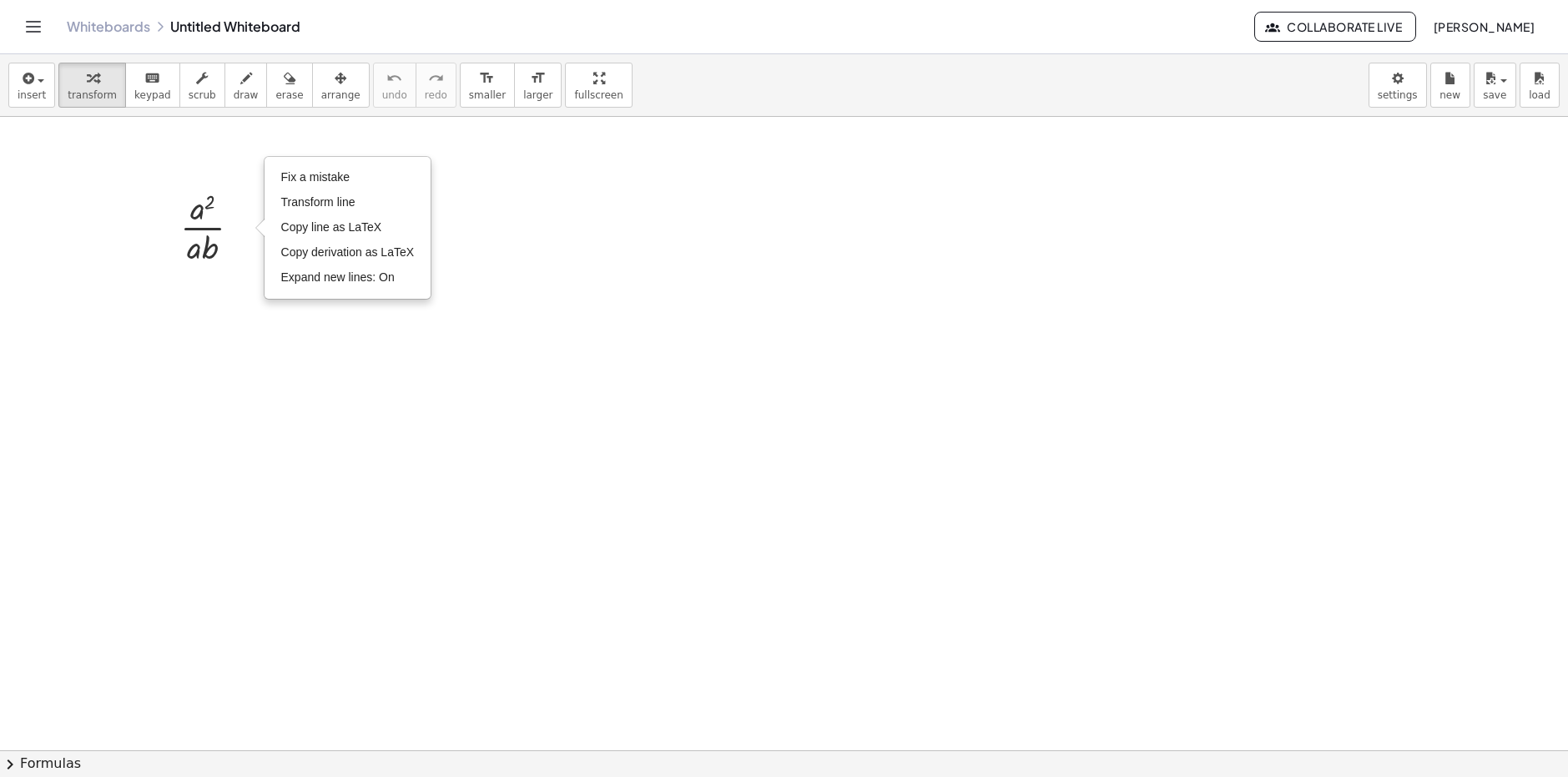
click at [223, 243] on div at bounding box center [218, 225] width 91 height 83
click at [194, 226] on div at bounding box center [218, 225] width 91 height 83
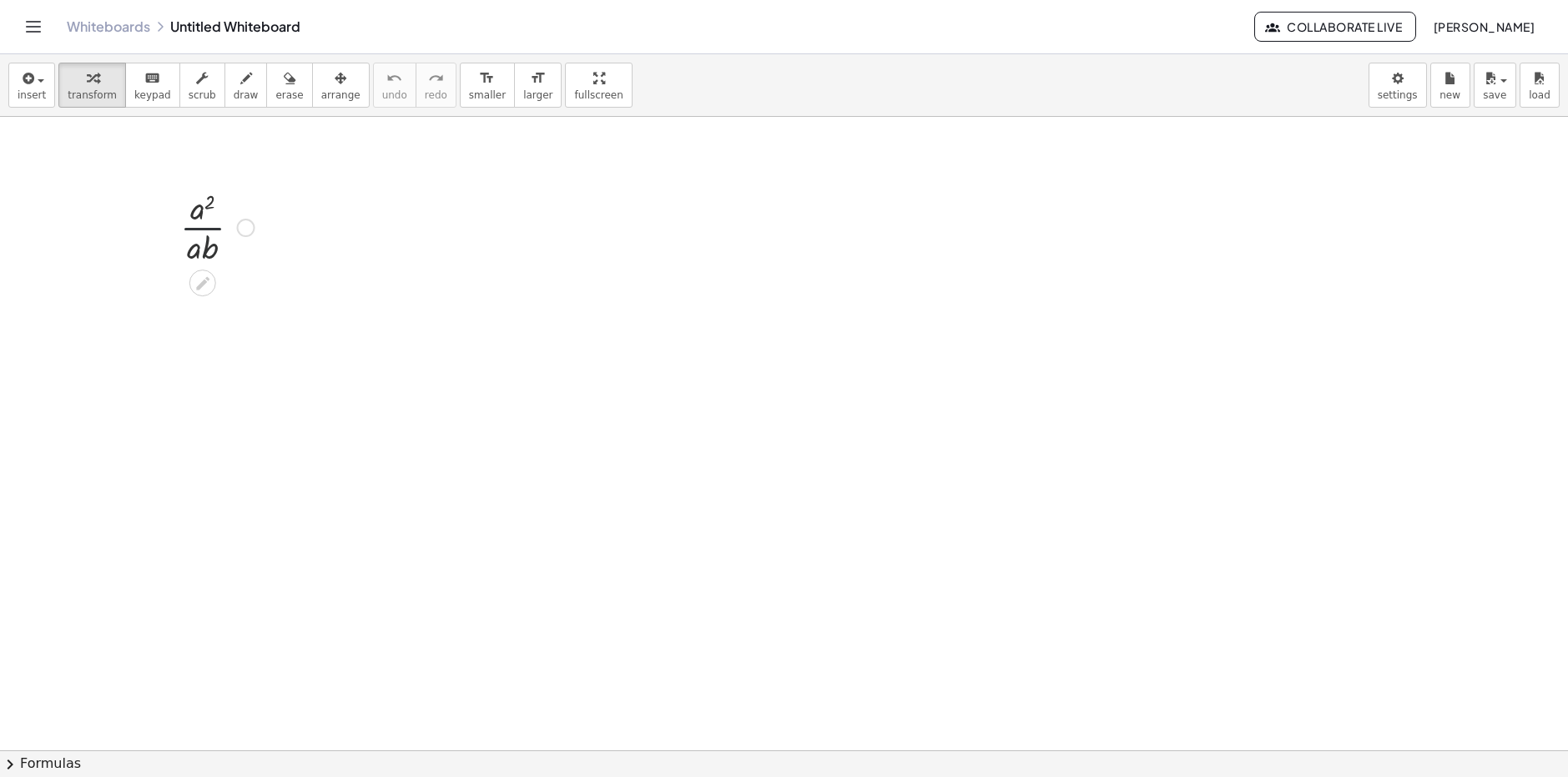
click at [194, 226] on div at bounding box center [218, 225] width 91 height 83
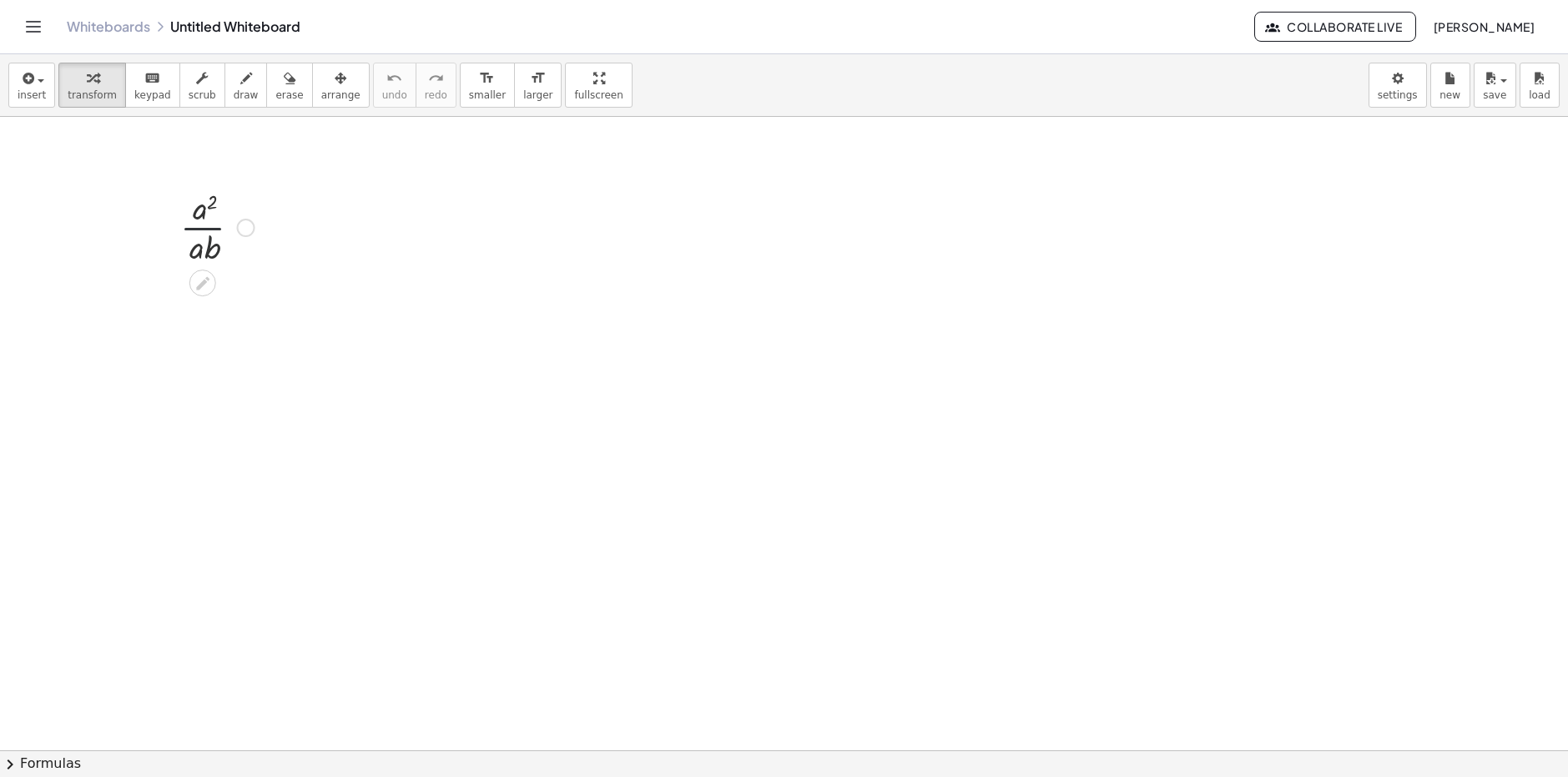
click at [194, 226] on div at bounding box center [218, 225] width 91 height 83
click at [770, 88] on body "Graspable Math Activities Whiteboards Classes Account v1.31.2 | Privacy policy …" at bounding box center [784, 388] width 1568 height 777
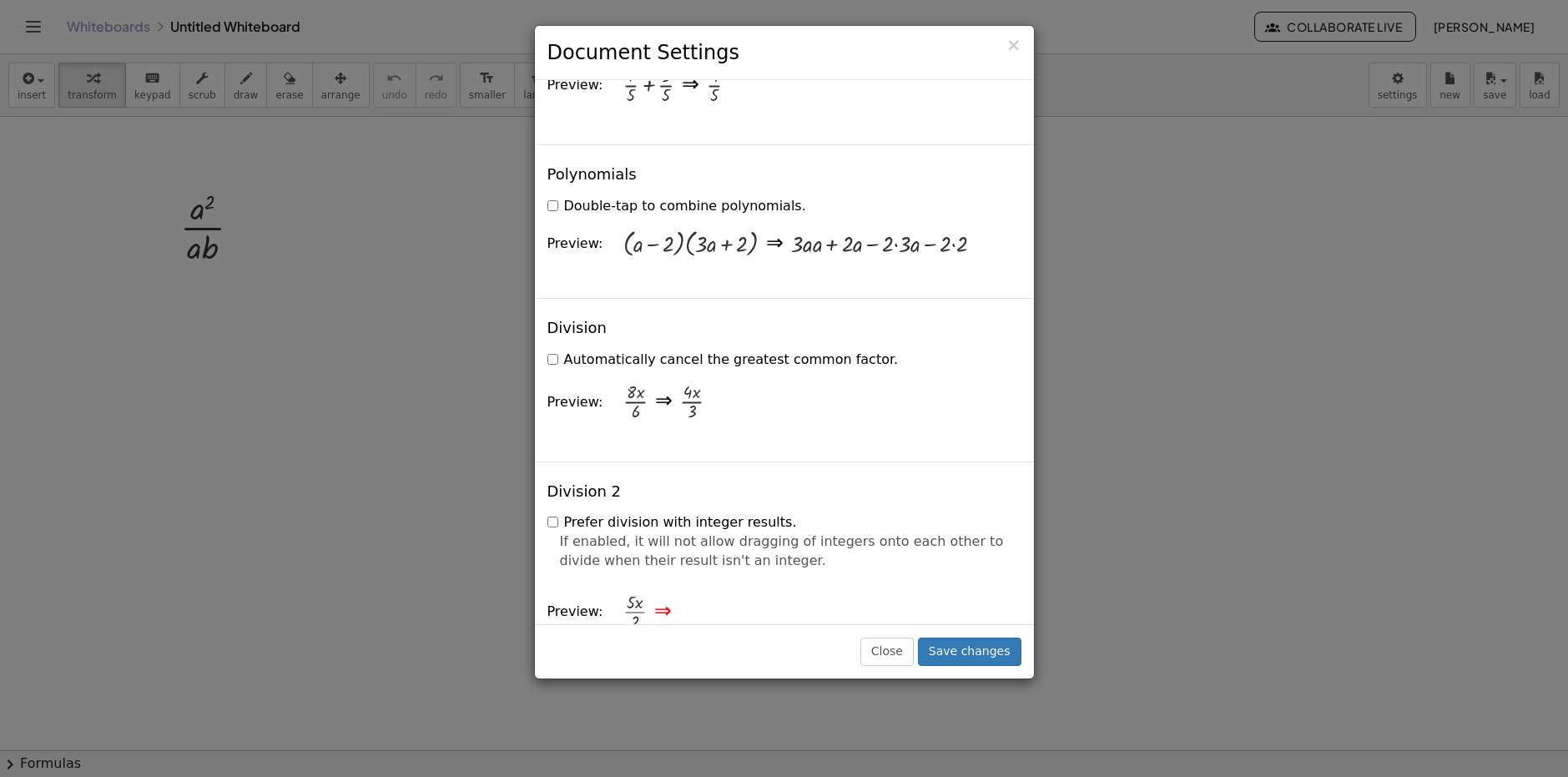
scroll to position [1920, 0]
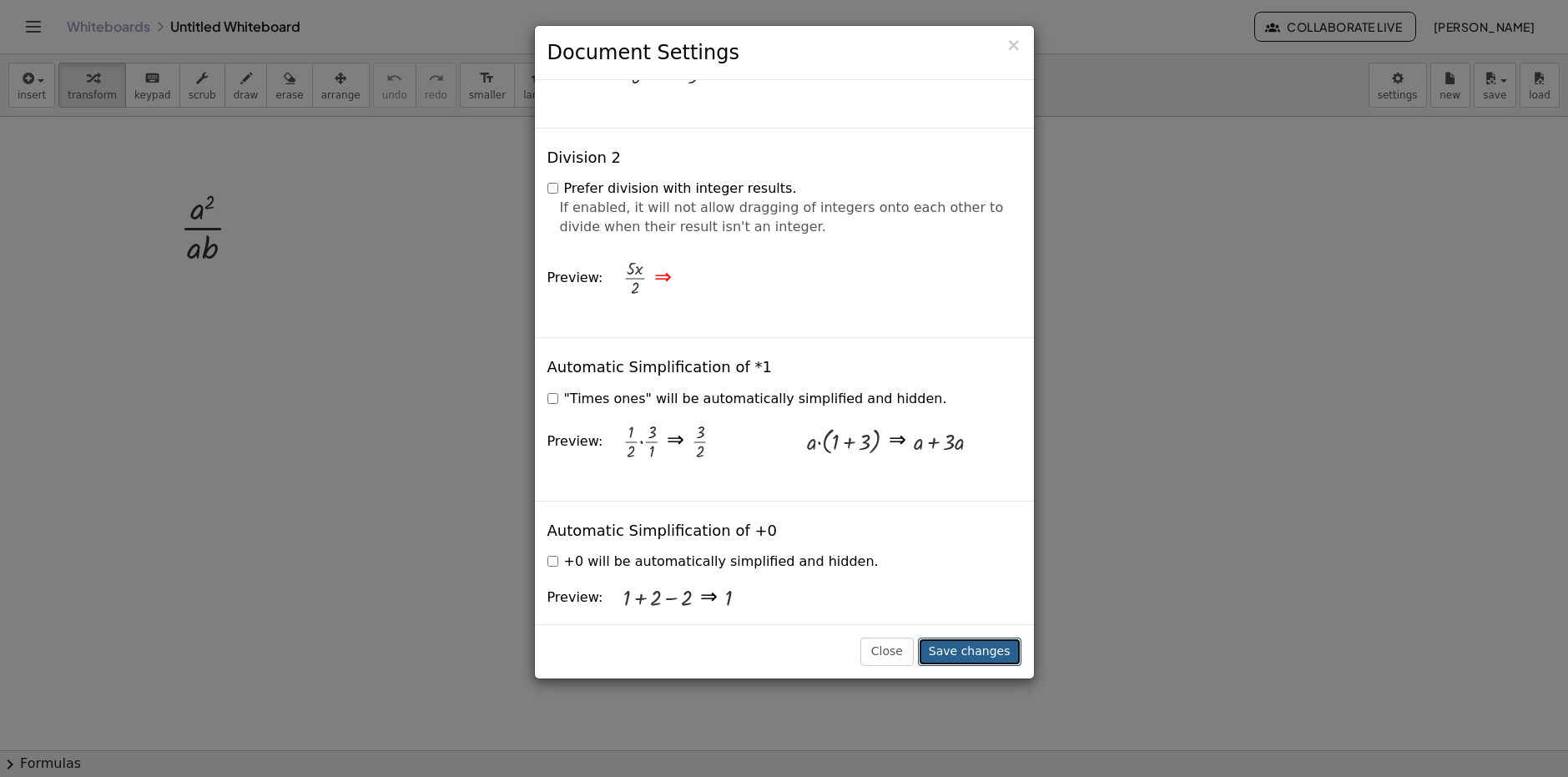
click at [770, 651] on button "Save changes" at bounding box center [969, 651] width 103 height 28
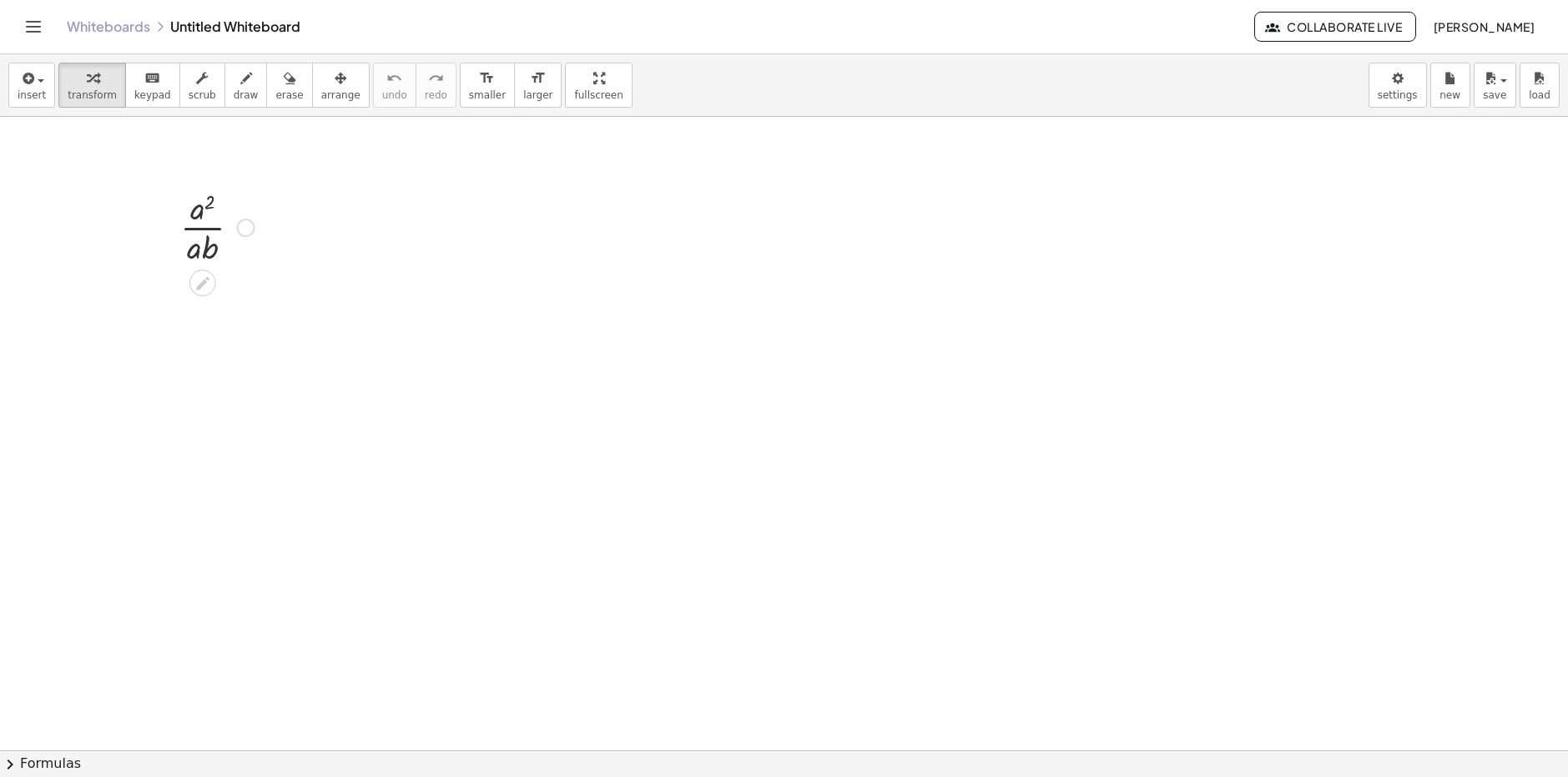
click at [194, 245] on div at bounding box center [218, 225] width 91 height 83
click at [208, 287] on icon at bounding box center [202, 283] width 17 height 17
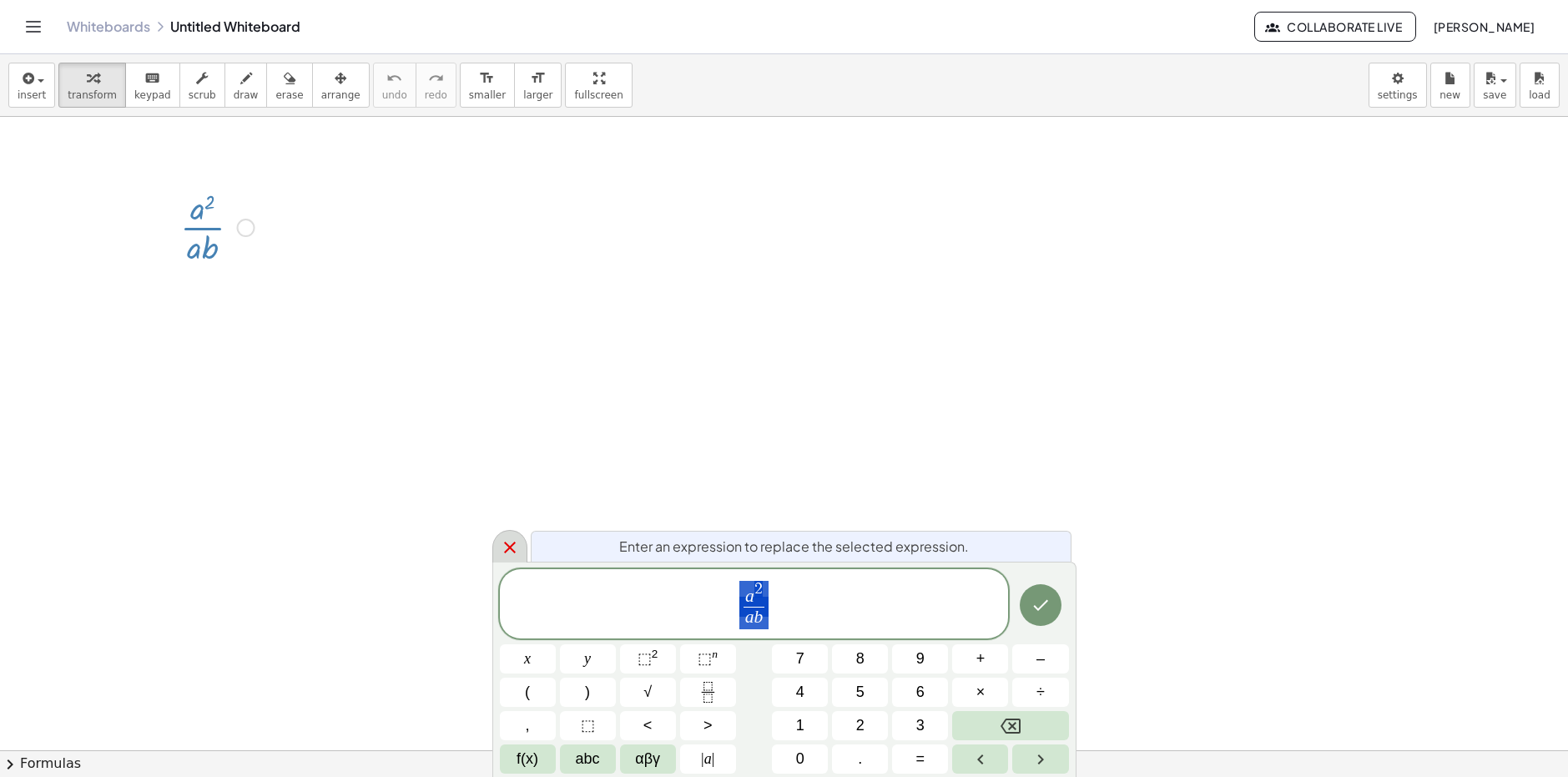
click at [513, 546] on icon at bounding box center [509, 547] width 20 height 20
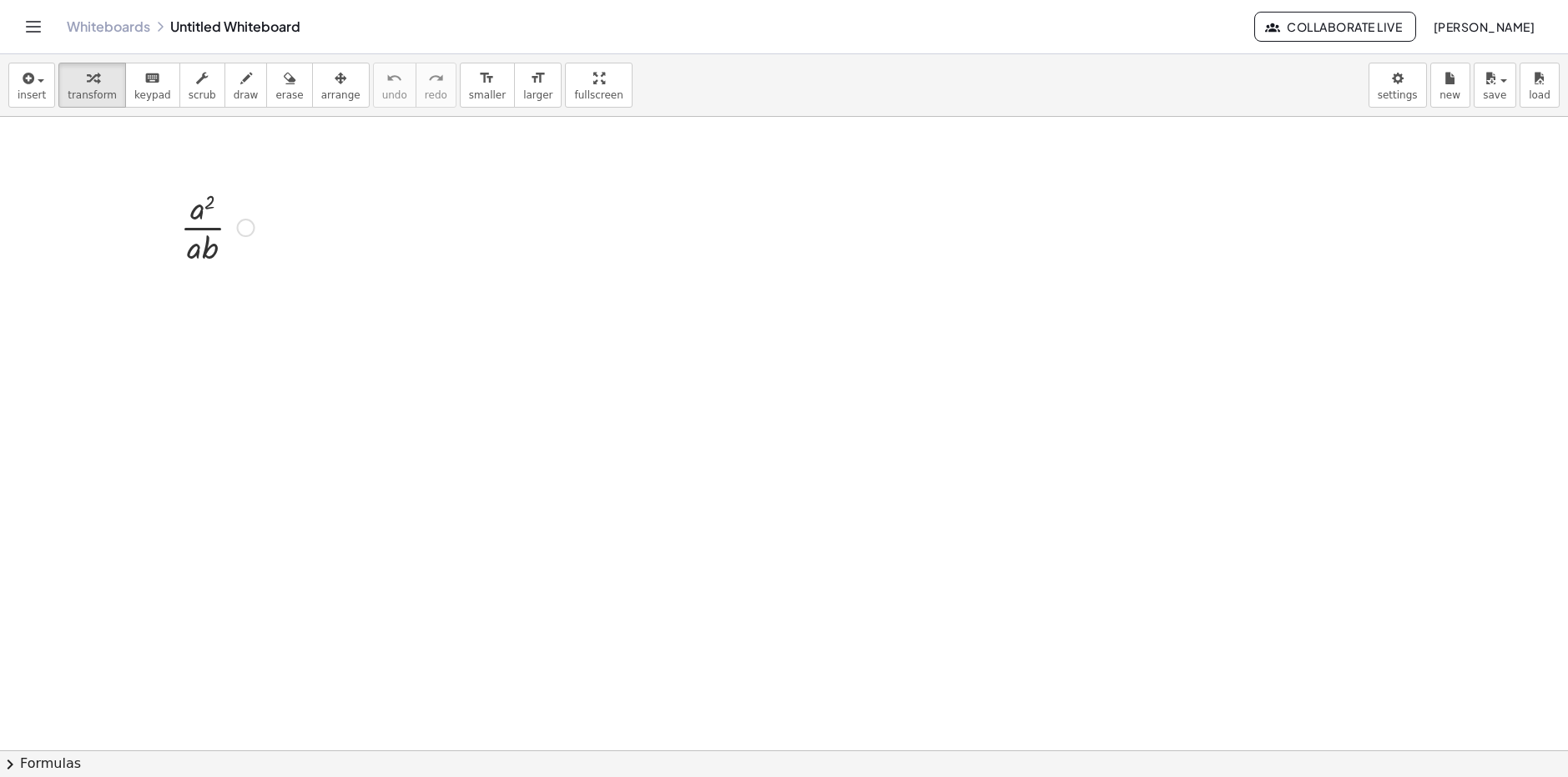
click at [197, 248] on div at bounding box center [218, 225] width 91 height 83
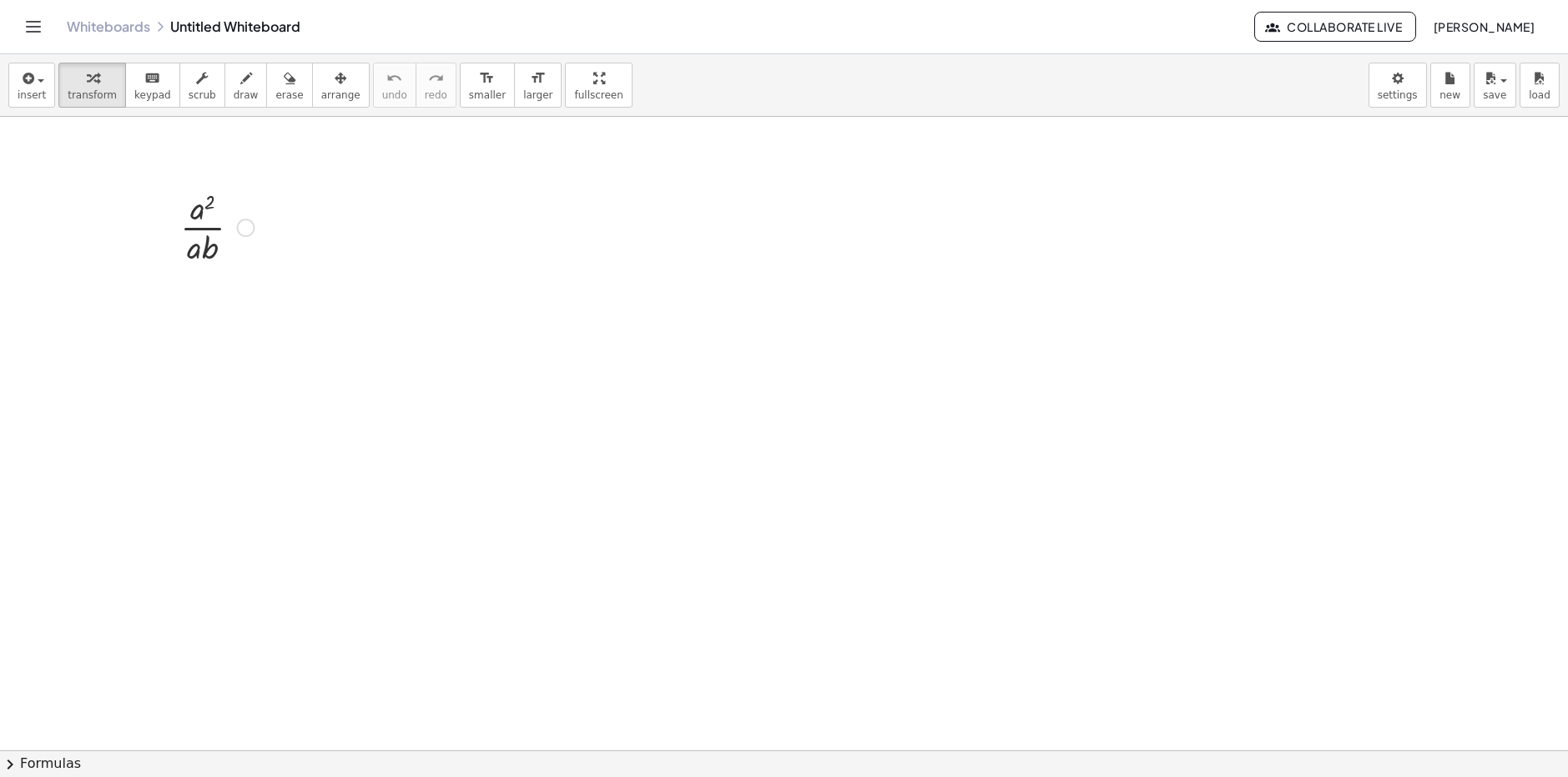
click at [197, 248] on div at bounding box center [218, 225] width 91 height 83
click at [224, 261] on div at bounding box center [217, 225] width 125 height 83
drag, startPoint x: 225, startPoint y: 326, endPoint x: 192, endPoint y: 327, distance: 33.0
drag, startPoint x: 207, startPoint y: 371, endPoint x: 258, endPoint y: 371, distance: 51.0
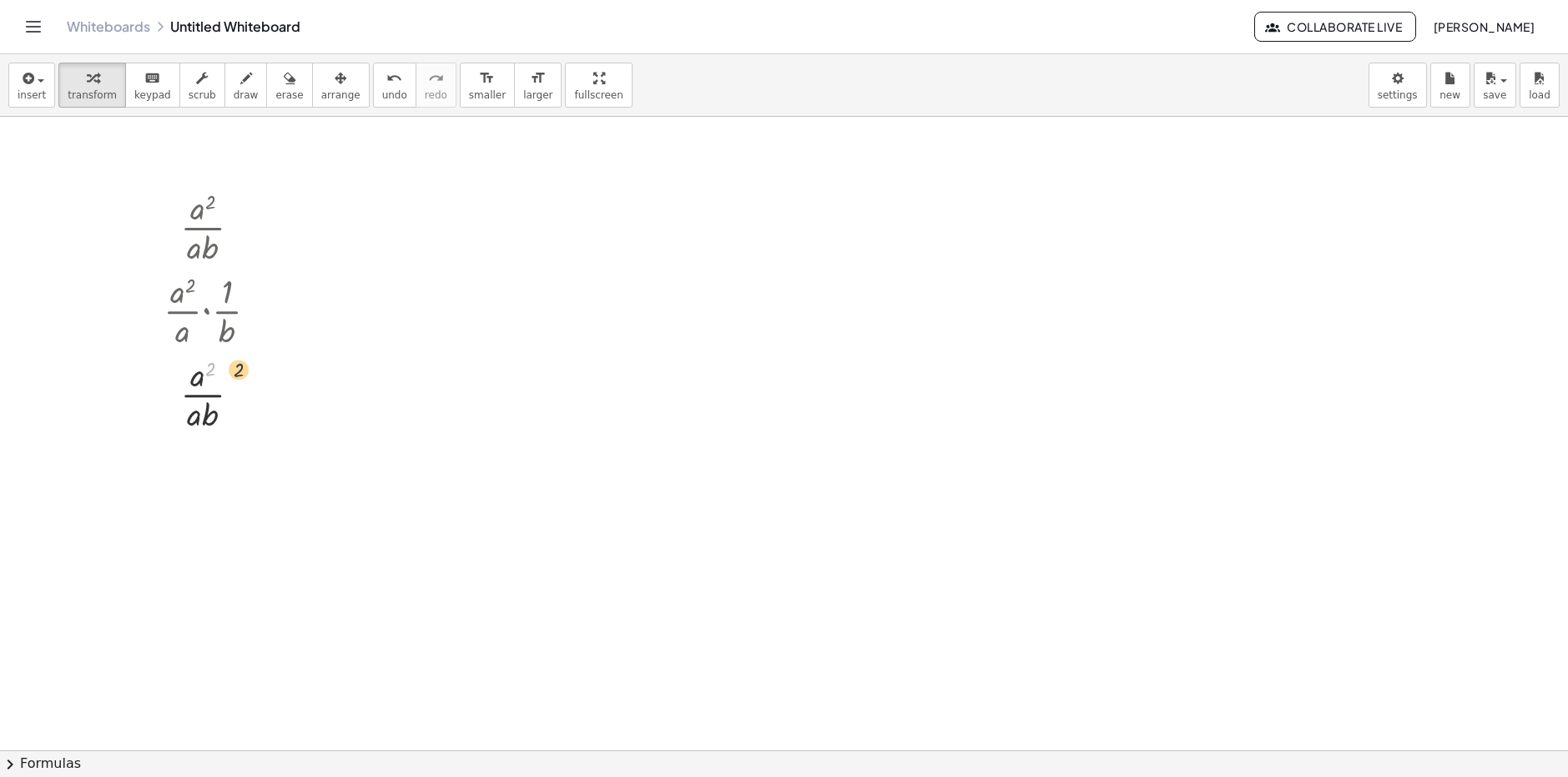
click at [258, 371] on div at bounding box center [217, 392] width 125 height 83
drag, startPoint x: 191, startPoint y: 378, endPoint x: 262, endPoint y: 383, distance: 71.2
click at [262, 383] on div at bounding box center [217, 392] width 125 height 83
click at [195, 373] on div at bounding box center [217, 392] width 125 height 83
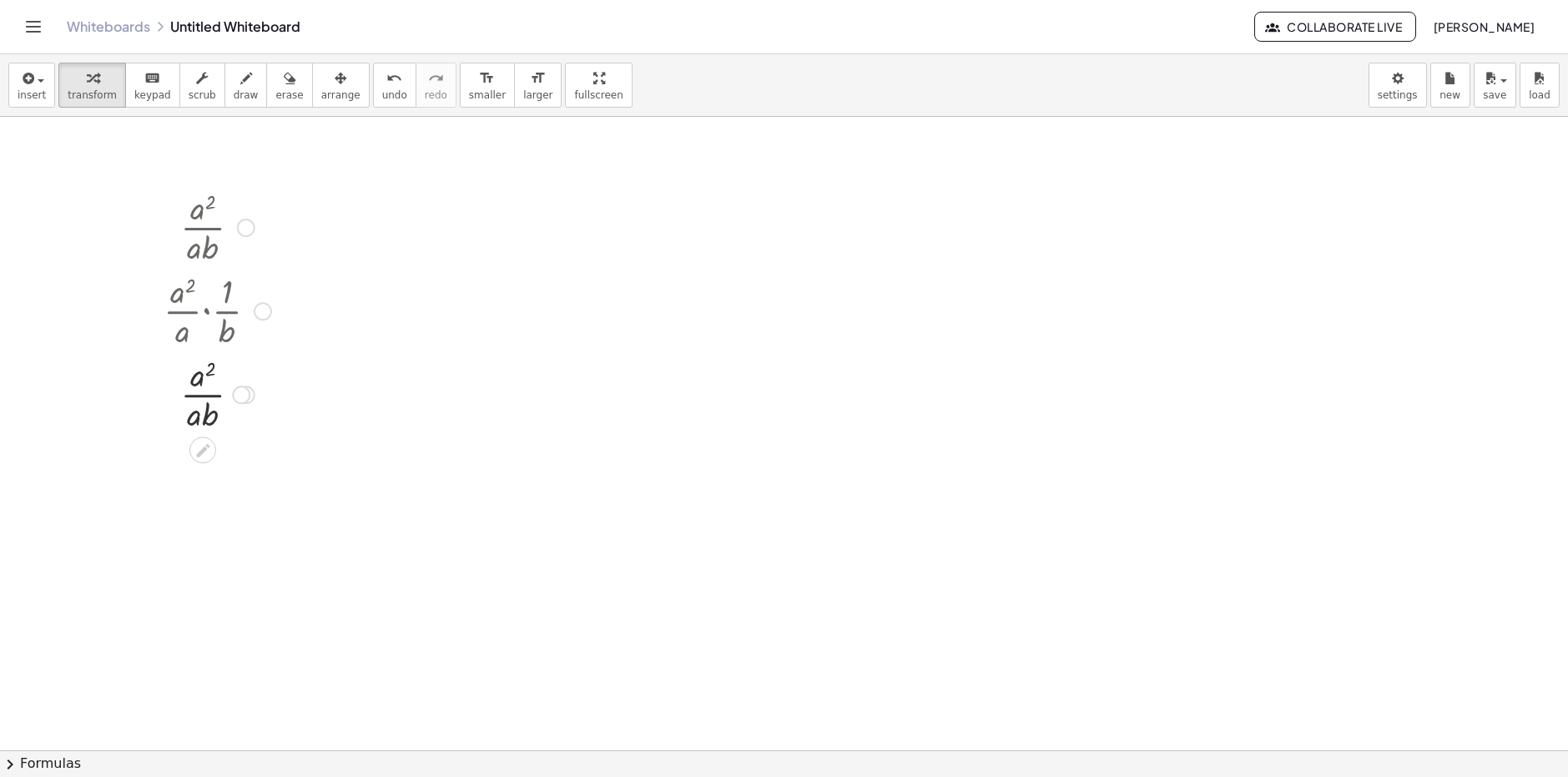
click at [200, 376] on div at bounding box center [217, 392] width 125 height 83
click at [204, 378] on div at bounding box center [217, 392] width 125 height 83
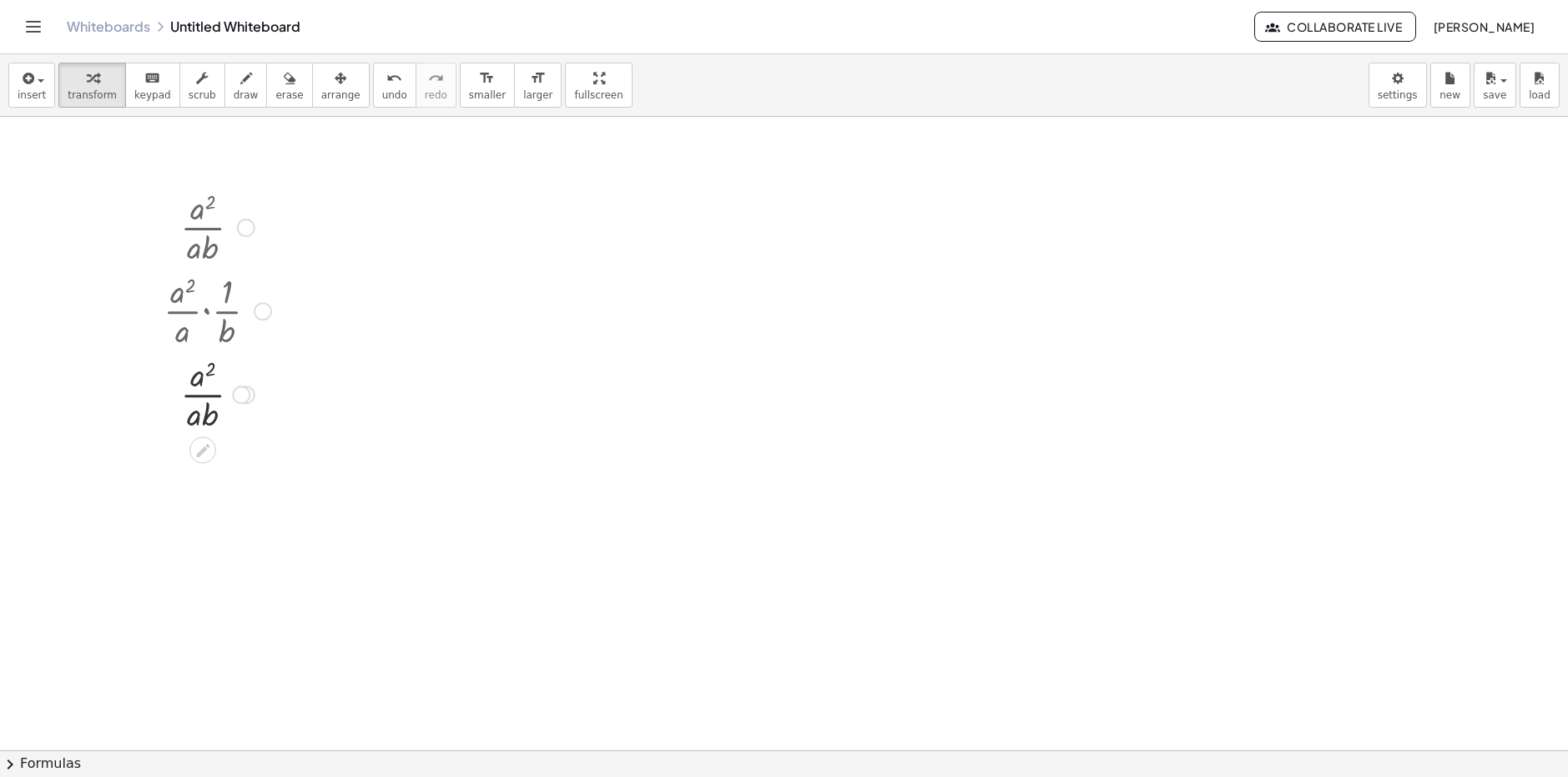
click at [204, 378] on div at bounding box center [217, 392] width 125 height 83
click at [207, 384] on div at bounding box center [217, 392] width 125 height 83
drag, startPoint x: 209, startPoint y: 392, endPoint x: 210, endPoint y: 403, distance: 11.0
click at [210, 400] on div at bounding box center [217, 392] width 125 height 83
click at [210, 407] on div at bounding box center [217, 392] width 125 height 83
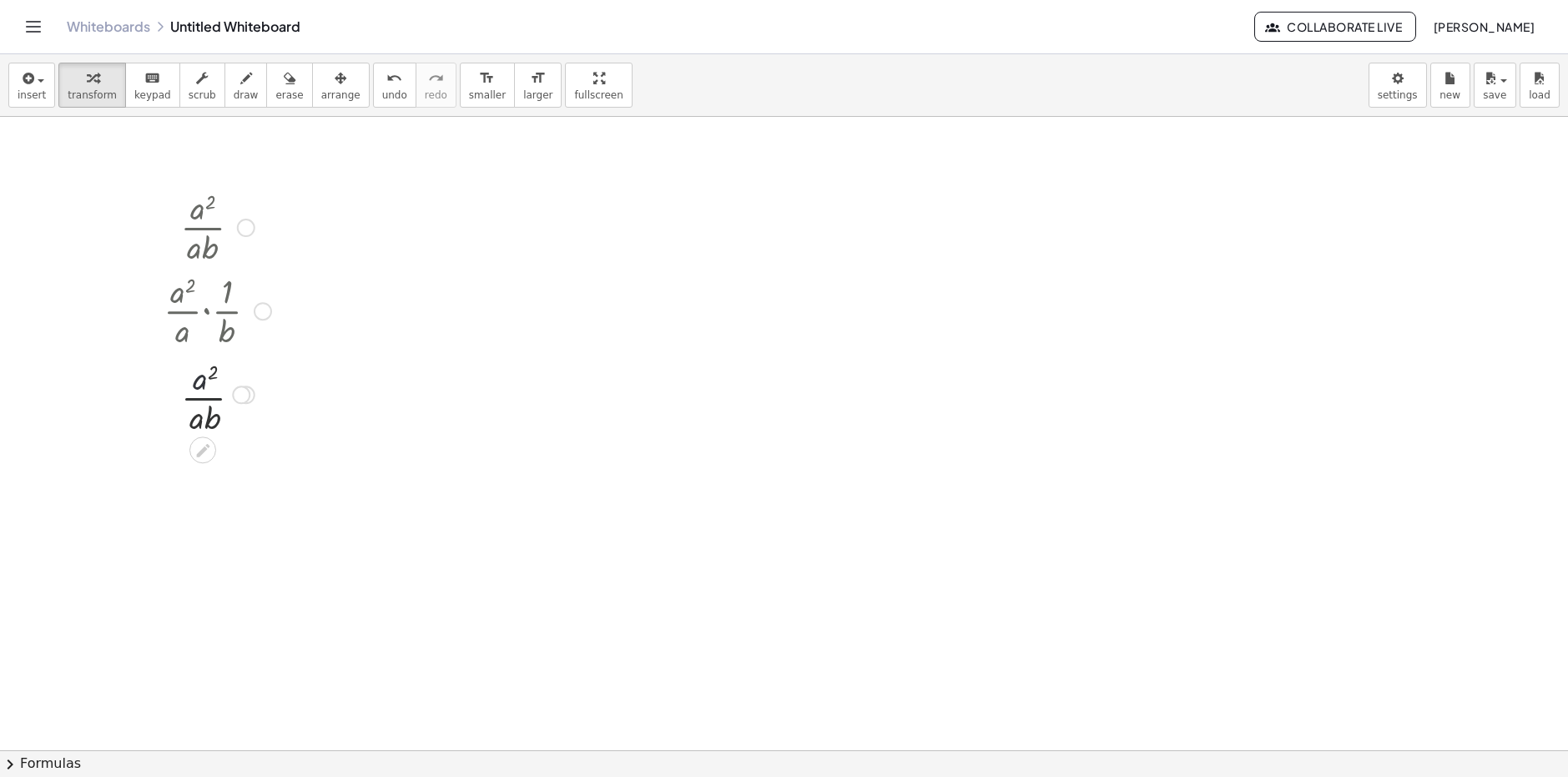
click at [210, 408] on div at bounding box center [217, 392] width 125 height 83
click at [206, 405] on div at bounding box center [217, 392] width 125 height 83
click at [215, 410] on div at bounding box center [217, 392] width 125 height 83
click at [201, 447] on icon at bounding box center [202, 450] width 17 height 17
click at [200, 446] on icon at bounding box center [202, 450] width 17 height 17
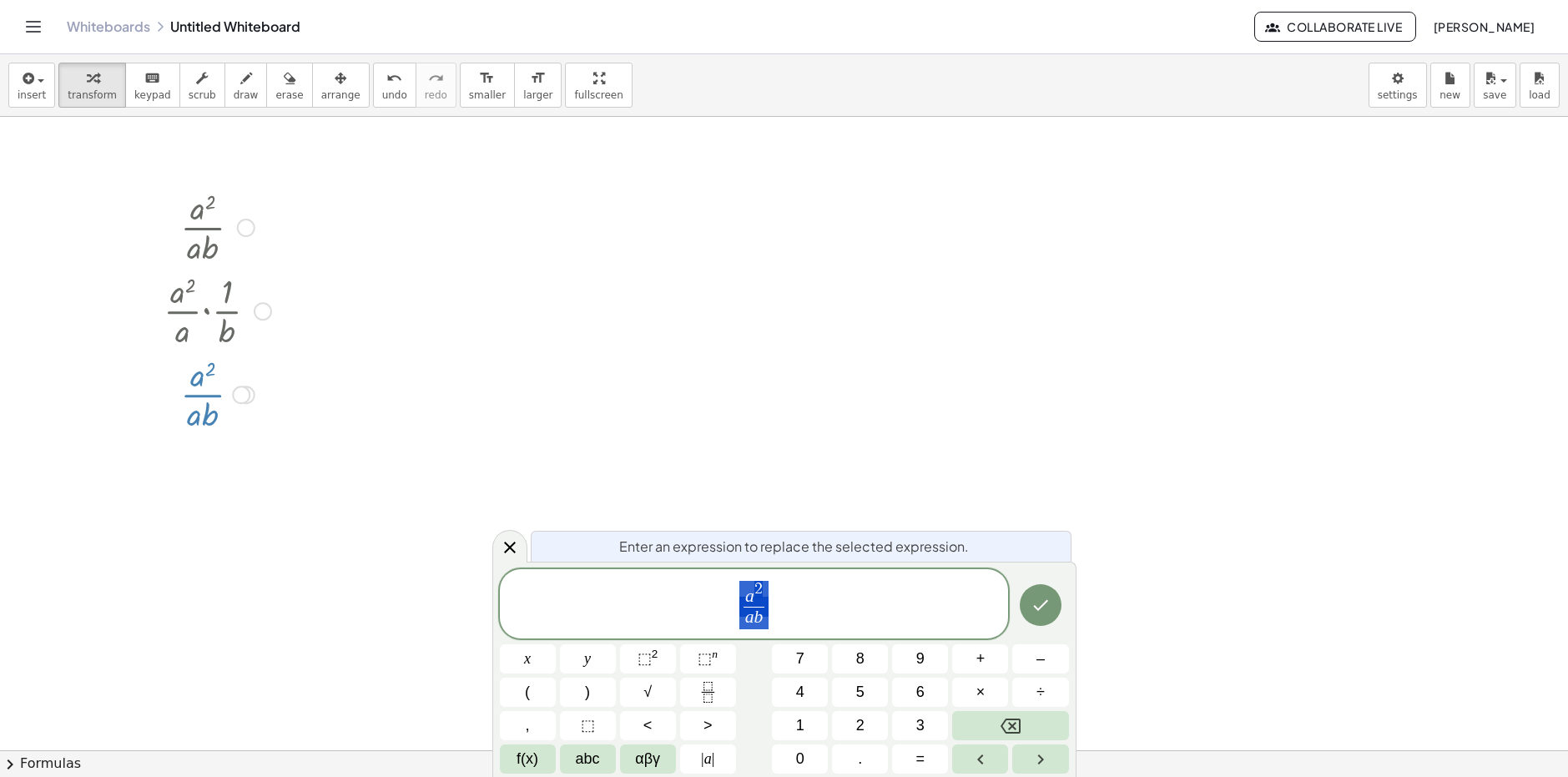
click at [212, 405] on div at bounding box center [217, 392] width 125 height 83
drag, startPoint x: 244, startPoint y: 422, endPoint x: 253, endPoint y: 423, distance: 9.1
click at [253, 423] on div at bounding box center [217, 392] width 125 height 83
drag, startPoint x: 253, startPoint y: 423, endPoint x: 265, endPoint y: 432, distance: 15.0
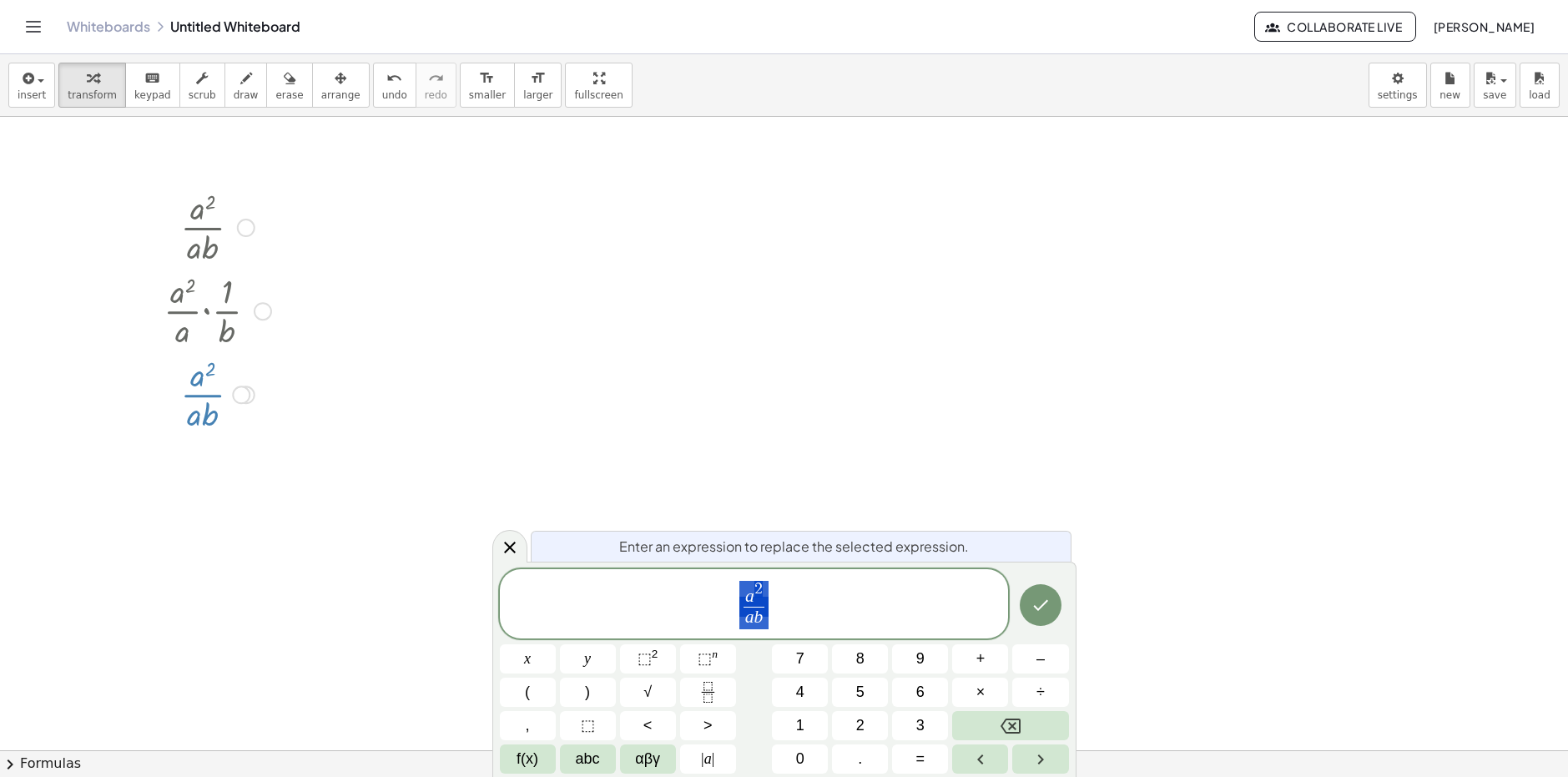
click at [262, 429] on div at bounding box center [217, 392] width 125 height 83
drag, startPoint x: 424, startPoint y: 521, endPoint x: 415, endPoint y: 518, distance: 9.5
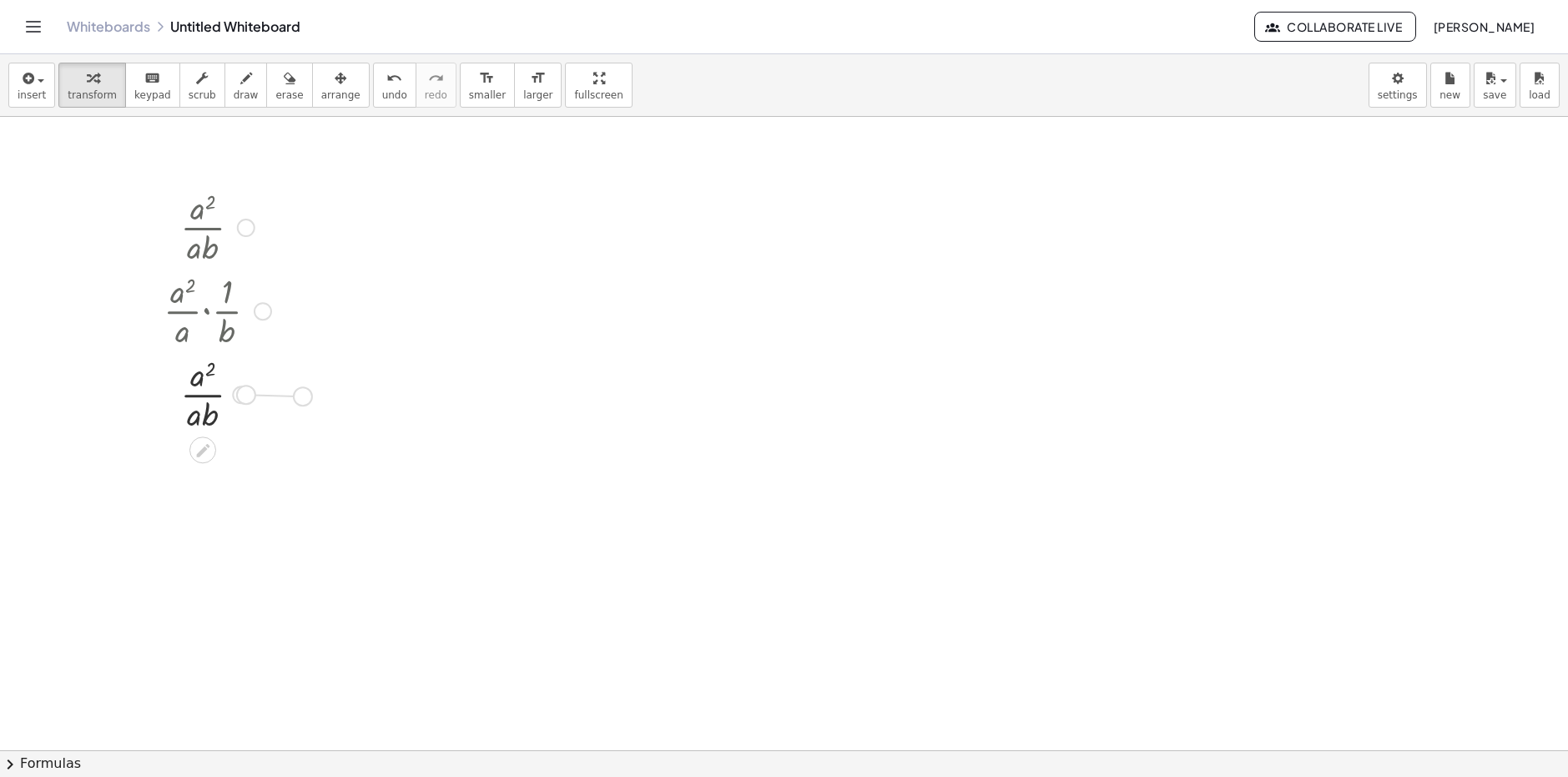
drag, startPoint x: 244, startPoint y: 399, endPoint x: 321, endPoint y: 400, distance: 77.0
drag, startPoint x: 300, startPoint y: 389, endPoint x: 756, endPoint y: 332, distance: 459.5
drag, startPoint x: 266, startPoint y: 395, endPoint x: 469, endPoint y: 321, distance: 216.1
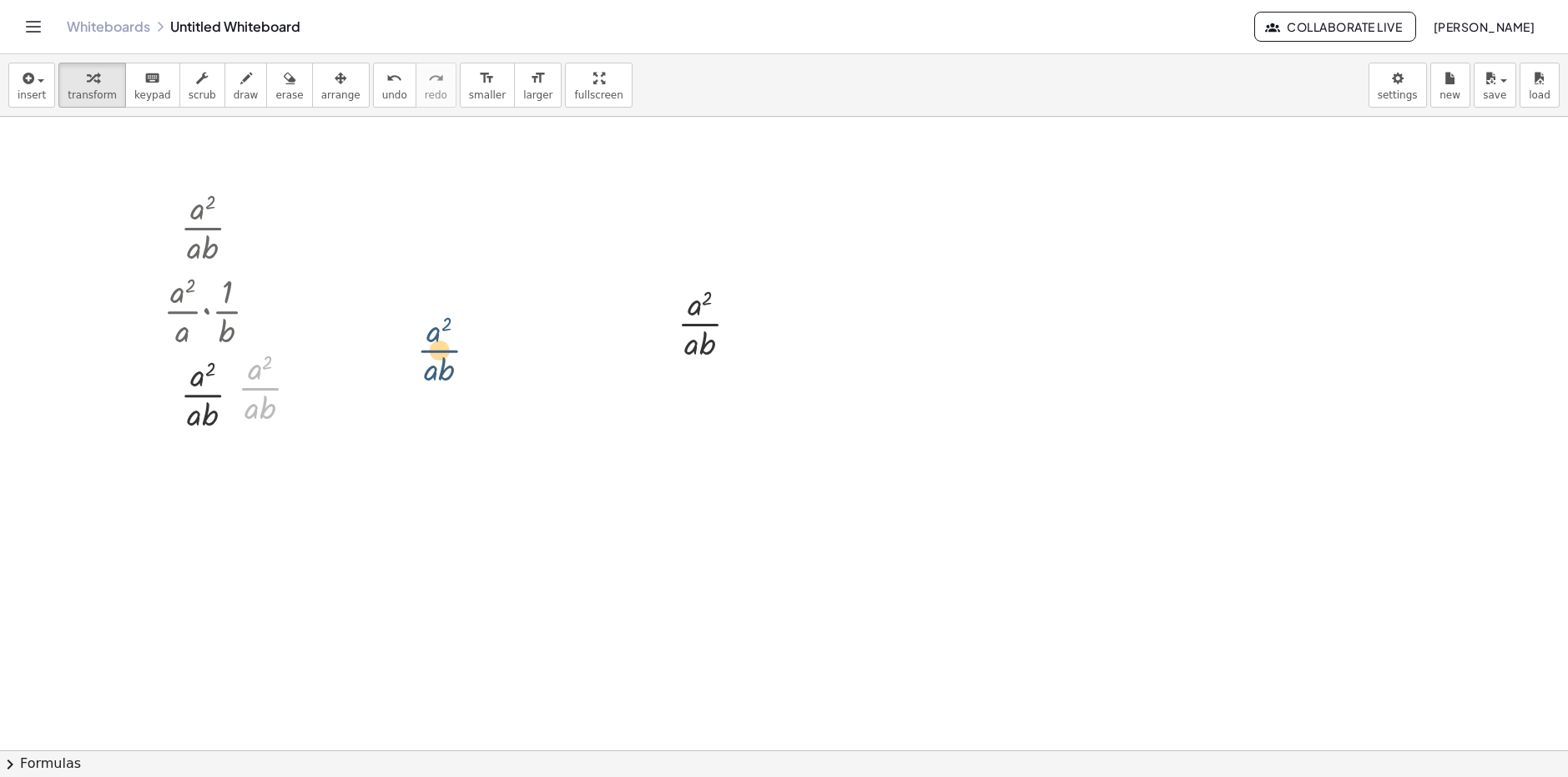
drag, startPoint x: 252, startPoint y: 402, endPoint x: 673, endPoint y: 330, distance: 427.1
drag, startPoint x: 197, startPoint y: 413, endPoint x: 268, endPoint y: 403, distance: 71.7
drag, startPoint x: 211, startPoint y: 412, endPoint x: 251, endPoint y: 409, distance: 40.1
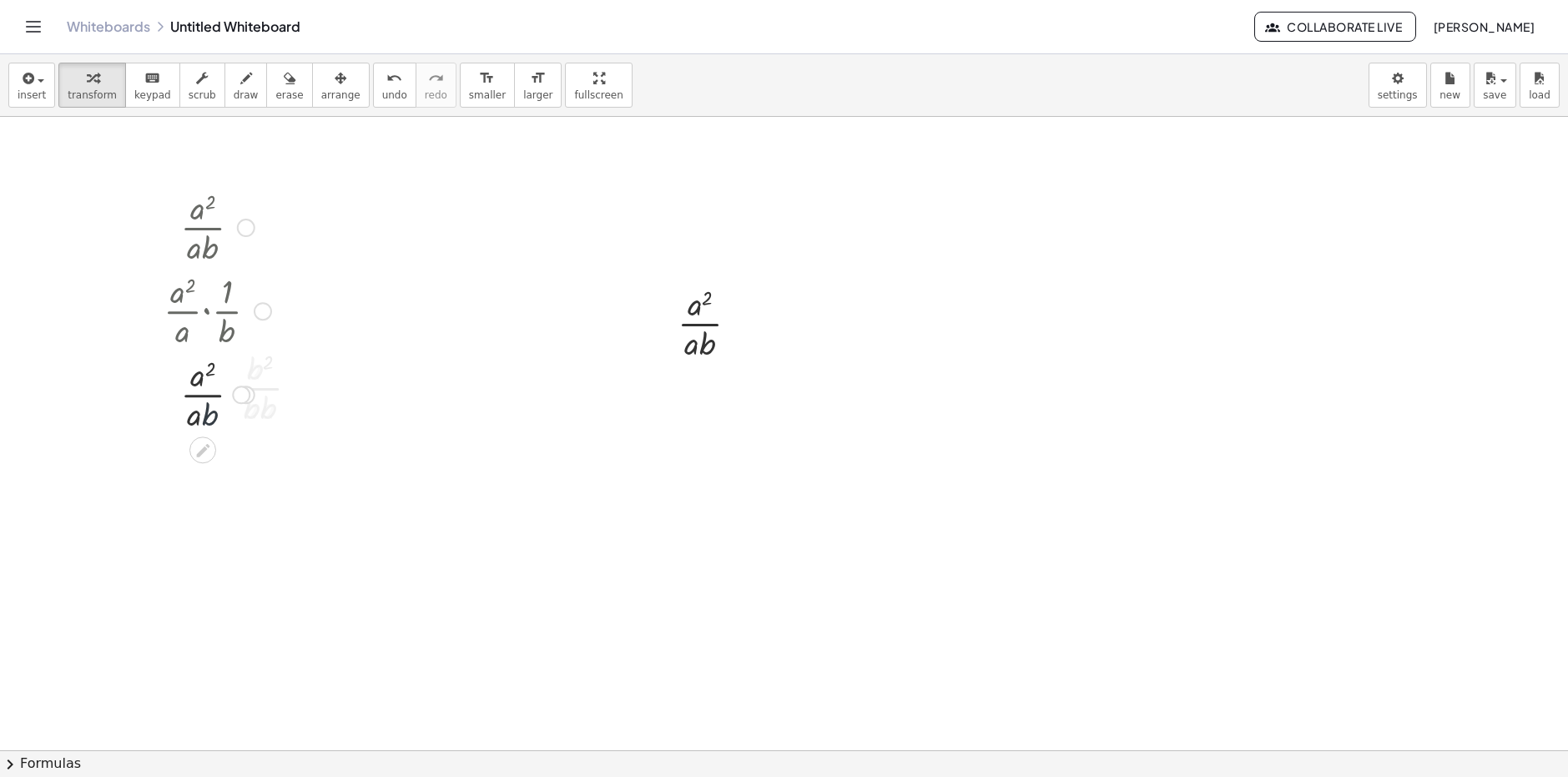
click at [215, 413] on div at bounding box center [217, 392] width 125 height 83
drag, startPoint x: 215, startPoint y: 413, endPoint x: 253, endPoint y: 430, distance: 41.6
click at [253, 430] on div at bounding box center [217, 392] width 125 height 83
drag, startPoint x: 180, startPoint y: 465, endPoint x: 232, endPoint y: 465, distance: 52.0
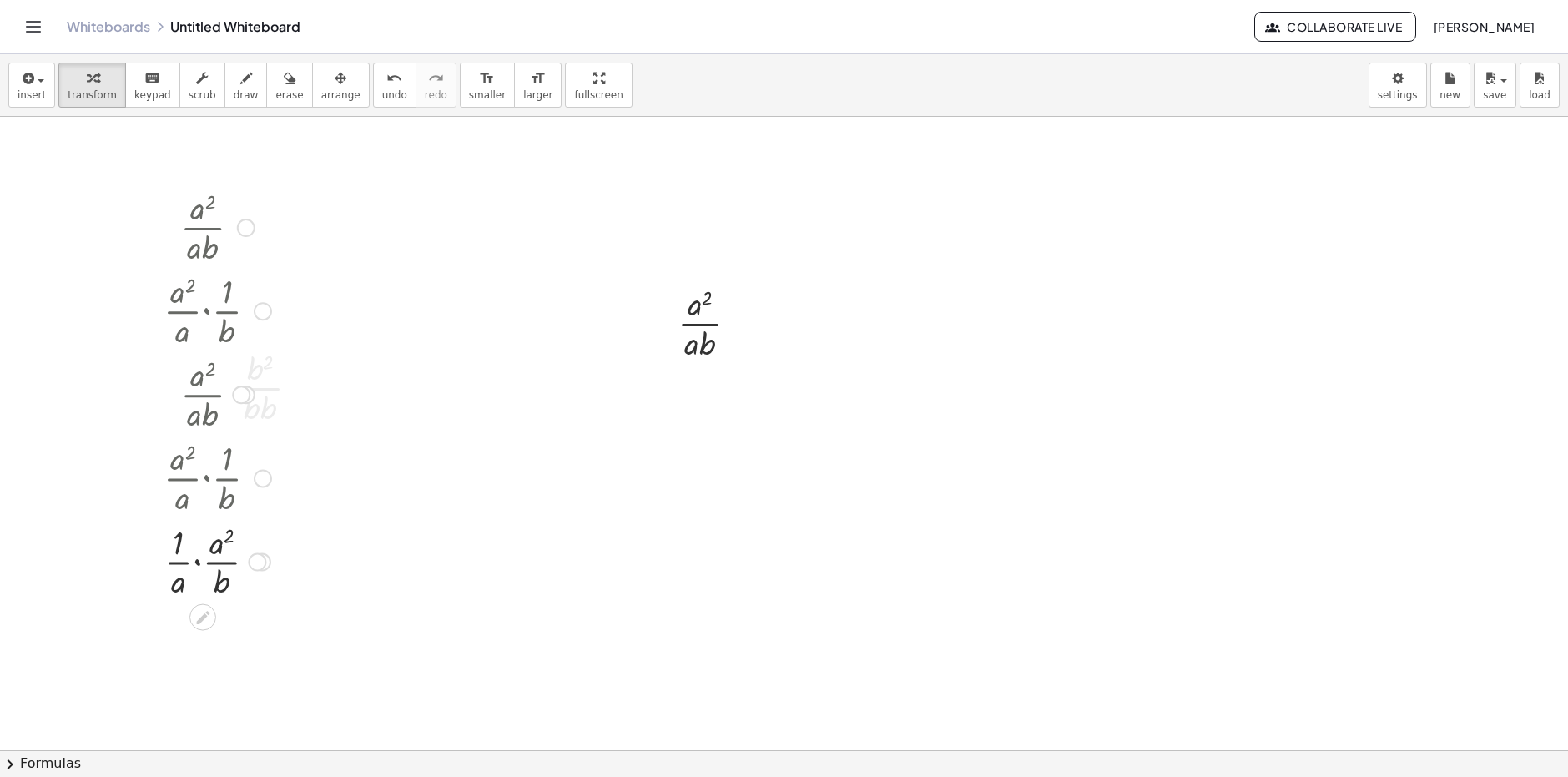
click at [224, 541] on div at bounding box center [217, 560] width 125 height 83
drag, startPoint x: 221, startPoint y: 541, endPoint x: 179, endPoint y: 549, distance: 42.8
click at [181, 549] on div at bounding box center [217, 560] width 125 height 83
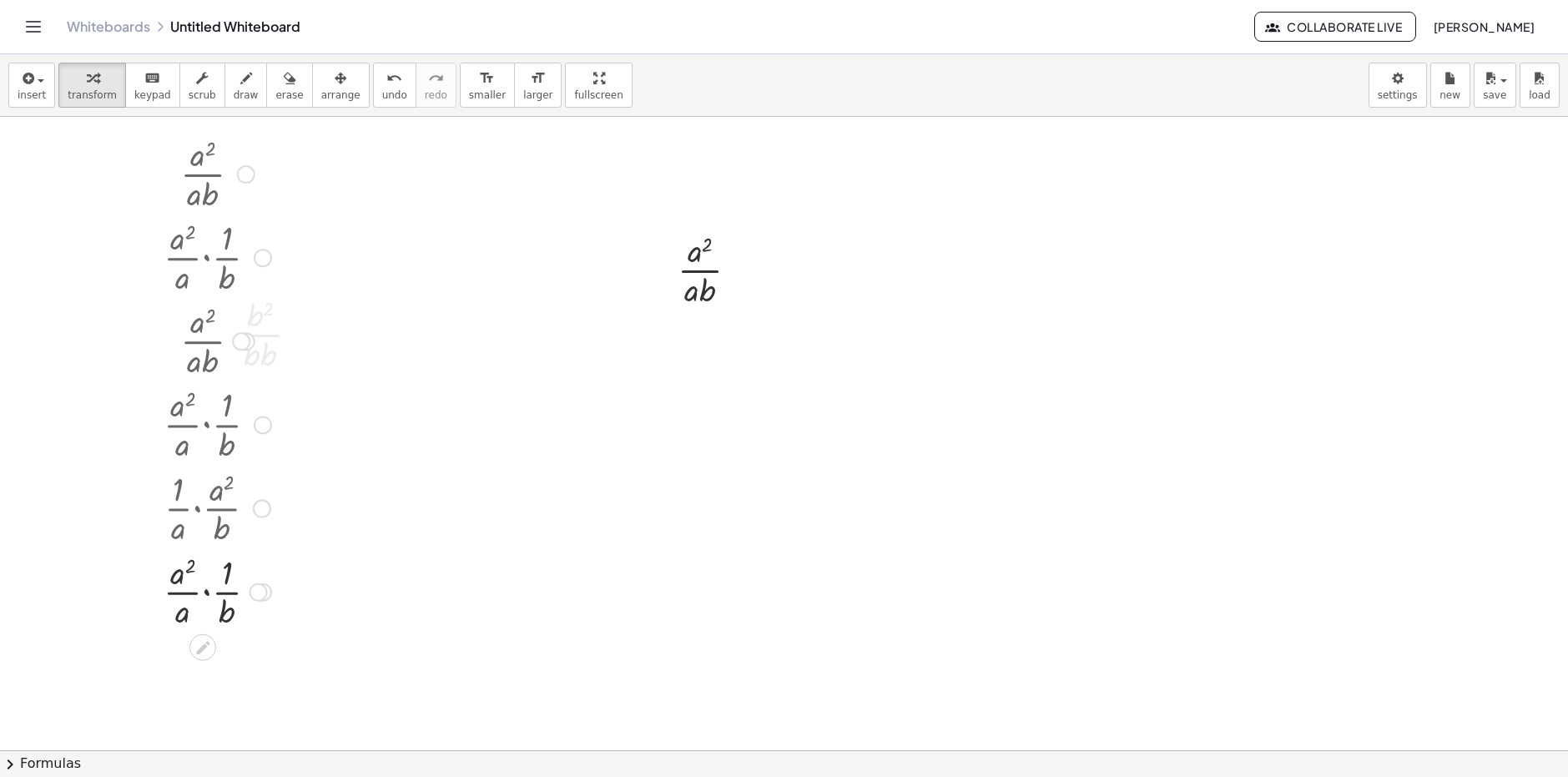
scroll to position [83, 0]
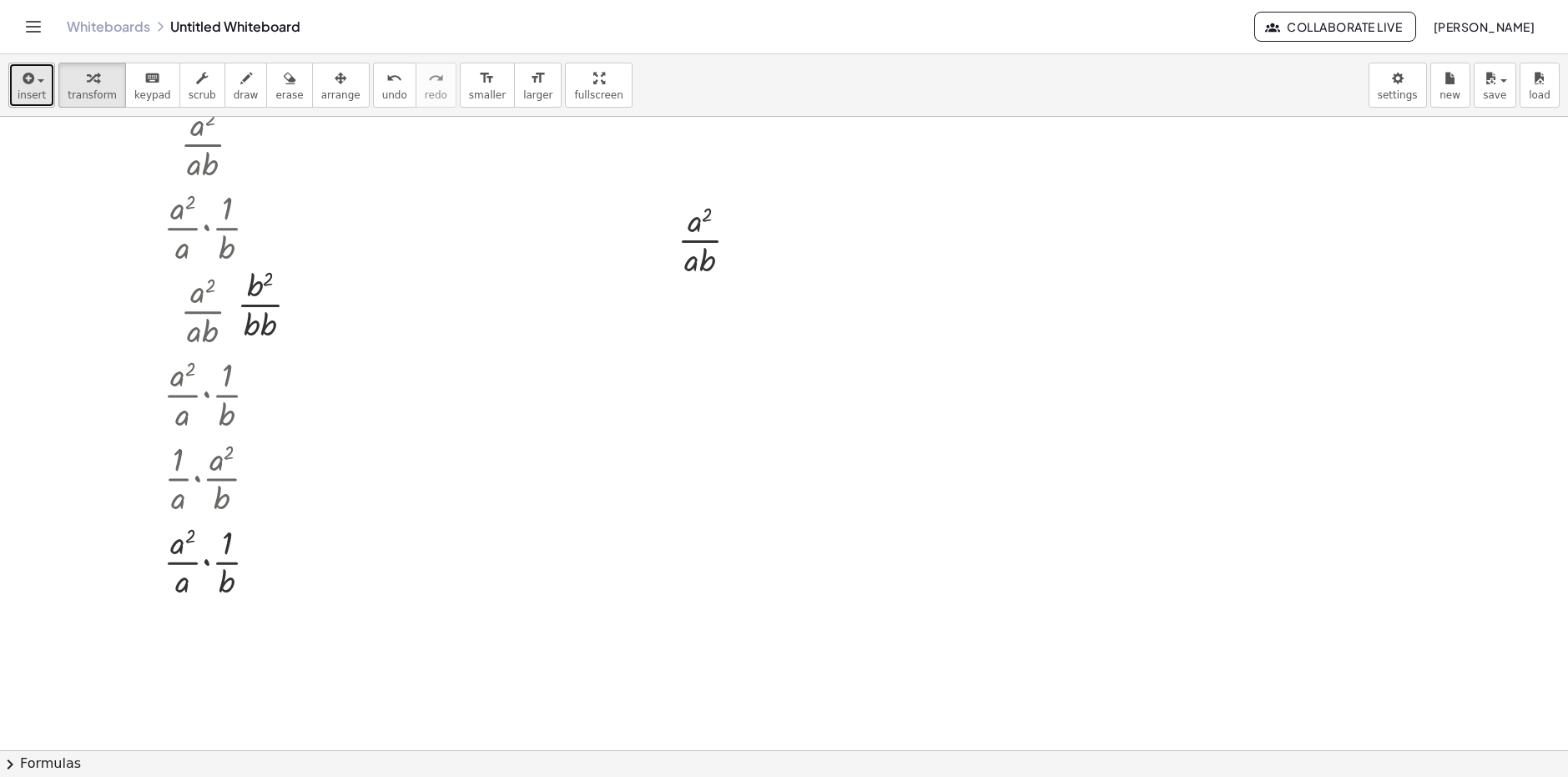
click at [36, 72] on div "button" at bounding box center [31, 77] width 28 height 20
